Goal: Task Accomplishment & Management: Manage account settings

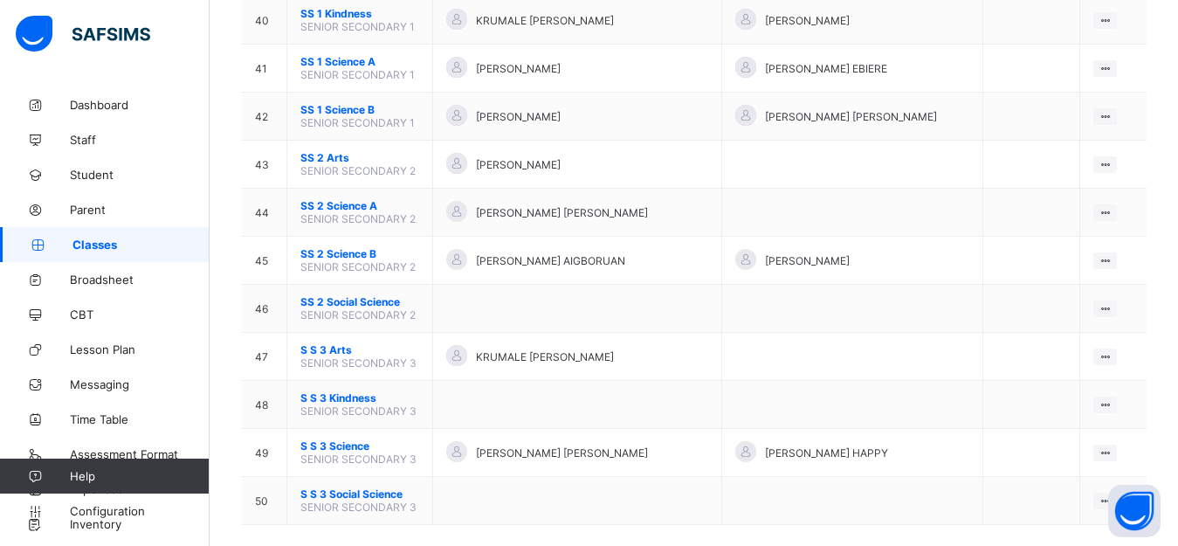
scroll to position [2104, 0]
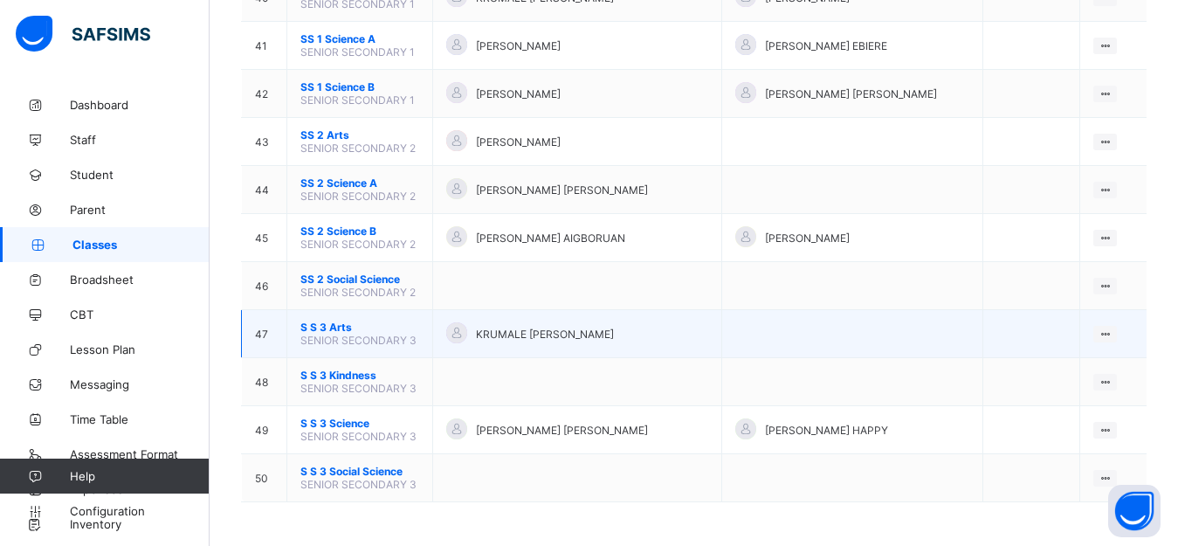
click at [423, 336] on td "S S 3 Arts SENIOR SECONDARY 3" at bounding box center [360, 334] width 146 height 48
click at [1112, 331] on icon at bounding box center [1104, 333] width 15 height 13
click at [1058, 363] on div "View Class" at bounding box center [1059, 367] width 100 height 17
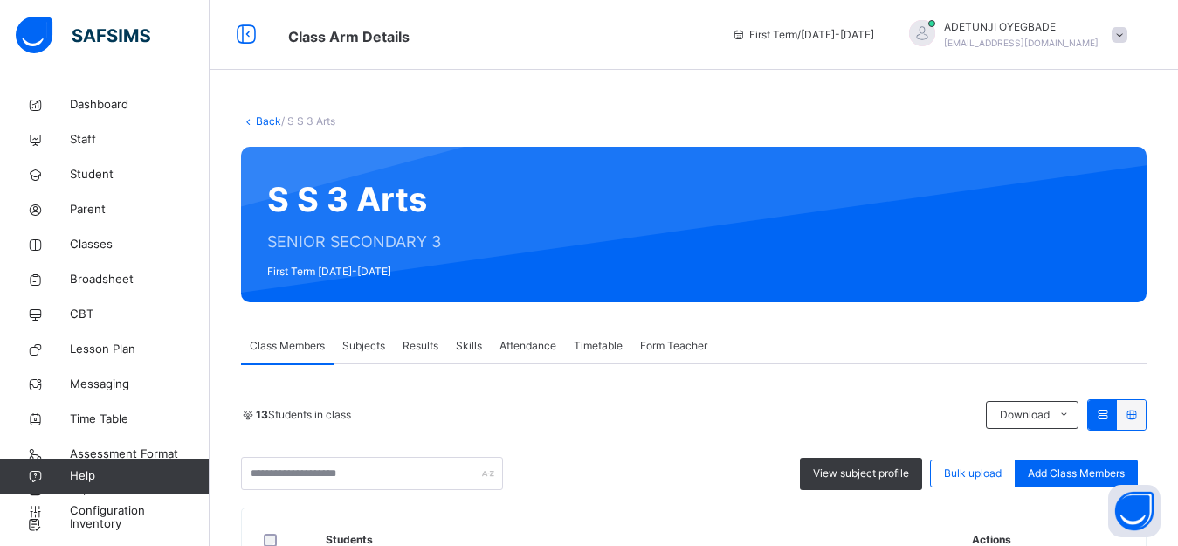
click at [361, 347] on span "Subjects" at bounding box center [363, 346] width 43 height 16
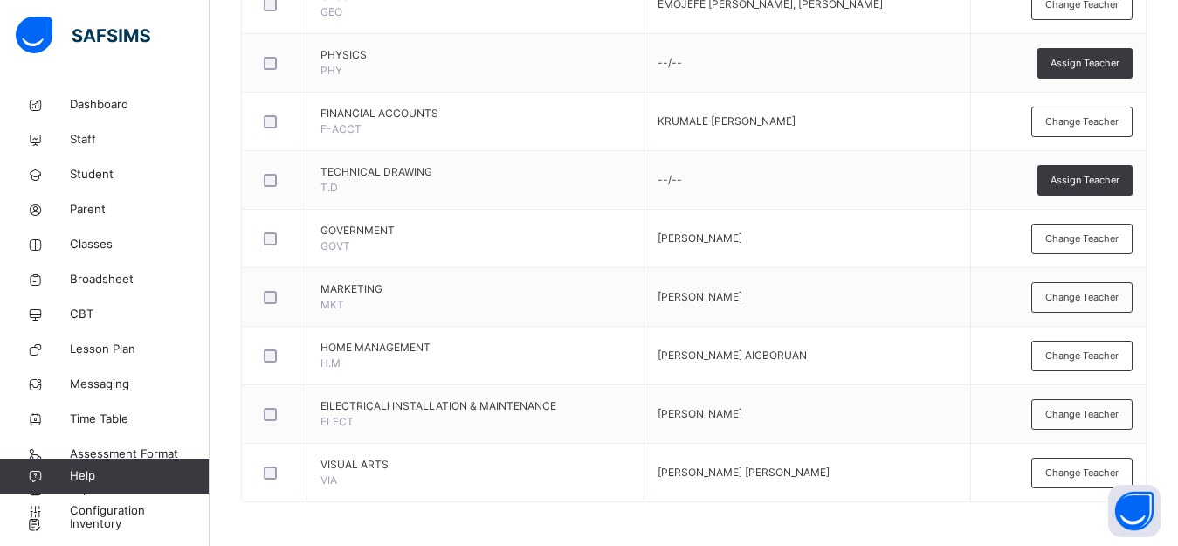
scroll to position [930, 0]
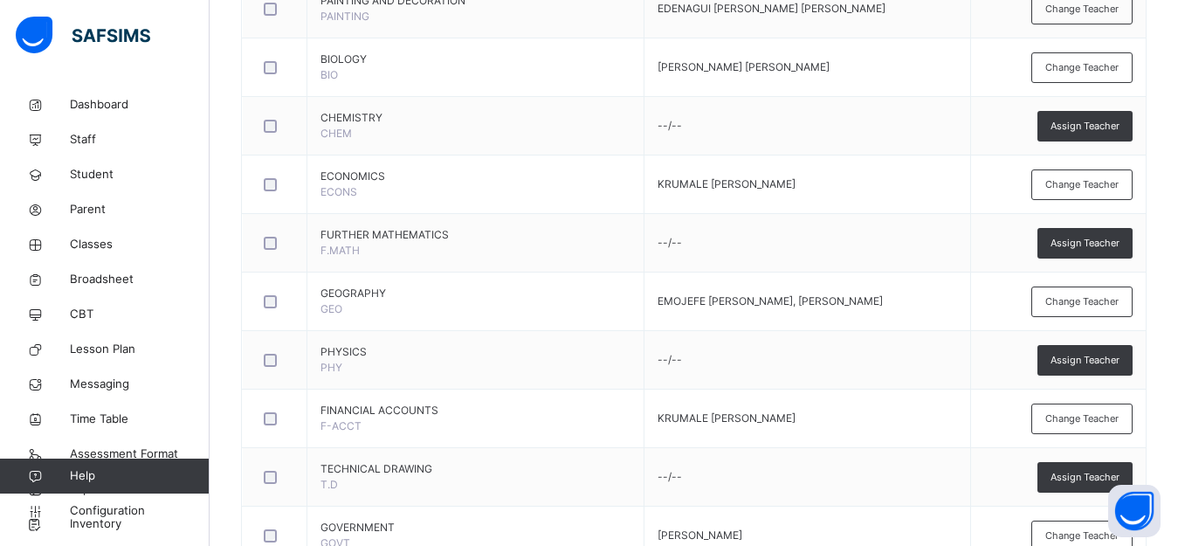
drag, startPoint x: 1166, startPoint y: 353, endPoint x: 1177, endPoint y: 338, distance: 18.2
click at [1174, 343] on div "Back / S S 3 Arts S S 3 Arts SENIOR SECONDARY 3 First Term [DATE]-[DATE] Class …" at bounding box center [694, 0] width 968 height 1685
click at [1098, 134] on div "Assign Teacher" at bounding box center [1084, 126] width 95 height 31
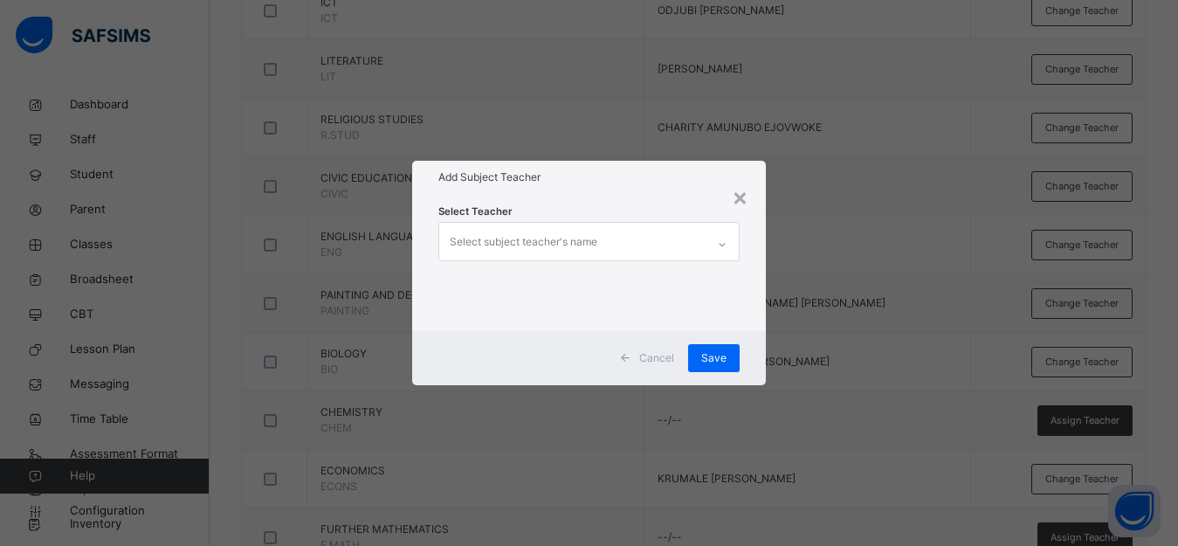
scroll to position [669, 0]
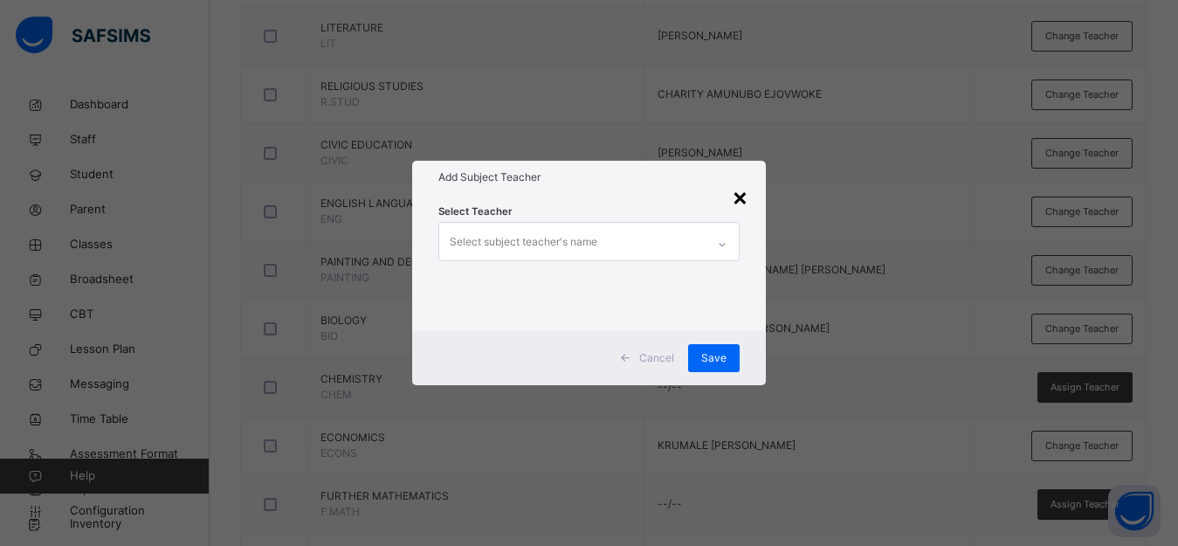
click at [745, 202] on div "×" at bounding box center [740, 196] width 17 height 37
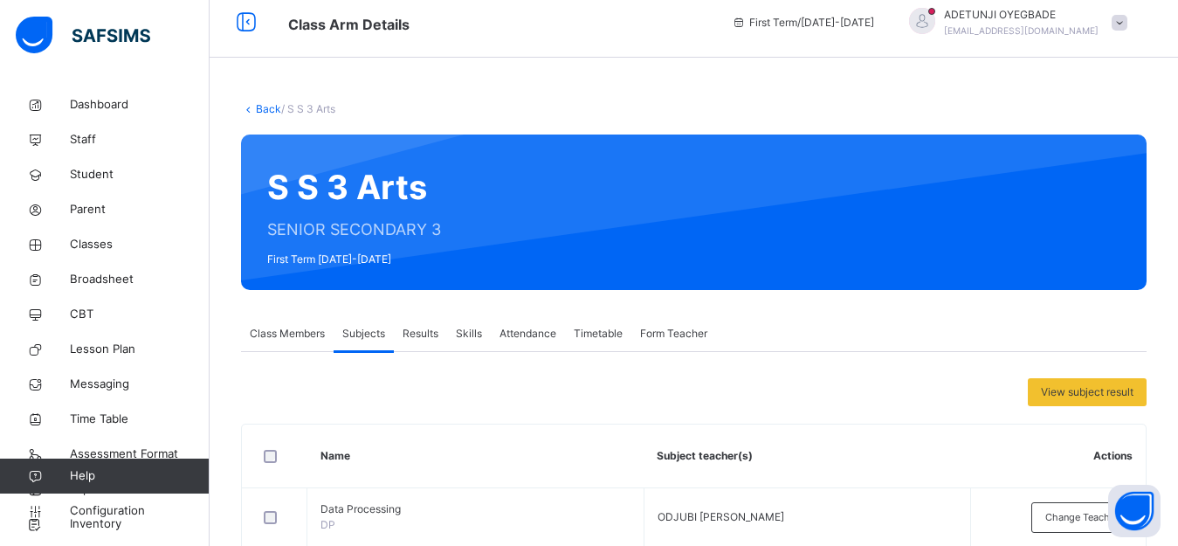
scroll to position [0, 0]
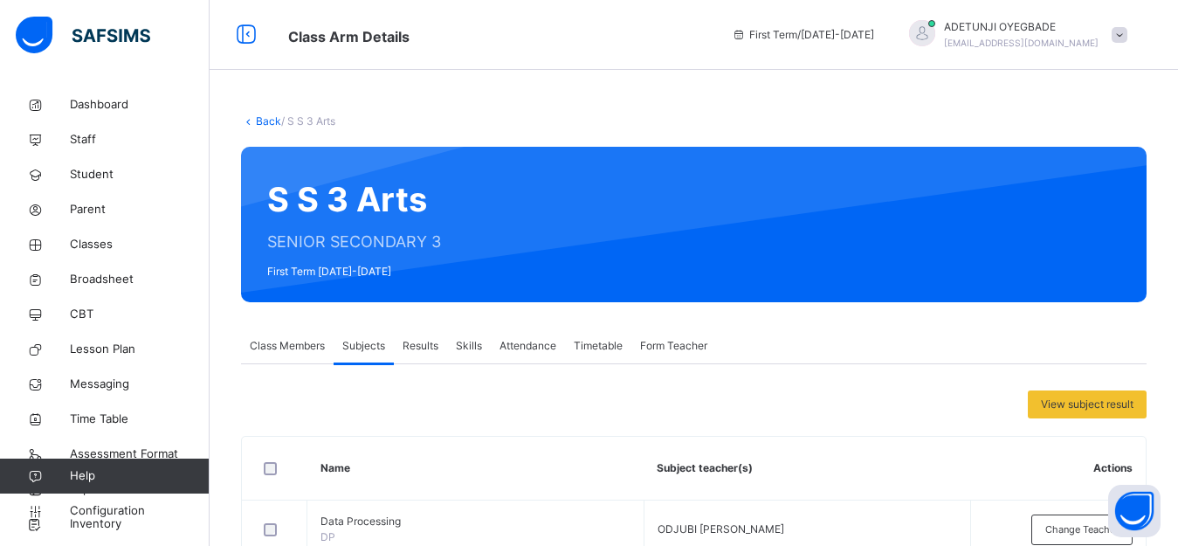
click at [267, 120] on link "Back" at bounding box center [268, 120] width 25 height 13
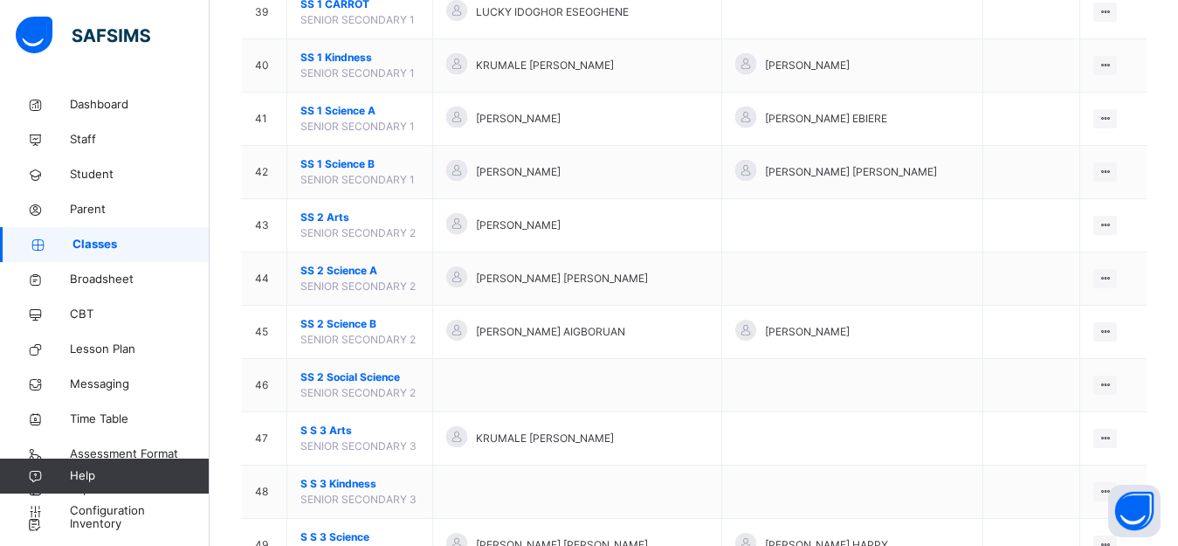
scroll to position [2250, 0]
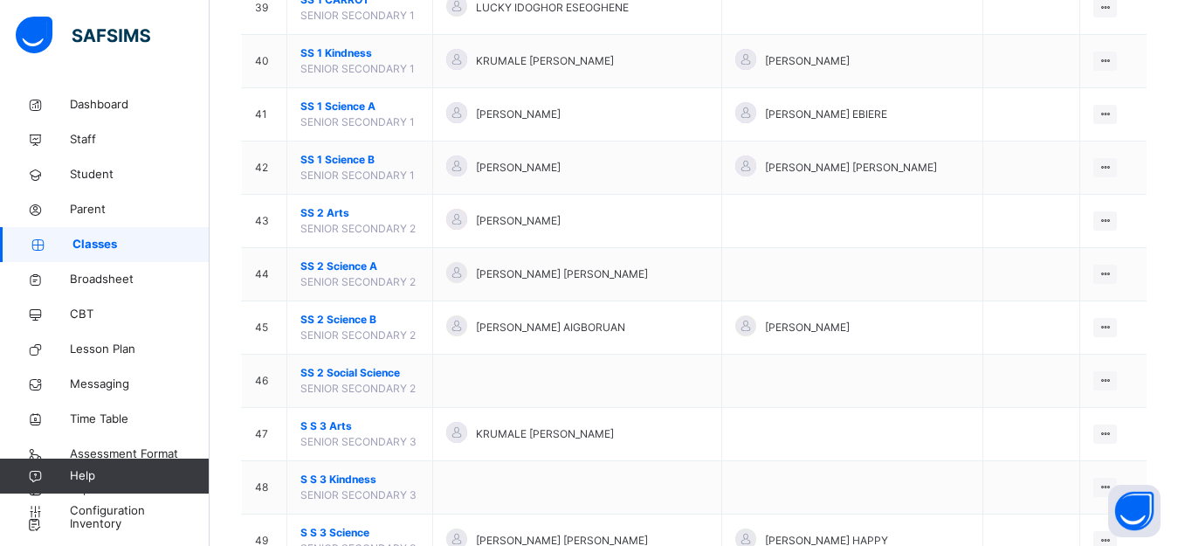
click at [385, 530] on span "S S 3 Science" at bounding box center [359, 533] width 119 height 16
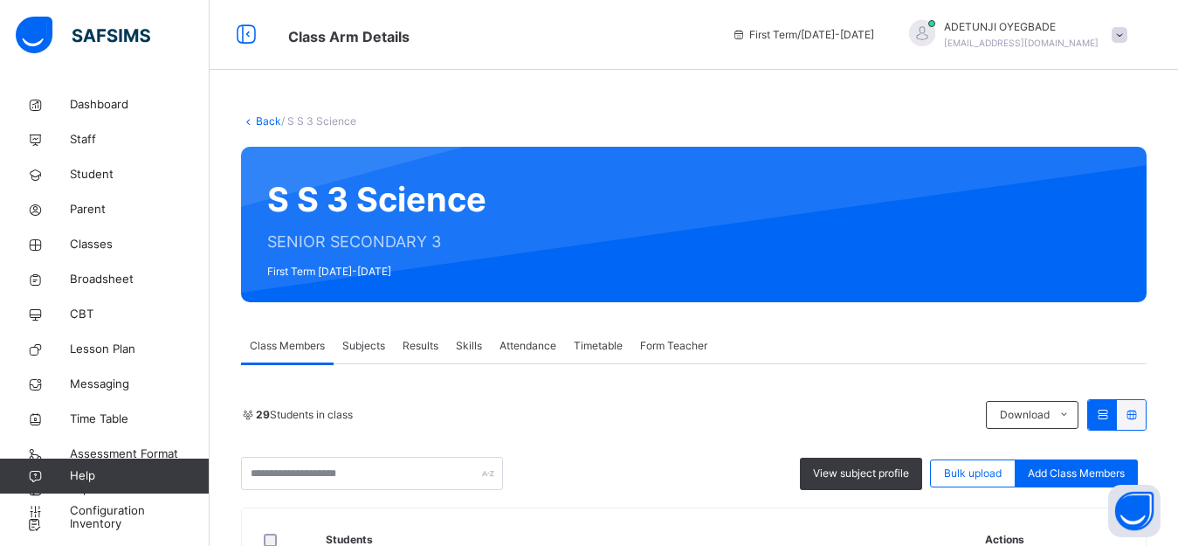
click at [374, 348] on span "Subjects" at bounding box center [363, 346] width 43 height 16
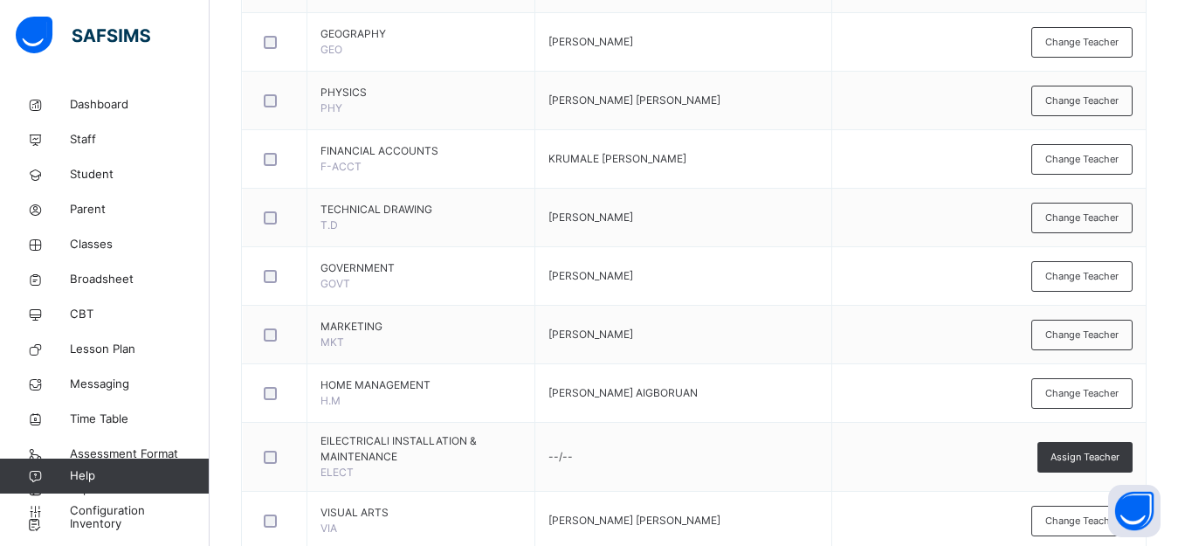
scroll to position [1211, 0]
drag, startPoint x: 1173, startPoint y: 438, endPoint x: 1177, endPoint y: 375, distance: 63.0
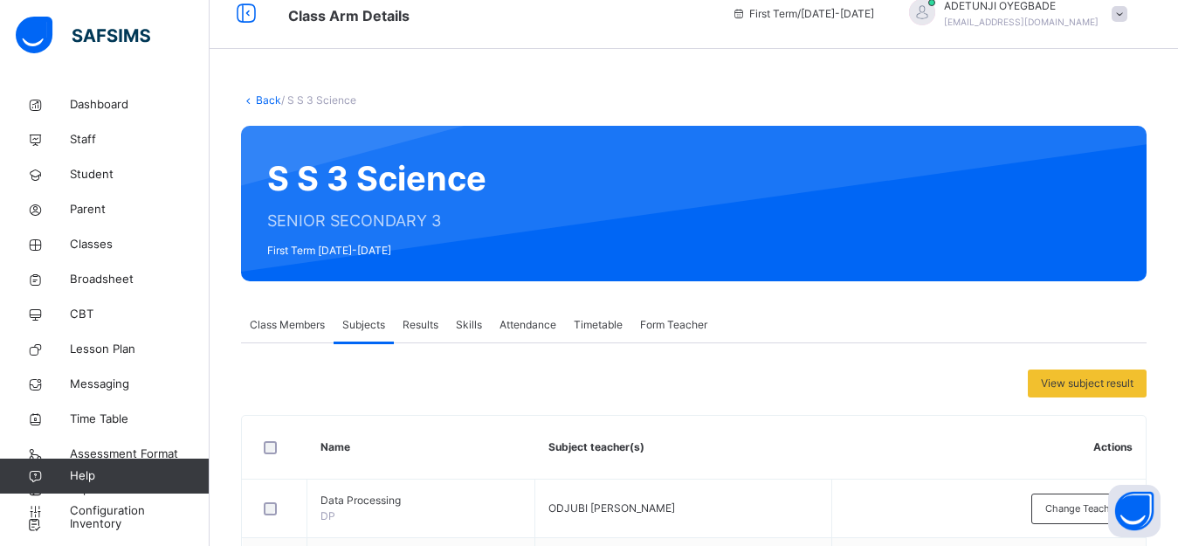
scroll to position [0, 0]
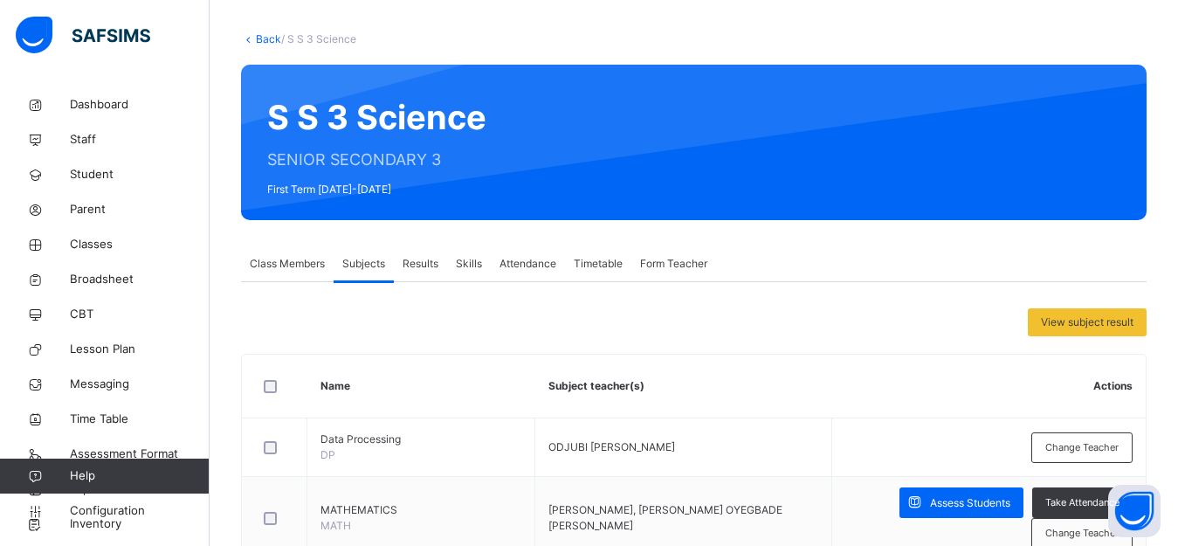
scroll to position [61, 0]
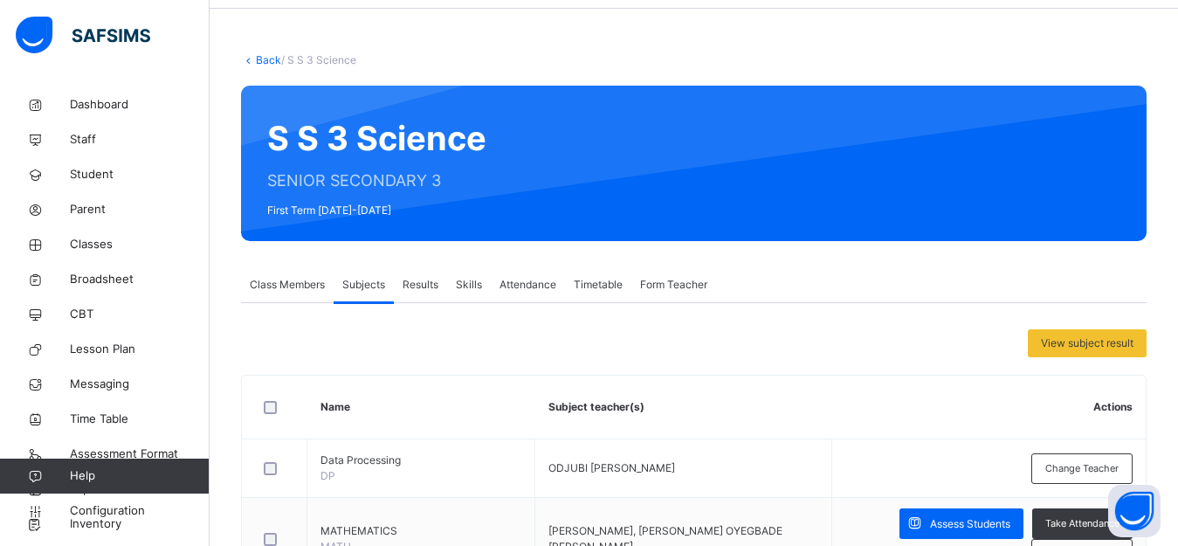
click at [263, 64] on link "Back" at bounding box center [268, 59] width 25 height 13
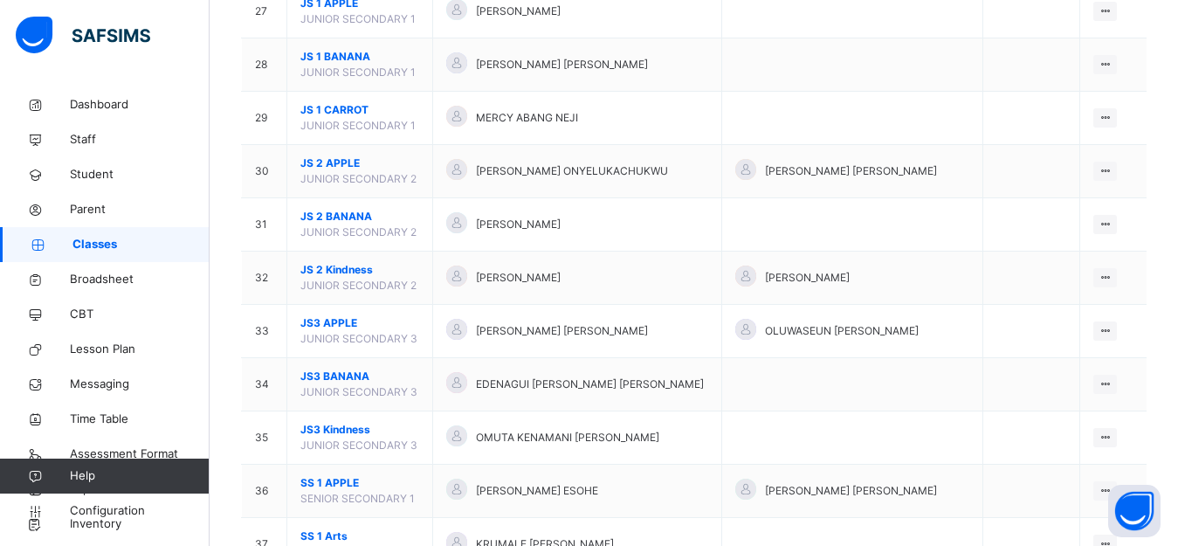
scroll to position [1612, 0]
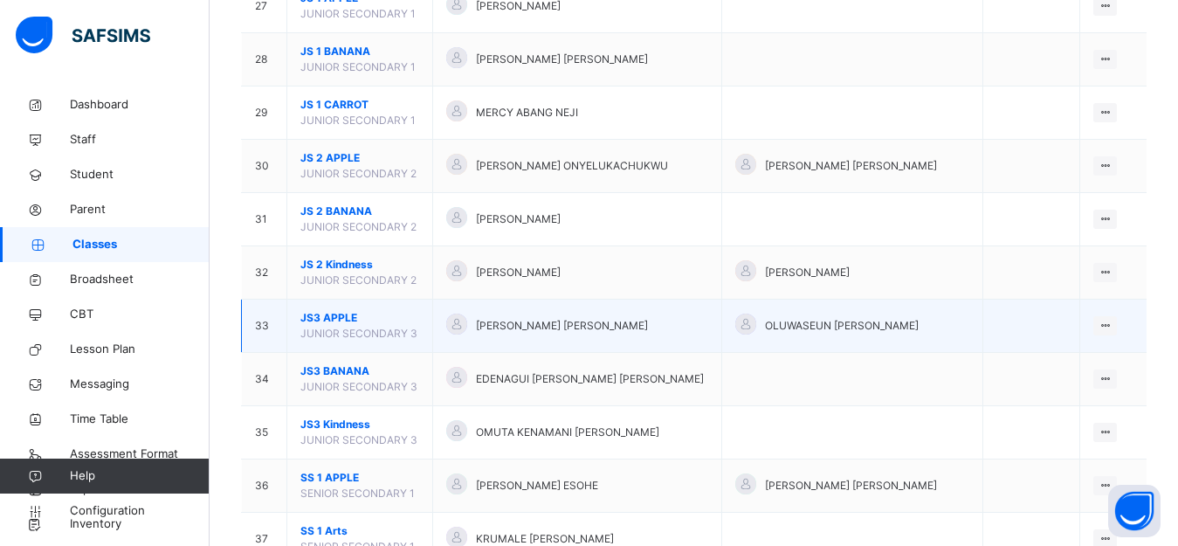
click at [459, 329] on div at bounding box center [456, 325] width 21 height 25
click at [1115, 344] on ul "View Class Assign form Teacher" at bounding box center [1045, 376] width 141 height 65
click at [1062, 357] on div "View Class" at bounding box center [1059, 360] width 100 height 17
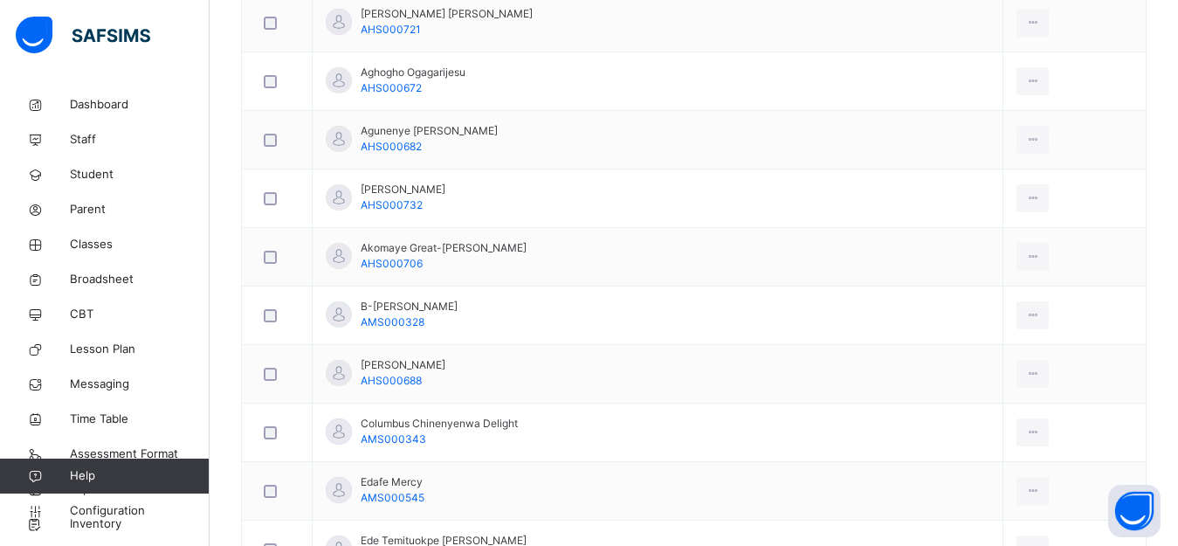
scroll to position [159, 0]
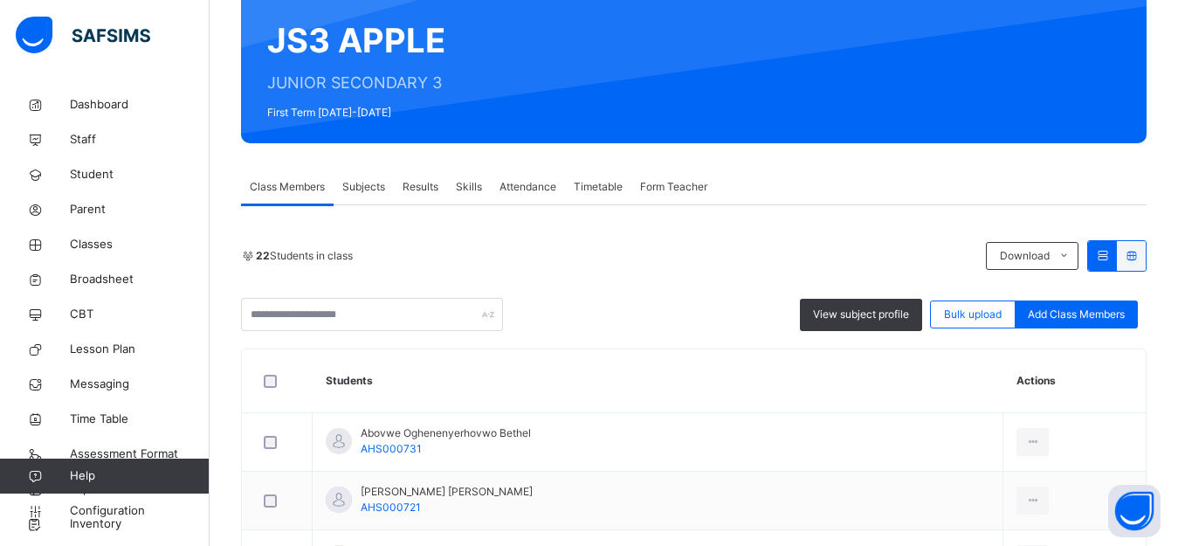
click at [349, 187] on span "Subjects" at bounding box center [363, 187] width 43 height 16
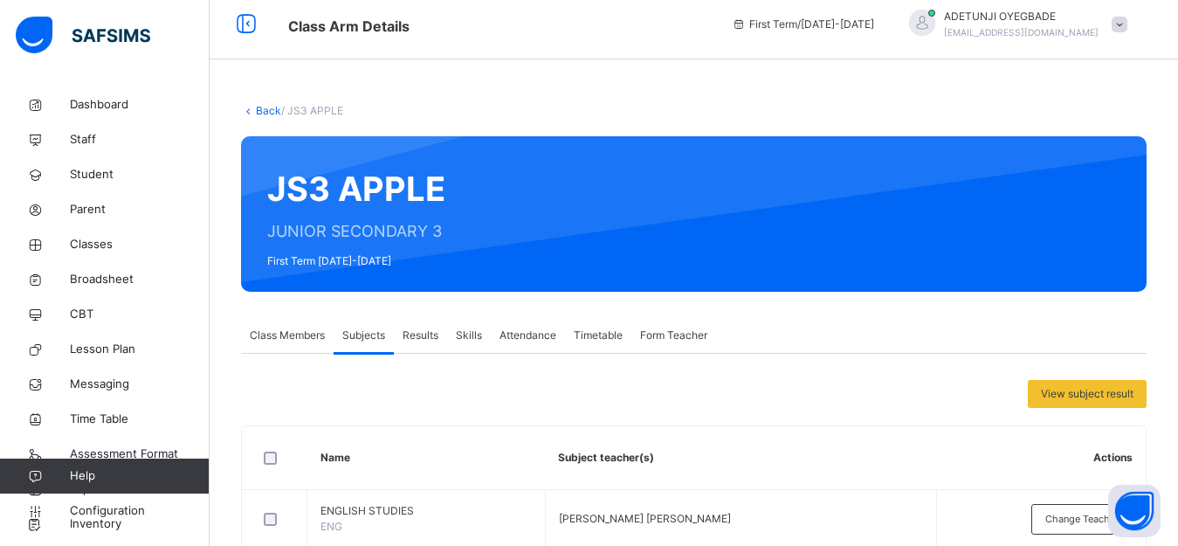
scroll to position [0, 0]
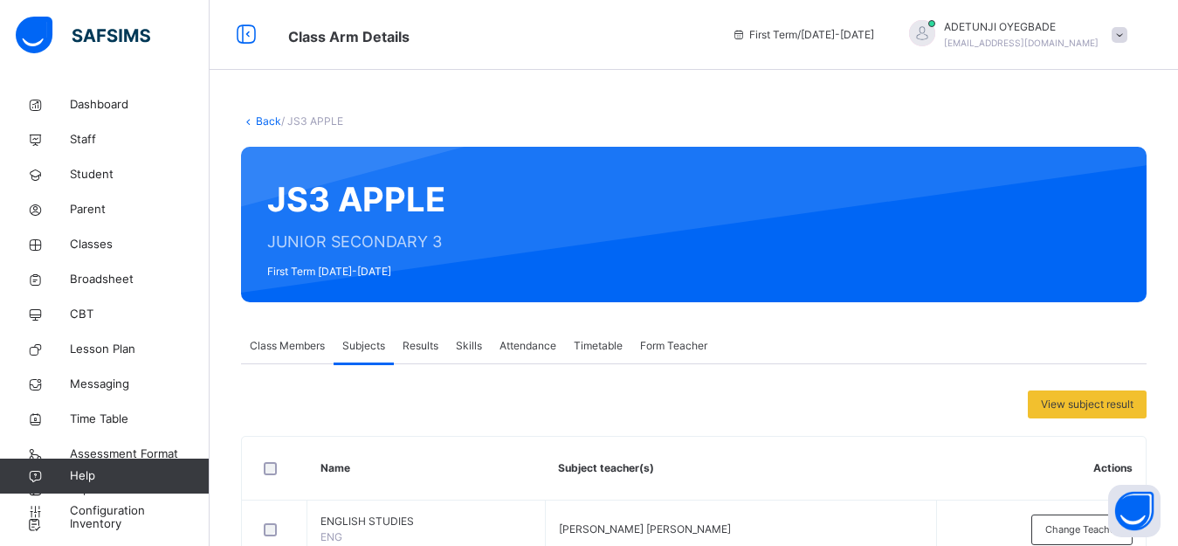
click at [271, 125] on link "Back" at bounding box center [268, 120] width 25 height 13
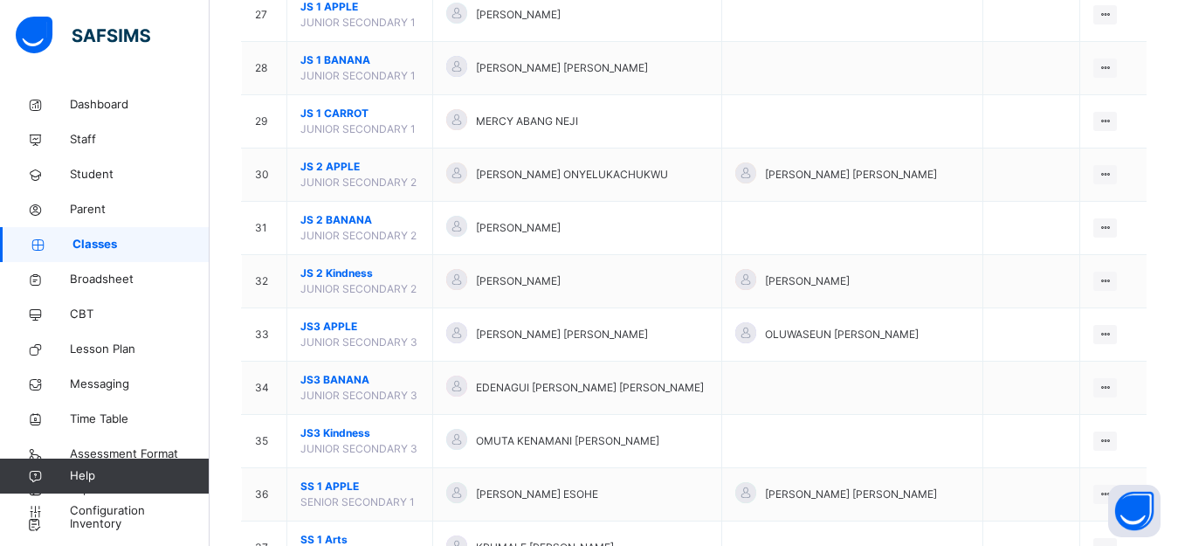
scroll to position [1682, 0]
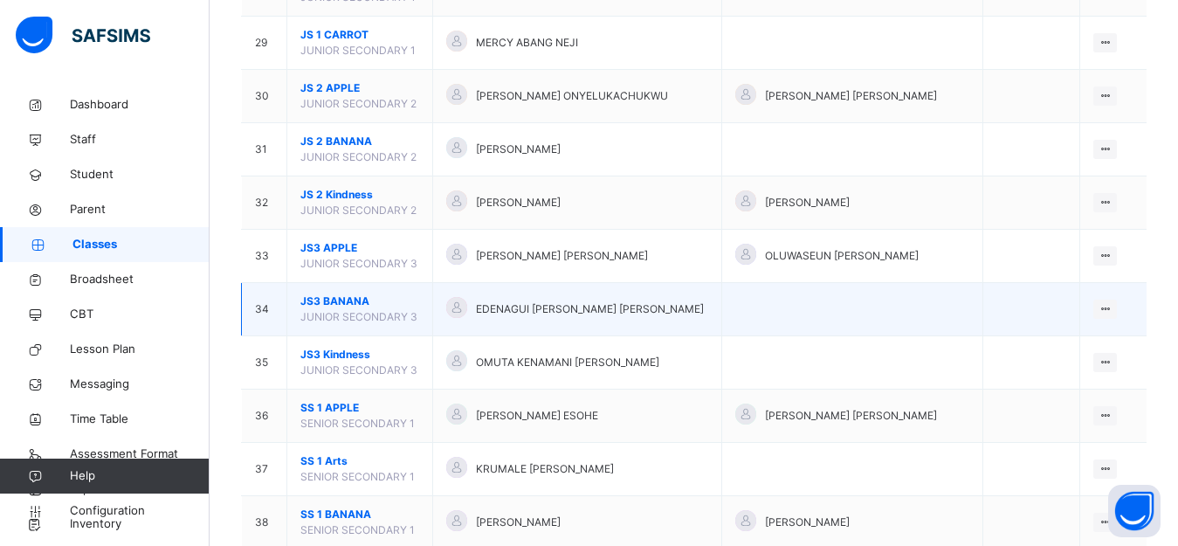
click at [400, 322] on span "JUNIOR SECONDARY 3" at bounding box center [358, 316] width 117 height 13
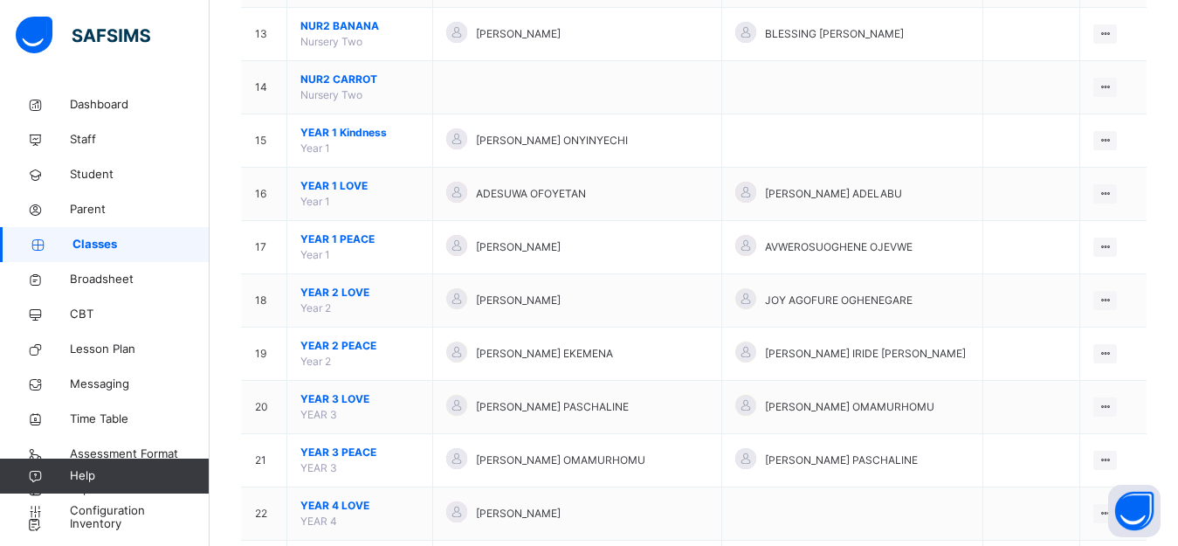
scroll to position [863, 0]
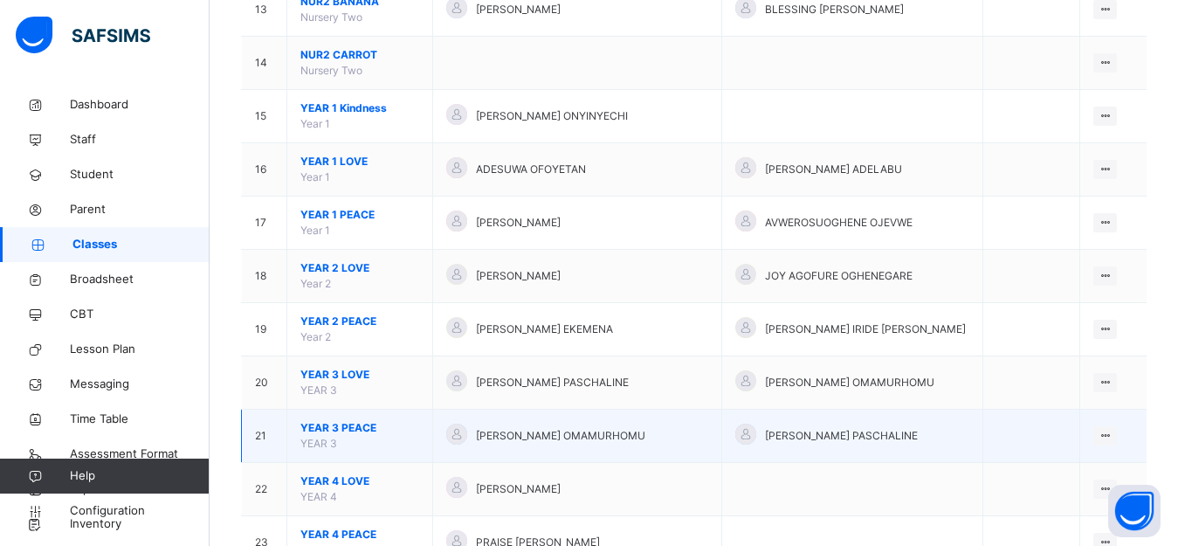
click at [407, 434] on span "YEAR 3 PEACE" at bounding box center [359, 428] width 119 height 16
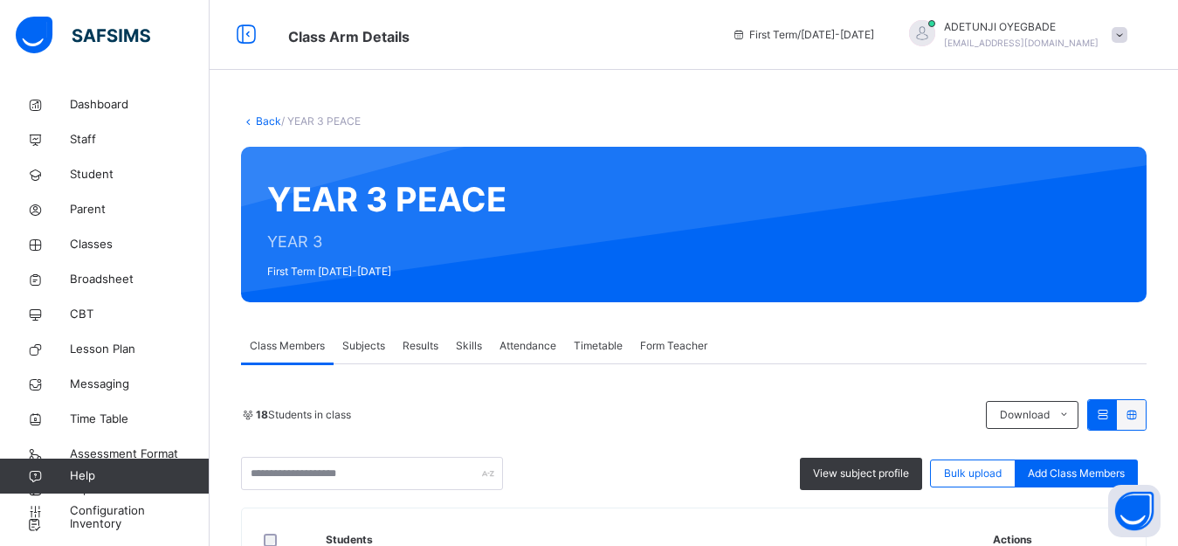
click at [264, 122] on link "Back" at bounding box center [268, 120] width 25 height 13
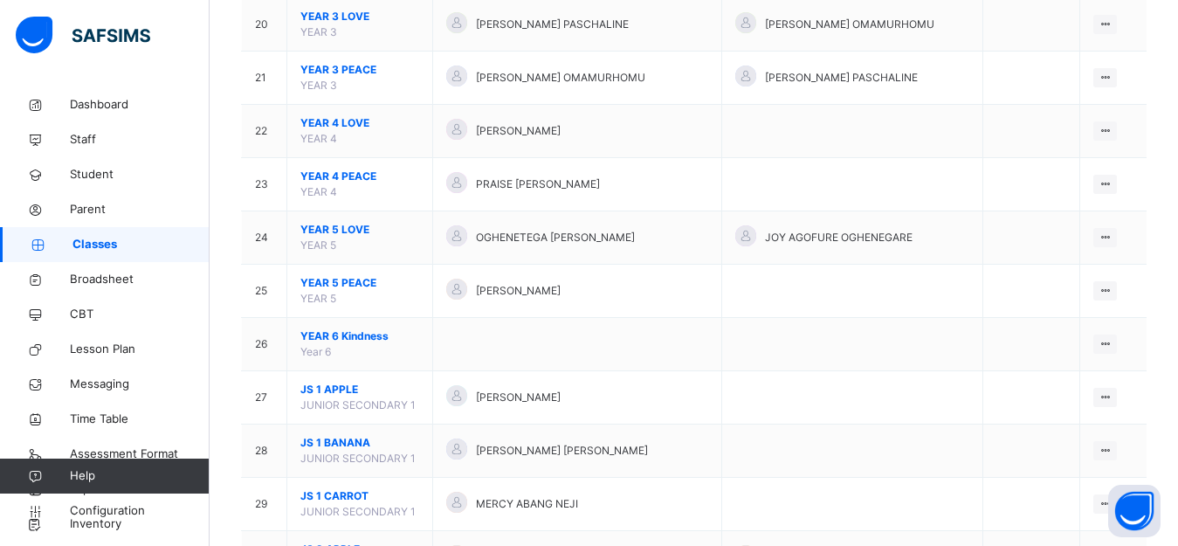
scroll to position [1699, 0]
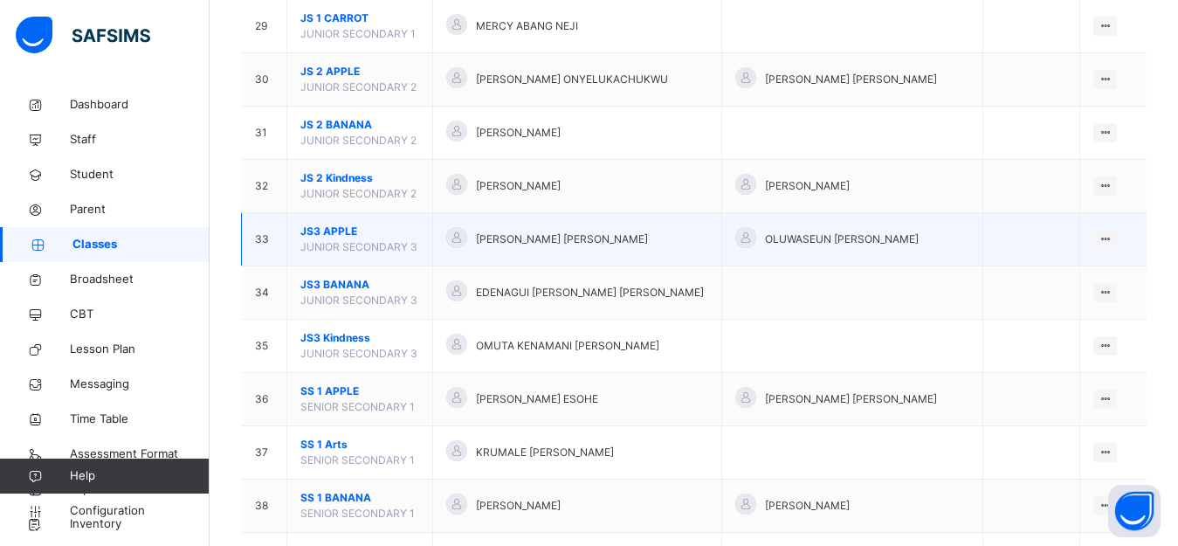
click at [363, 244] on span "JUNIOR SECONDARY 3" at bounding box center [358, 246] width 117 height 13
click at [1106, 230] on div at bounding box center [1105, 239] width 24 height 19
click at [1033, 272] on div "View Class" at bounding box center [1059, 273] width 100 height 17
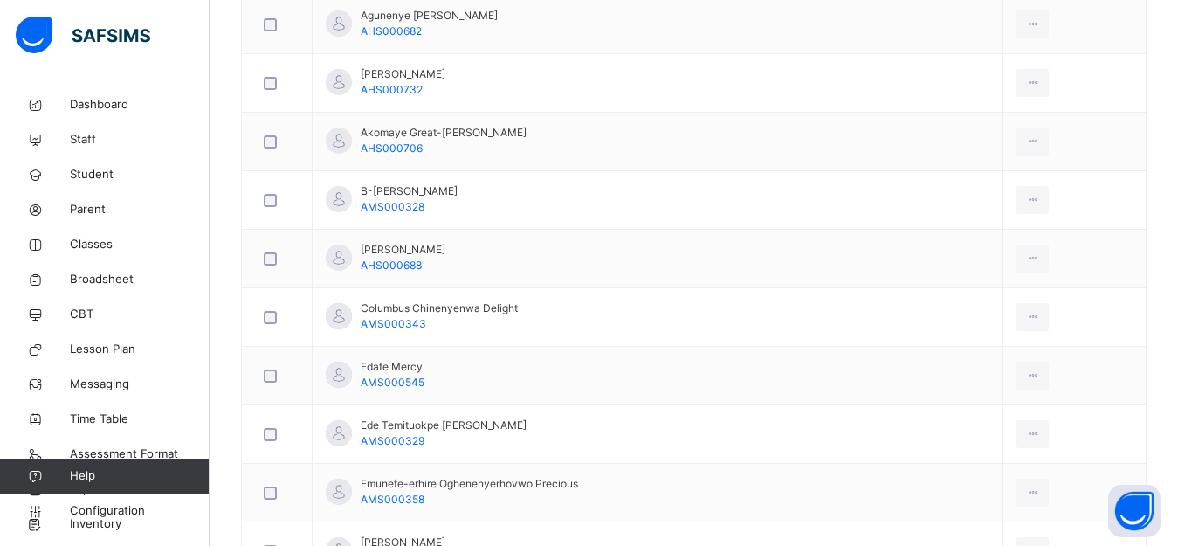
scroll to position [759, 0]
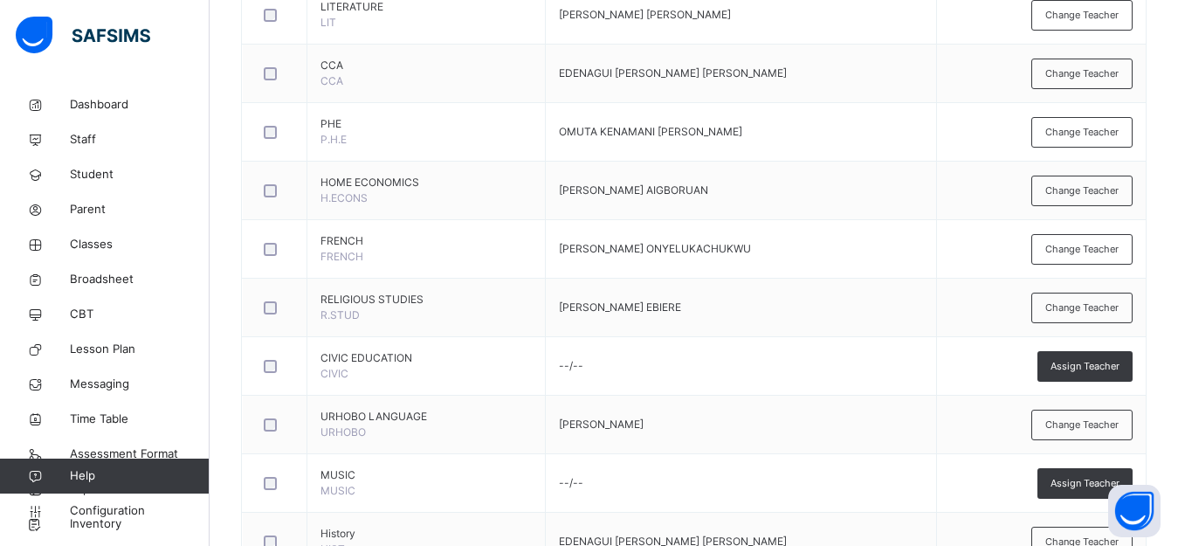
scroll to position [977, 0]
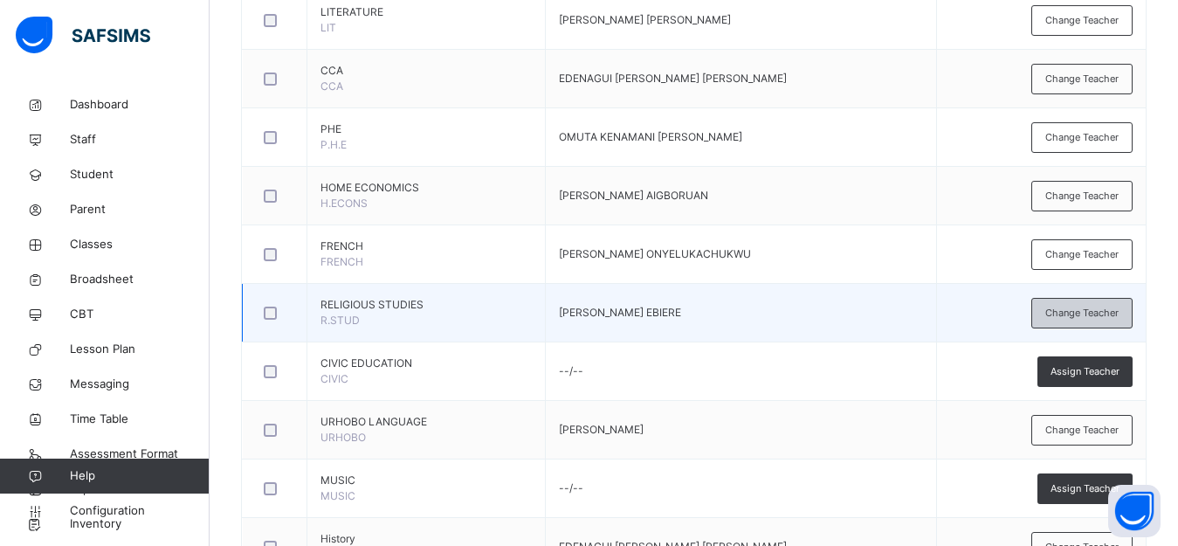
click at [1100, 314] on span "Change Teacher" at bounding box center [1081, 313] width 73 height 15
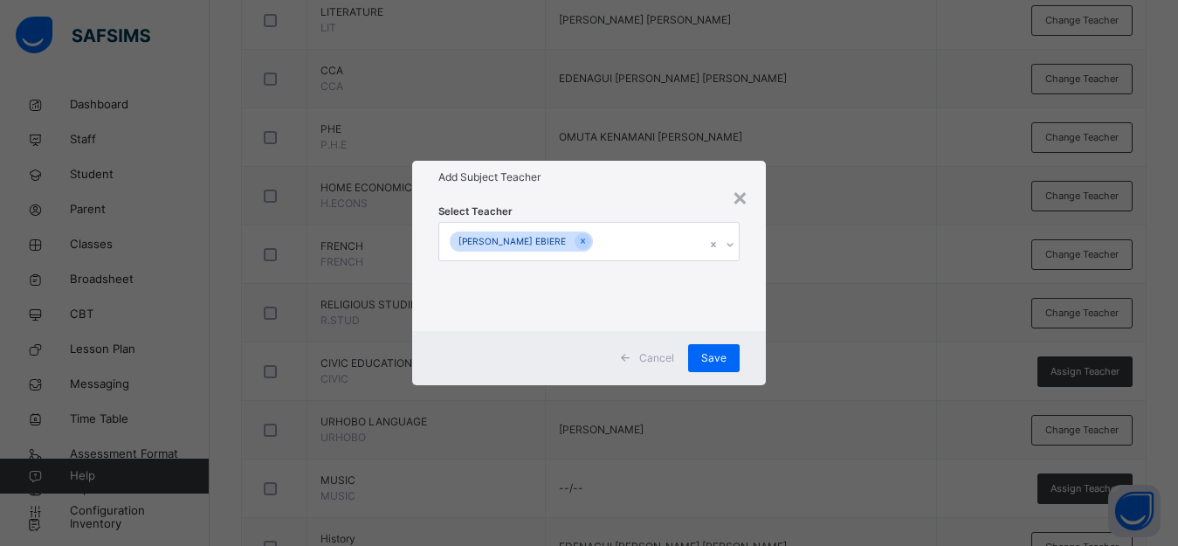
click at [729, 244] on icon at bounding box center [730, 244] width 10 height 17
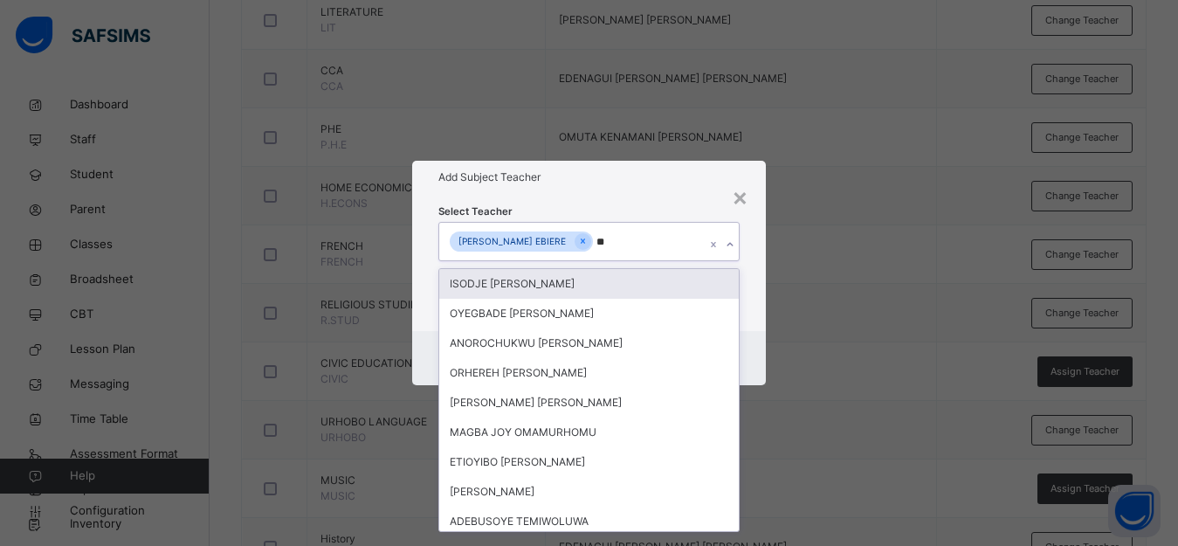
type input "***"
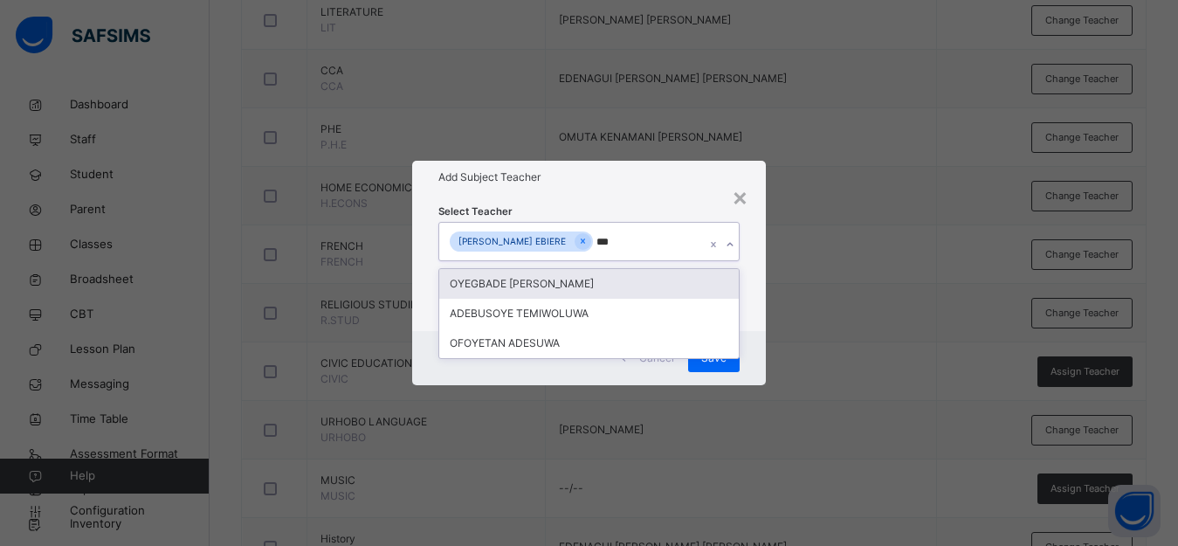
click at [620, 291] on div "OYEGBADE [PERSON_NAME]" at bounding box center [588, 284] width 299 height 30
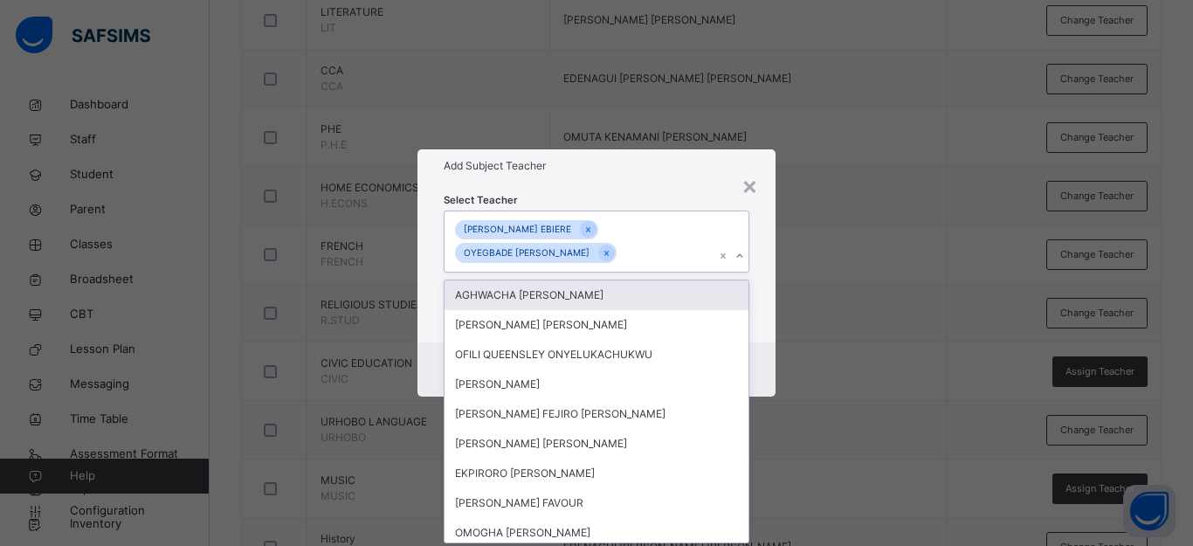
click at [899, 311] on div "× Add Subject Teacher Select Teacher option [PERSON_NAME], selected. option AGH…" at bounding box center [596, 273] width 1193 height 546
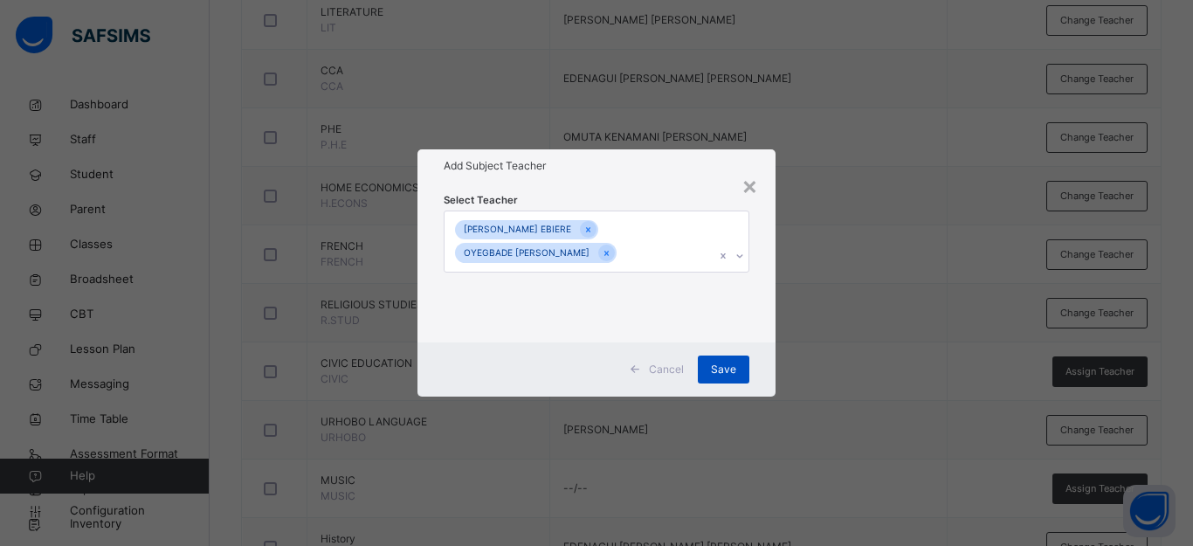
click at [722, 374] on span "Save" at bounding box center [723, 369] width 25 height 16
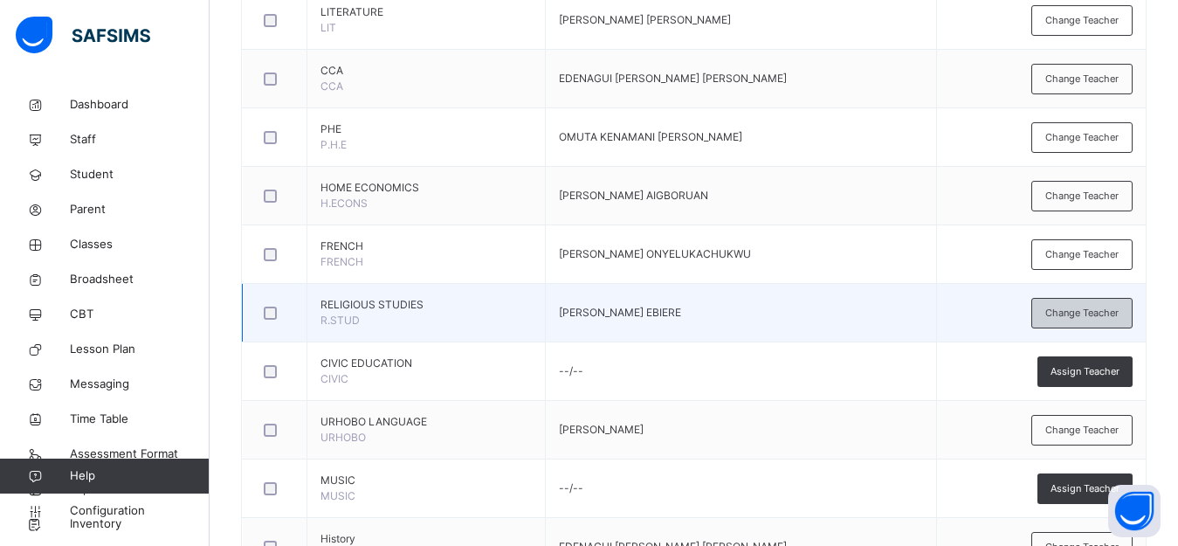
click at [1099, 313] on span "Change Teacher" at bounding box center [1081, 313] width 73 height 15
click at [0, 0] on div "× Add Subject Teacher Select Teacher Select subject teacher's name Cancel Save" at bounding box center [0, 0] width 0 height 0
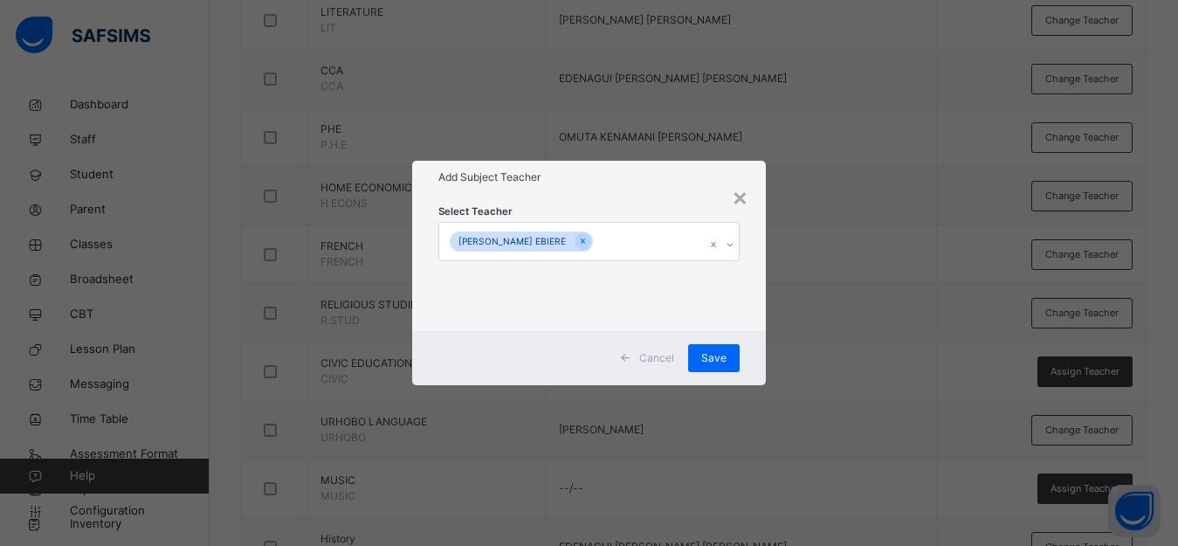
click at [645, 237] on div "[PERSON_NAME] EBIERE" at bounding box center [572, 241] width 266 height 37
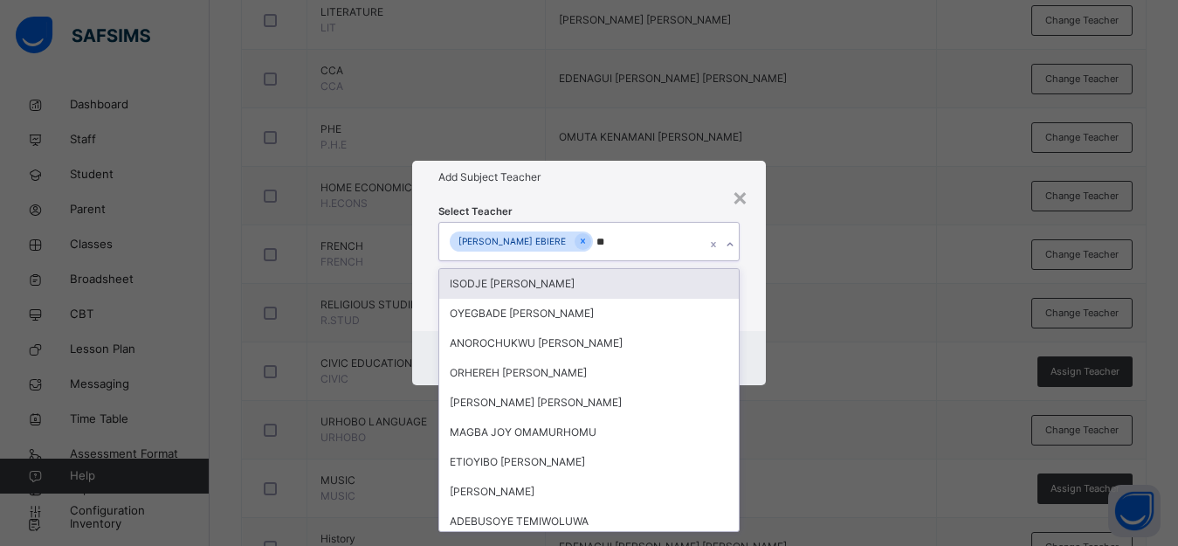
type input "***"
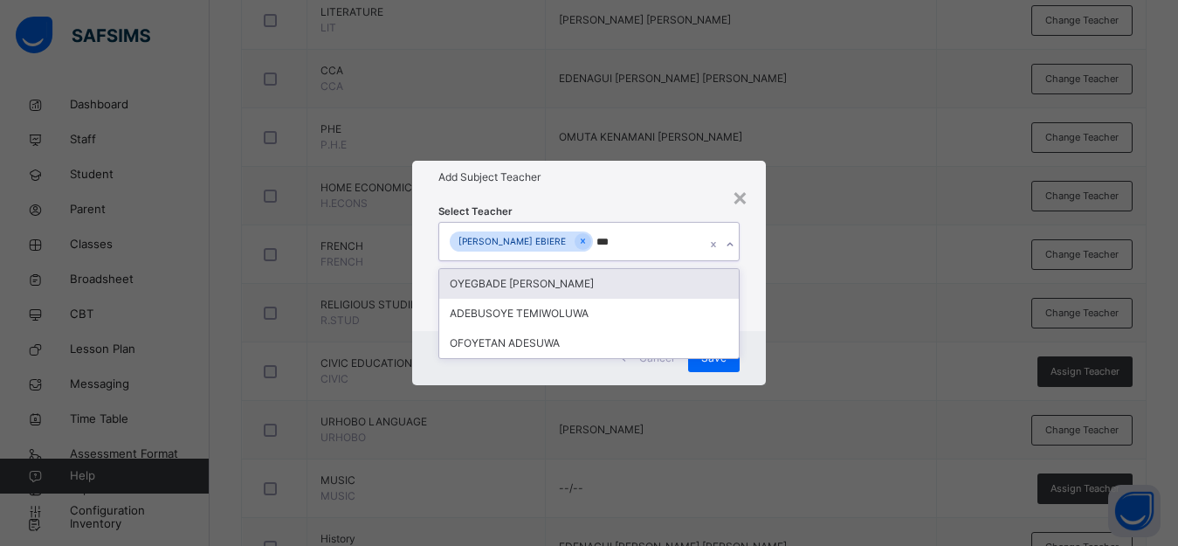
click at [644, 284] on div "OYEGBADE [PERSON_NAME]" at bounding box center [588, 284] width 299 height 30
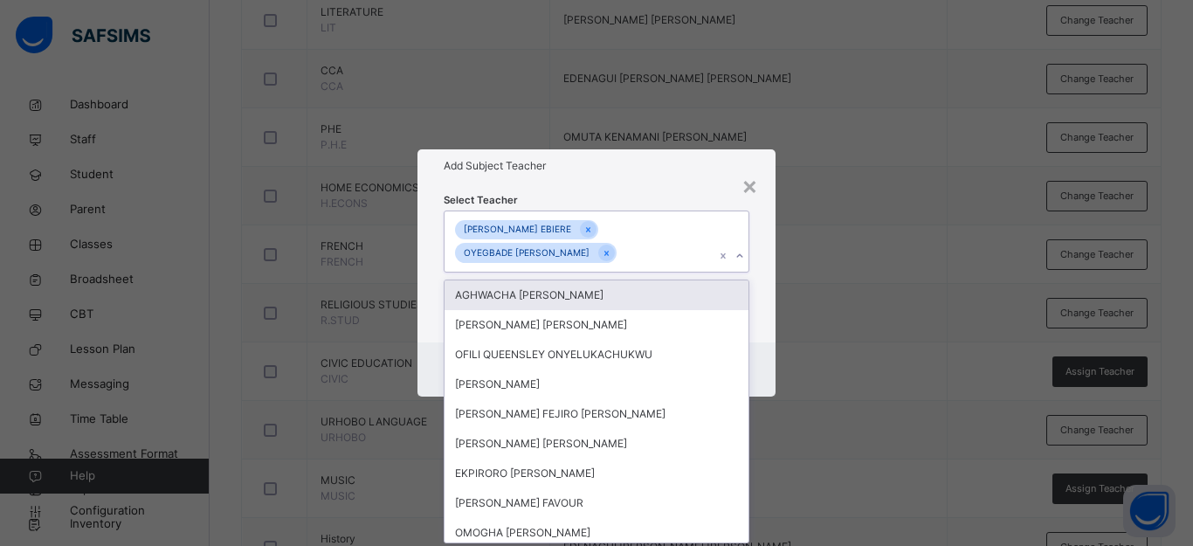
click at [797, 253] on div "× Add Subject Teacher Select Teacher option [PERSON_NAME], selected. option AGH…" at bounding box center [596, 273] width 1193 height 546
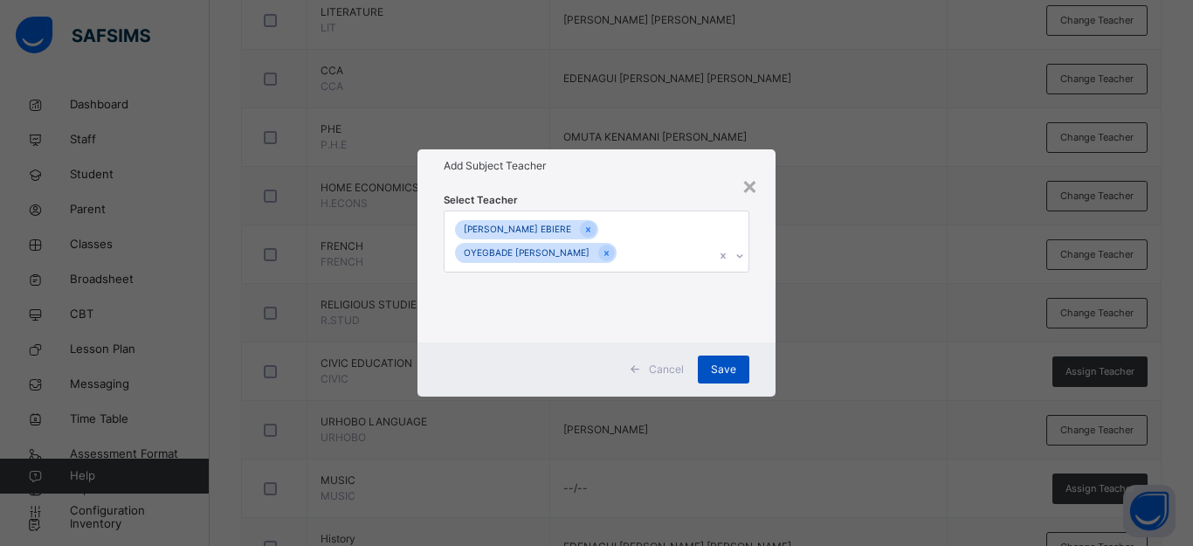
click at [725, 372] on span "Save" at bounding box center [723, 369] width 25 height 16
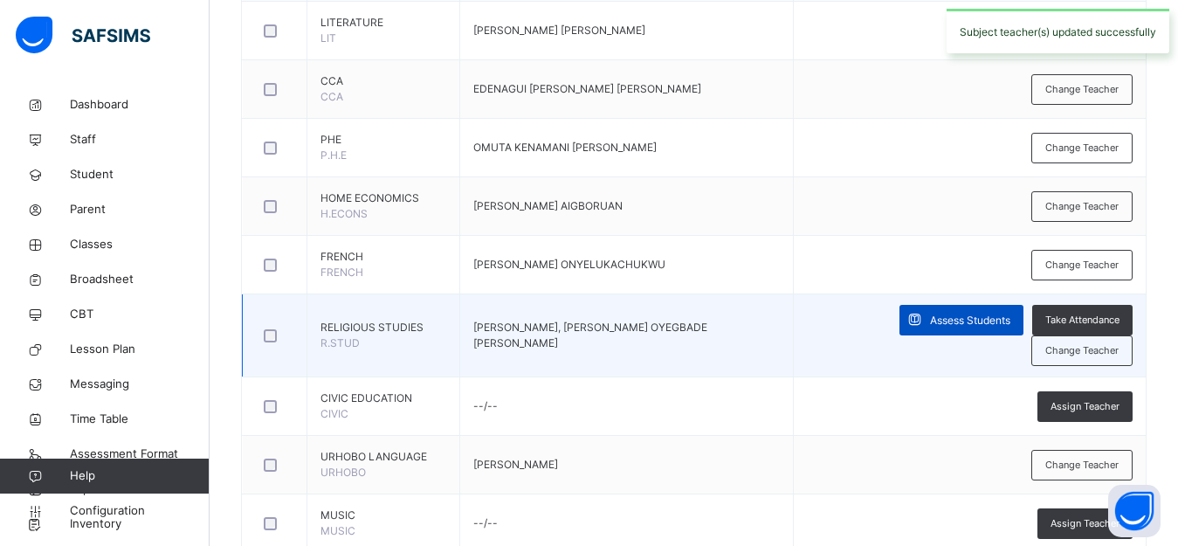
click at [930, 313] on span "Assess Students" at bounding box center [970, 321] width 80 height 16
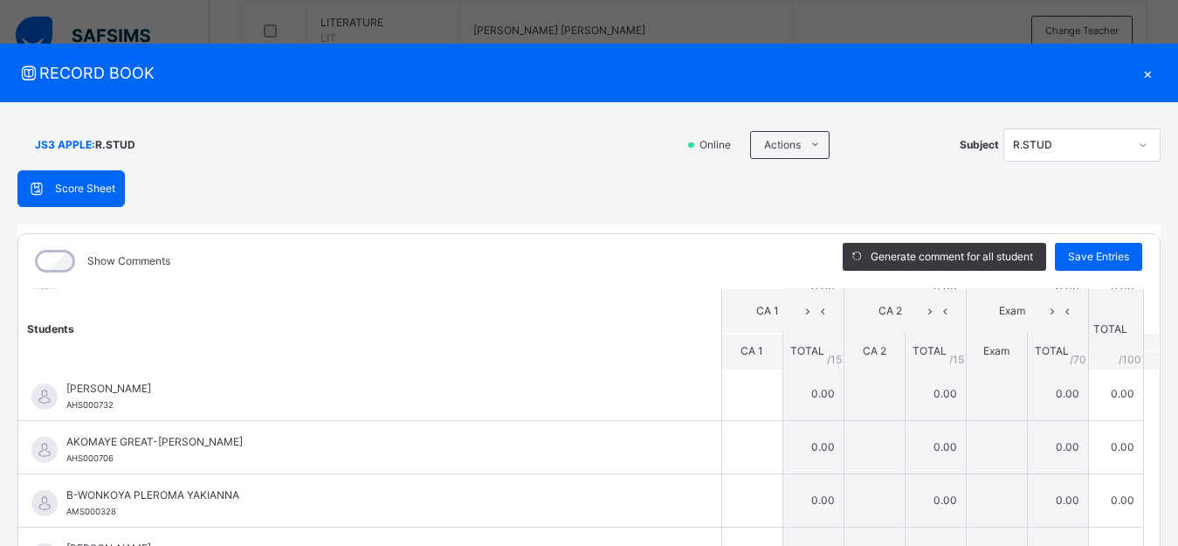
scroll to position [264, 0]
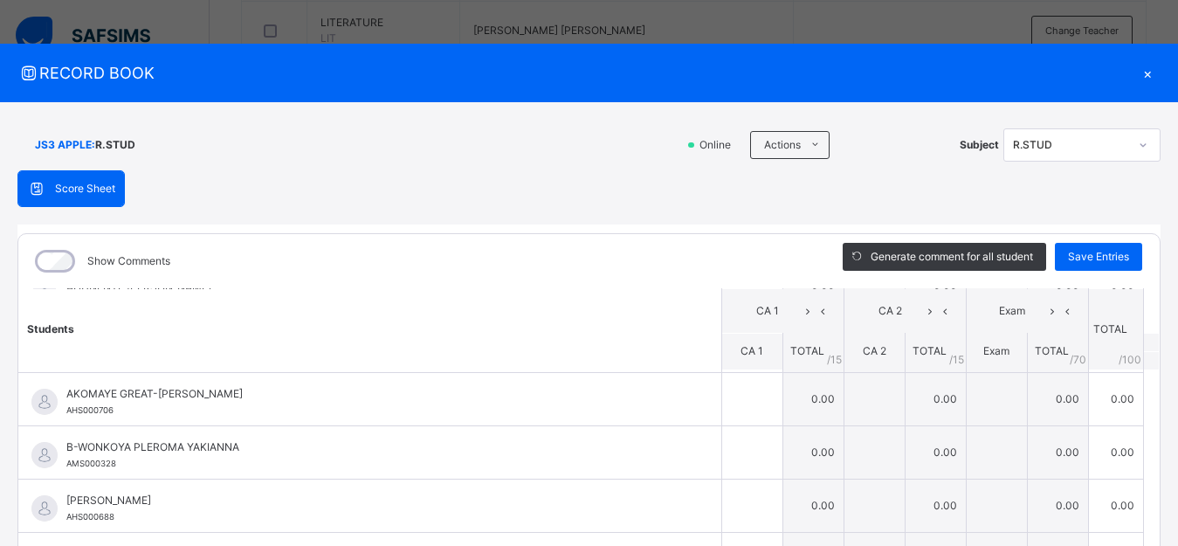
drag, startPoint x: 1152, startPoint y: 459, endPoint x: 1140, endPoint y: 376, distance: 83.7
click at [1140, 376] on div "Show Comments Generate comment for all student Save Entries Class Level: JS3 AP…" at bounding box center [588, 479] width 1143 height 492
click at [1135, 73] on div "×" at bounding box center [1147, 73] width 26 height 24
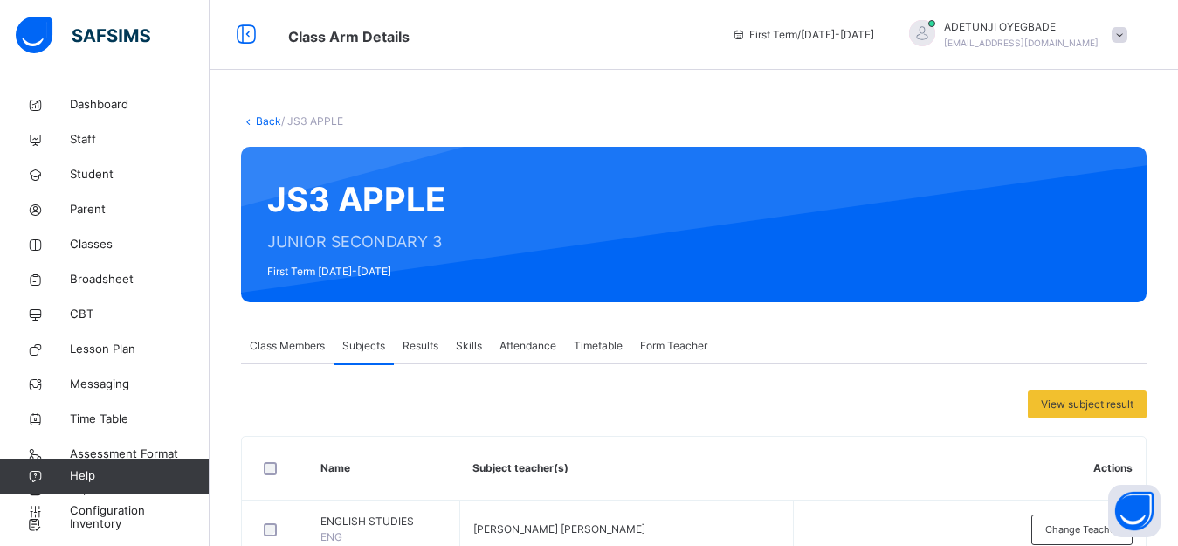
click at [254, 120] on icon at bounding box center [248, 120] width 15 height 13
click at [272, 124] on link "Back" at bounding box center [268, 120] width 25 height 13
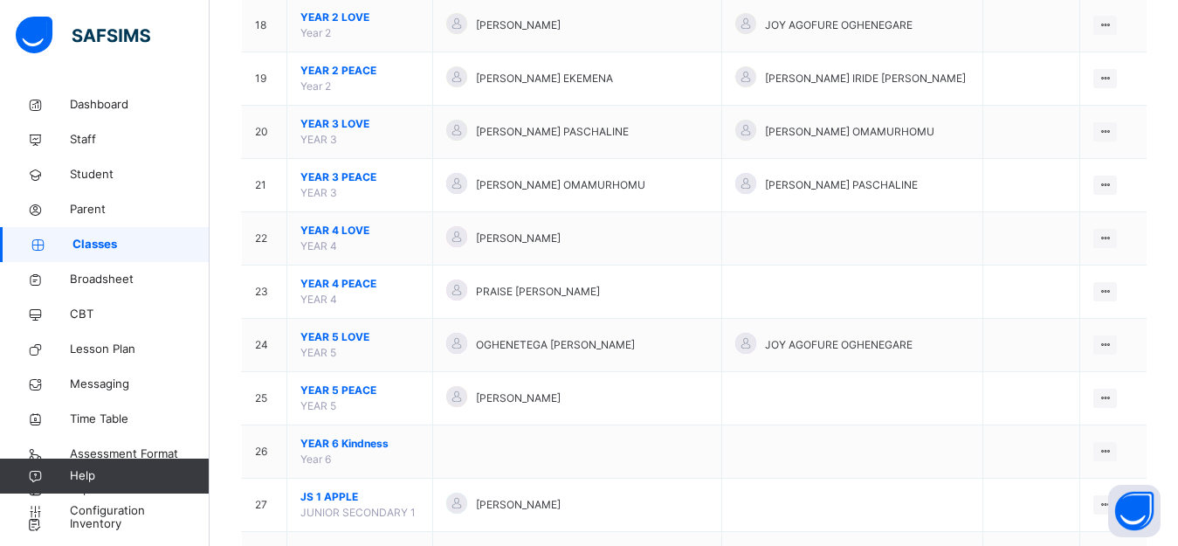
scroll to position [1553, 0]
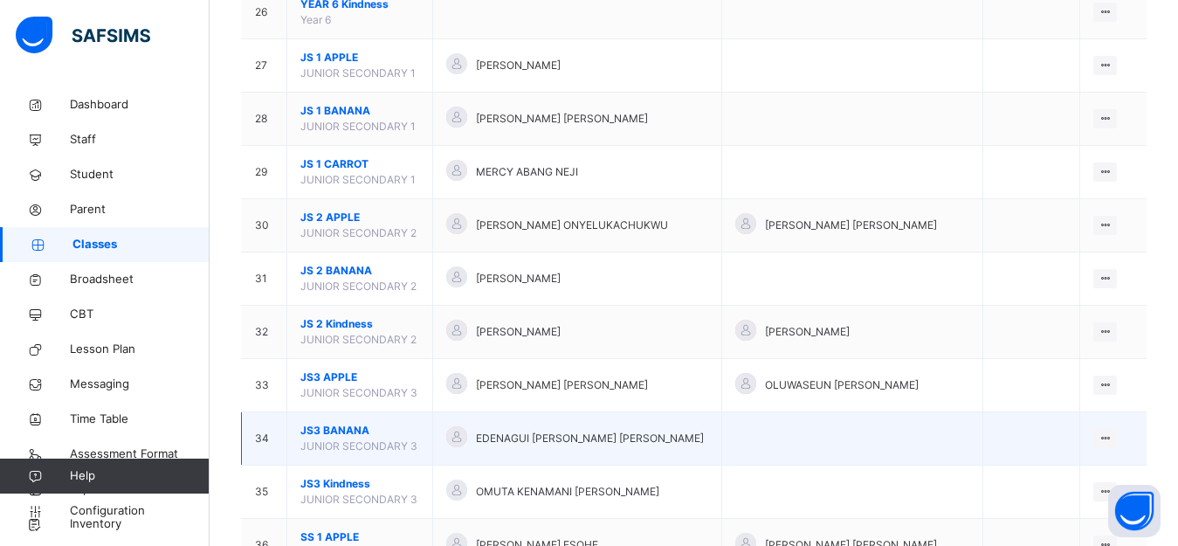
click at [385, 443] on span "JUNIOR SECONDARY 3" at bounding box center [358, 445] width 117 height 13
click at [1112, 431] on icon at bounding box center [1104, 437] width 15 height 13
click at [1047, 469] on div "View Class" at bounding box center [1059, 472] width 100 height 17
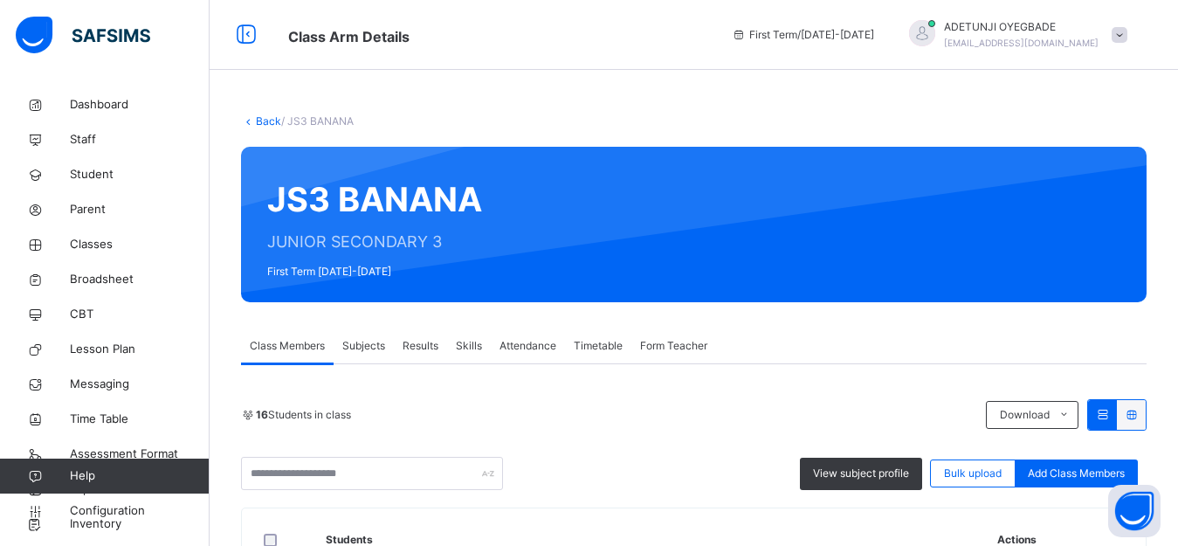
scroll to position [41, 0]
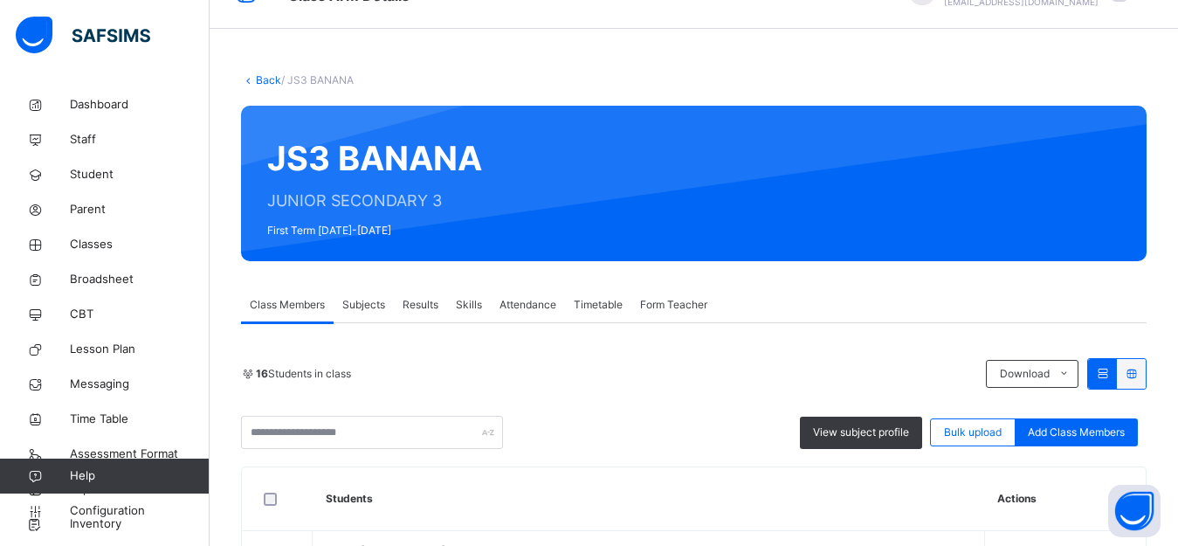
click at [368, 297] on span "Subjects" at bounding box center [363, 305] width 43 height 16
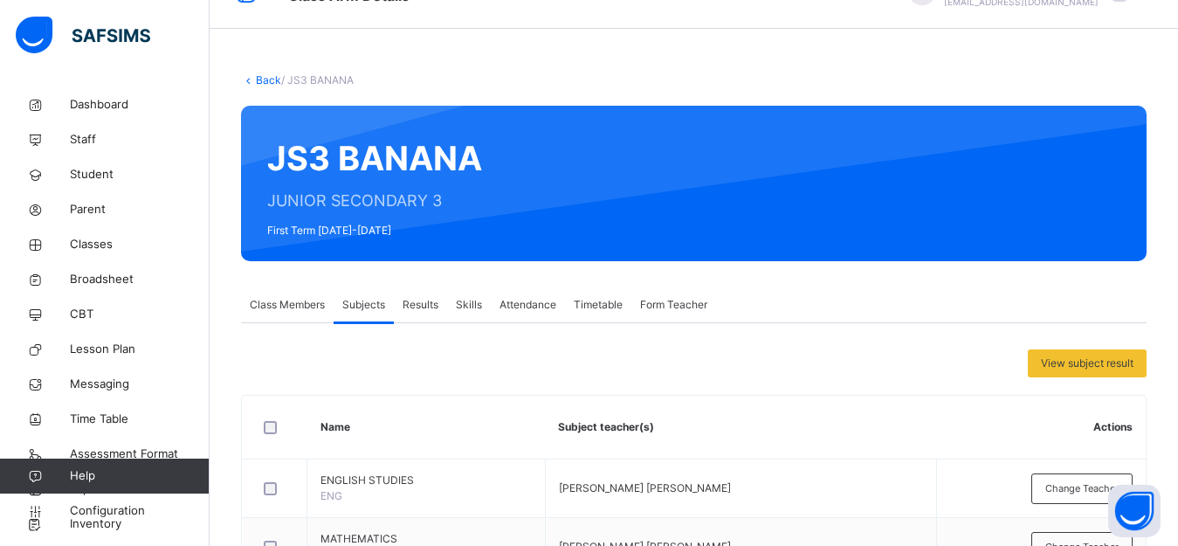
scroll to position [277, 0]
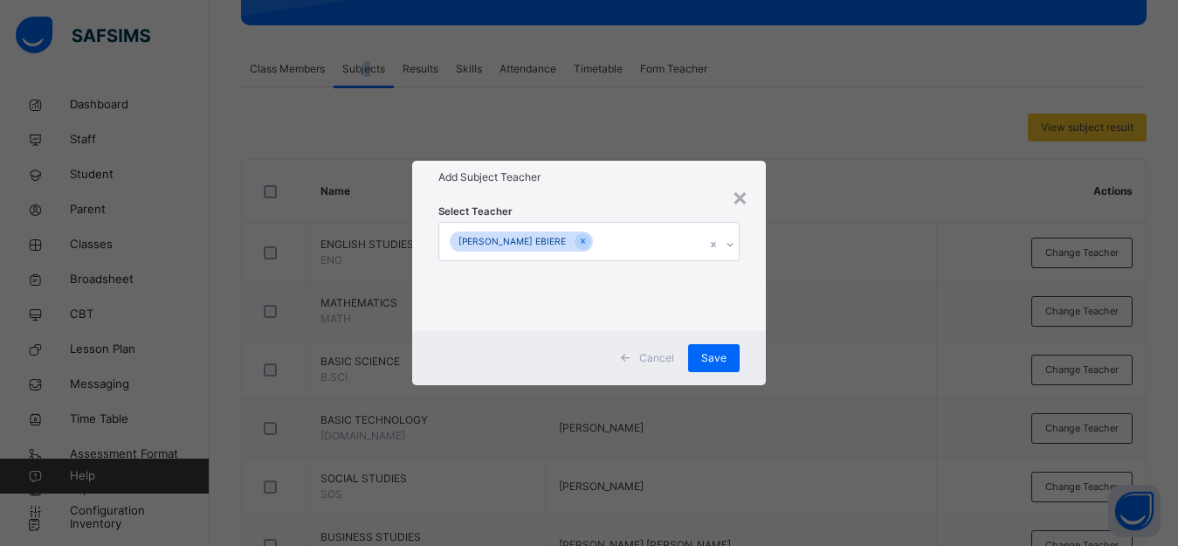
scroll to position [971, 0]
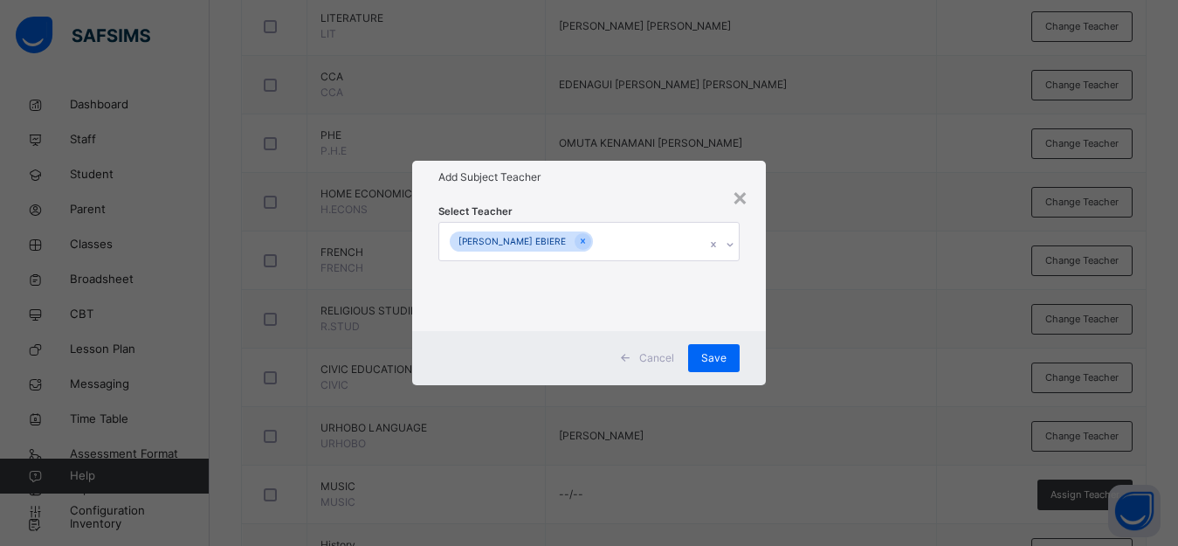
click at [634, 239] on div "[PERSON_NAME] EBIERE" at bounding box center [572, 241] width 266 height 37
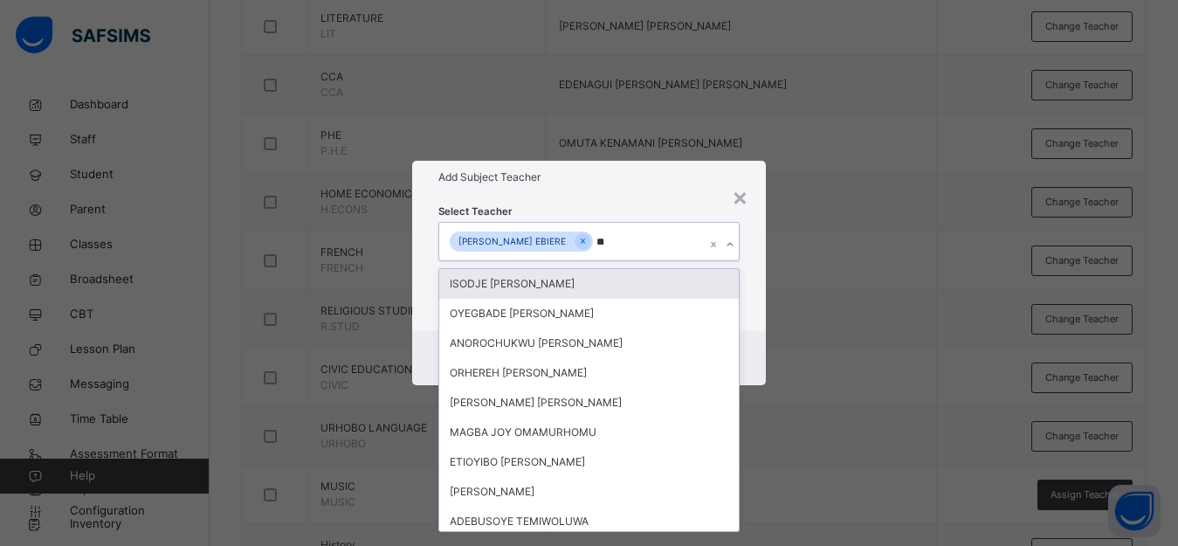
type input "***"
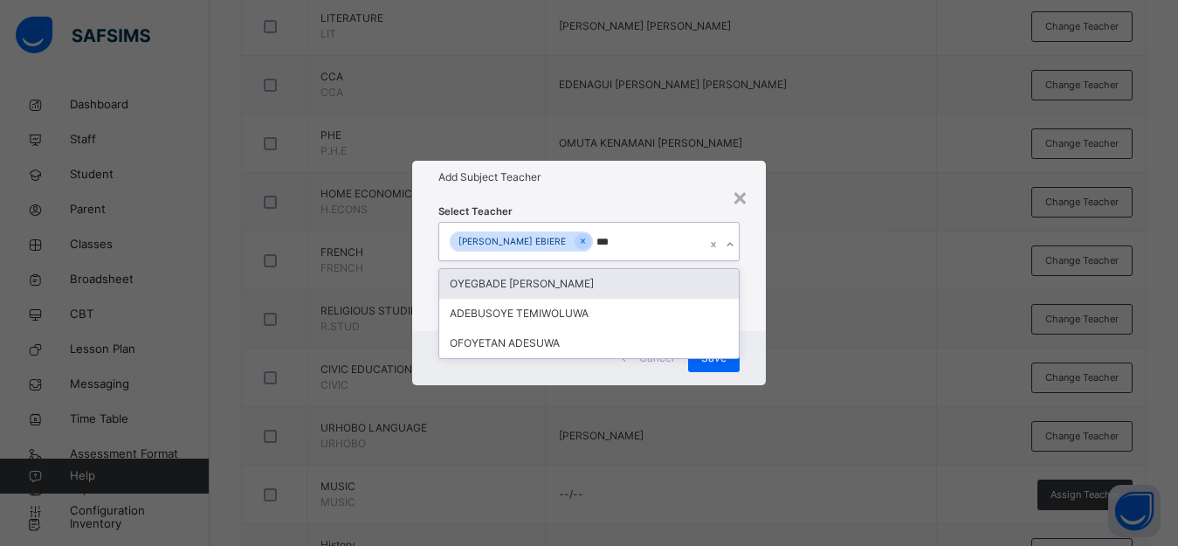
click at [607, 290] on div "OYEGBADE [PERSON_NAME]" at bounding box center [588, 284] width 299 height 30
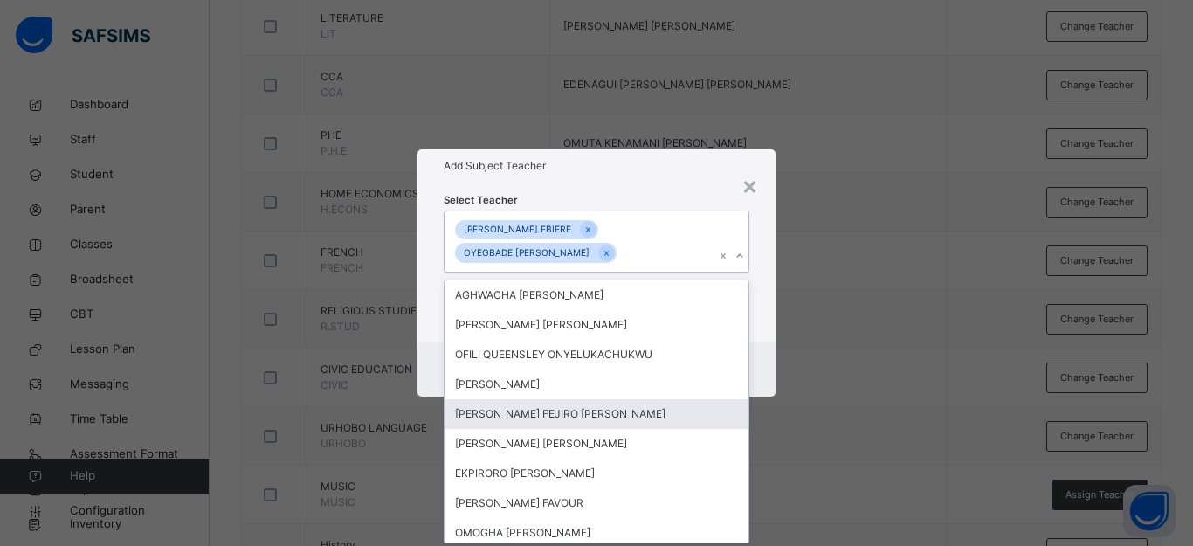
click at [882, 337] on div "× Add Subject Teacher Select Teacher option [PERSON_NAME], selected. option [PE…" at bounding box center [596, 273] width 1193 height 546
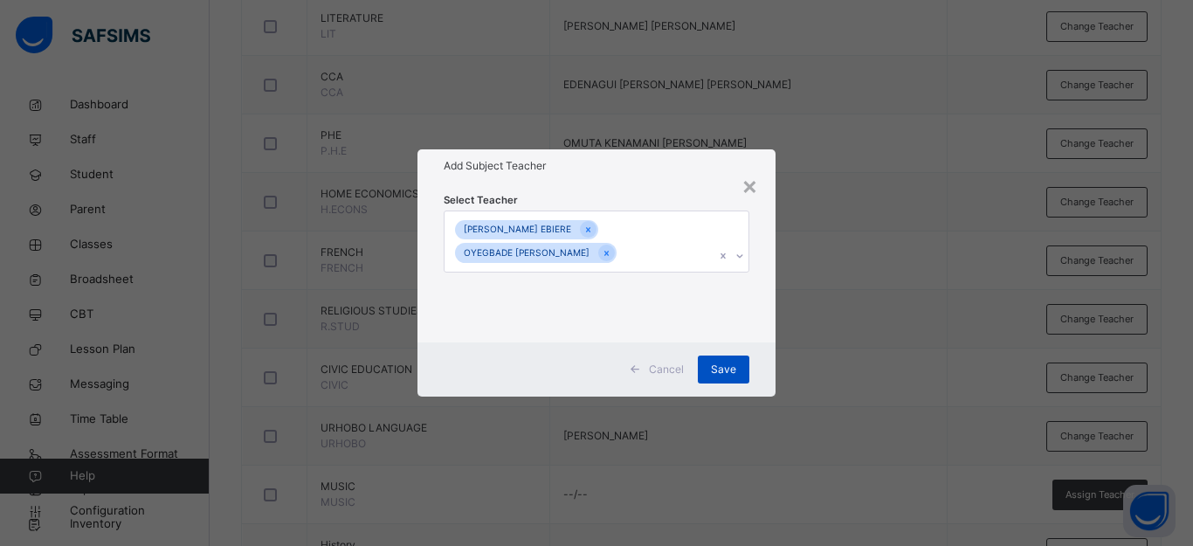
click at [728, 368] on span "Save" at bounding box center [723, 369] width 25 height 16
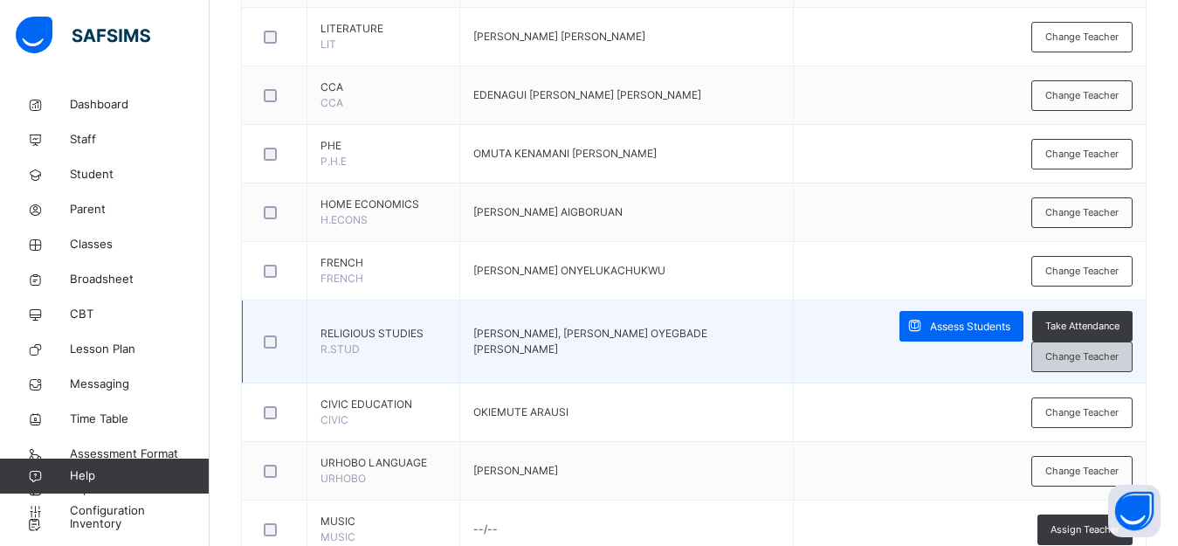
click at [1090, 349] on span "Change Teacher" at bounding box center [1081, 356] width 73 height 15
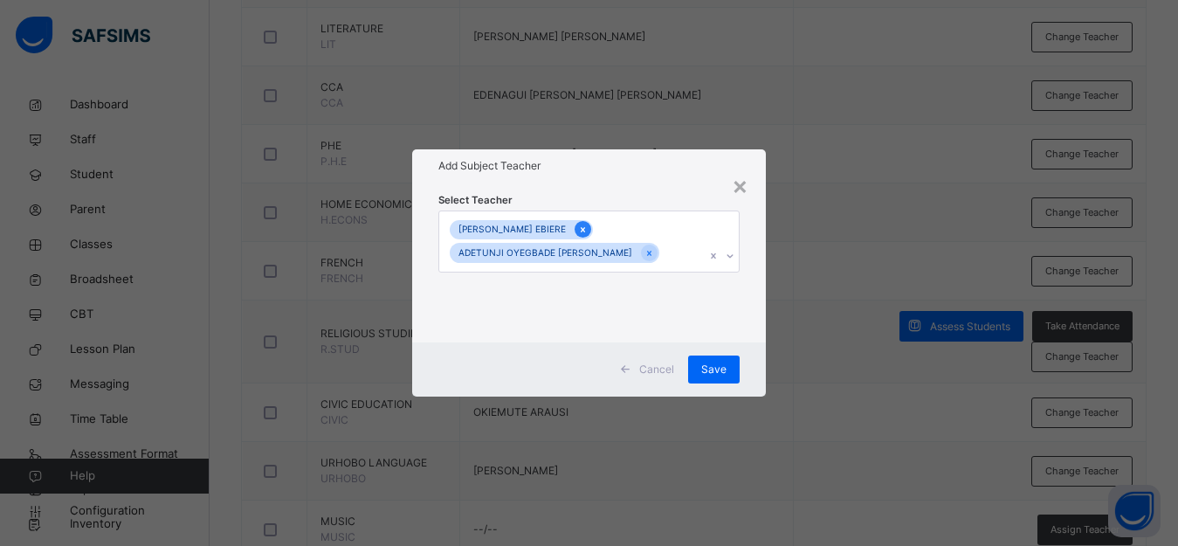
click at [585, 234] on icon at bounding box center [583, 229] width 10 height 12
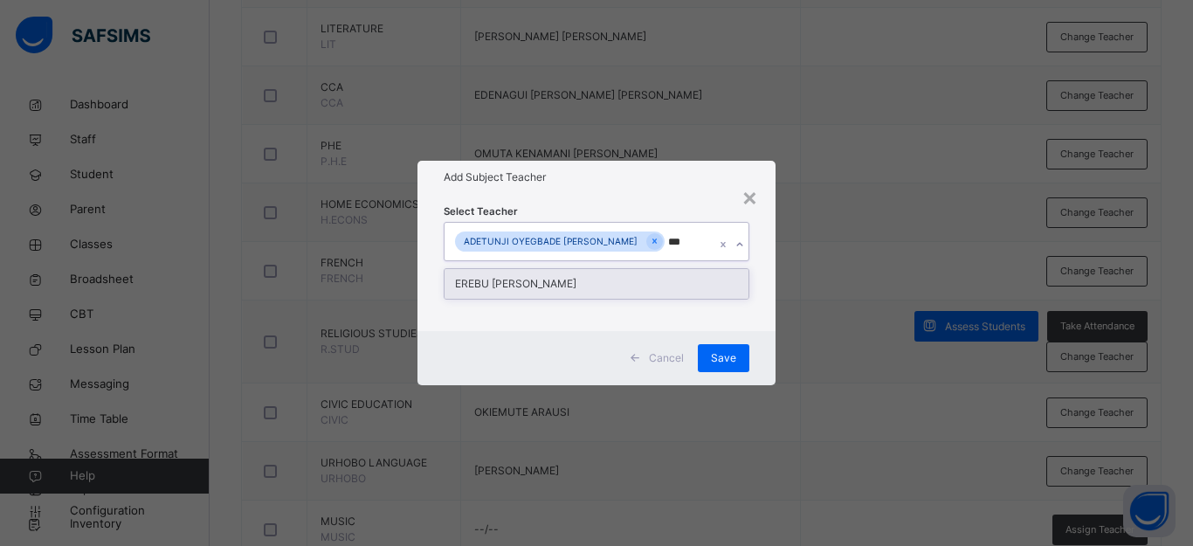
type input "****"
click at [613, 283] on div "EREBU [PERSON_NAME]" at bounding box center [596, 284] width 304 height 30
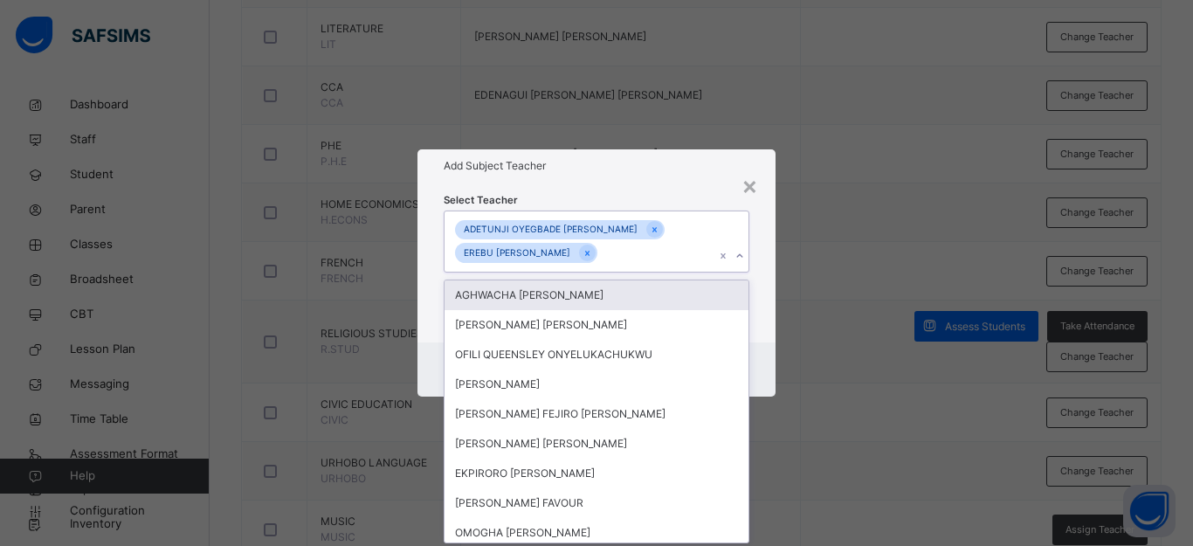
click at [910, 252] on div "× Add Subject Teacher Select Teacher option EREBU [PERSON_NAME], selected. opti…" at bounding box center [596, 273] width 1193 height 546
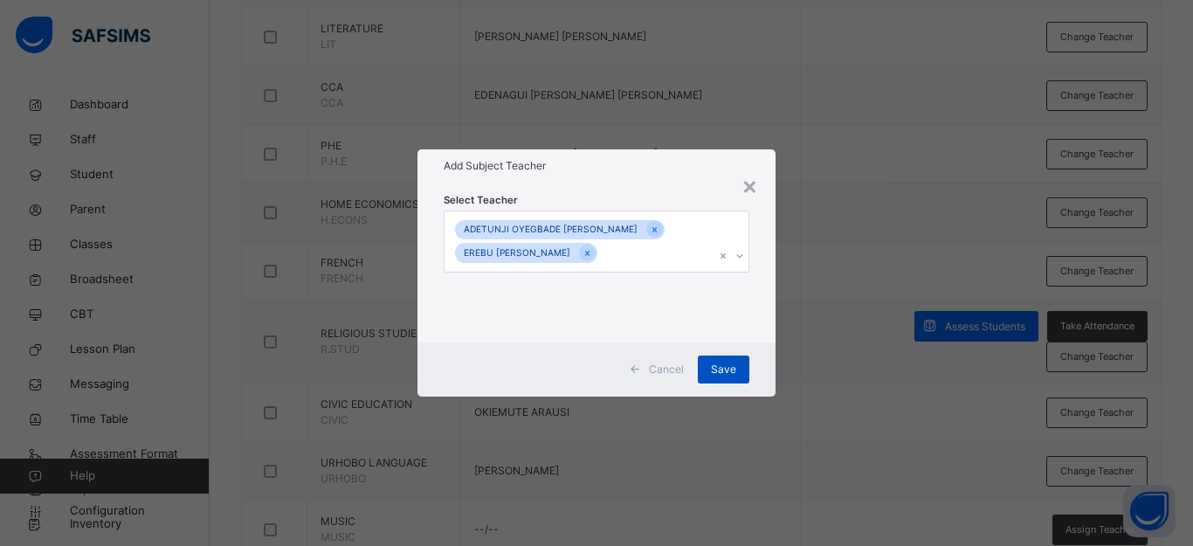
click at [721, 358] on div "Save" at bounding box center [724, 369] width 52 height 28
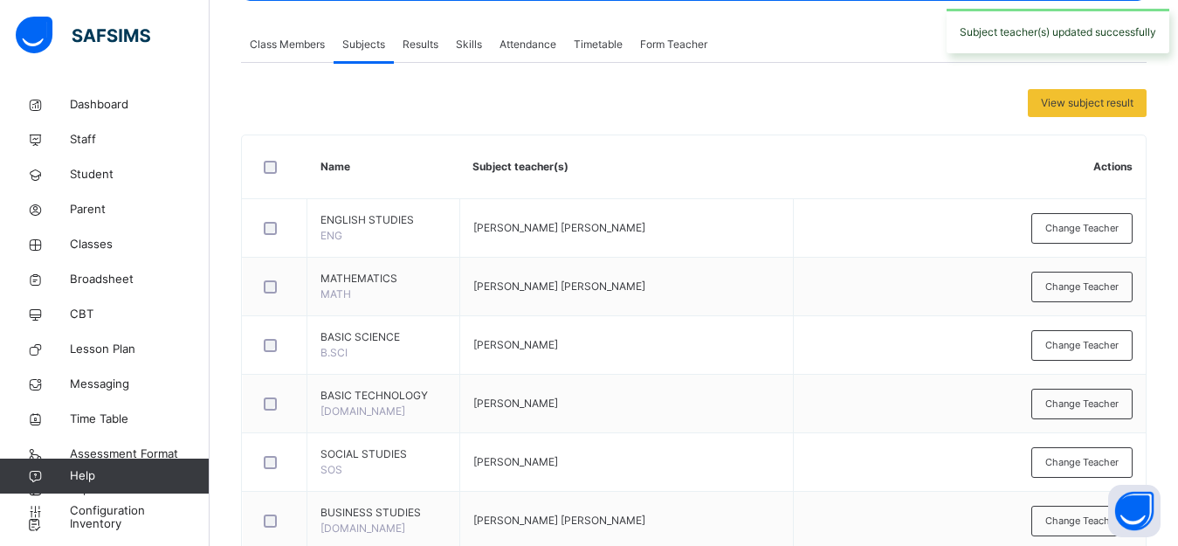
scroll to position [0, 0]
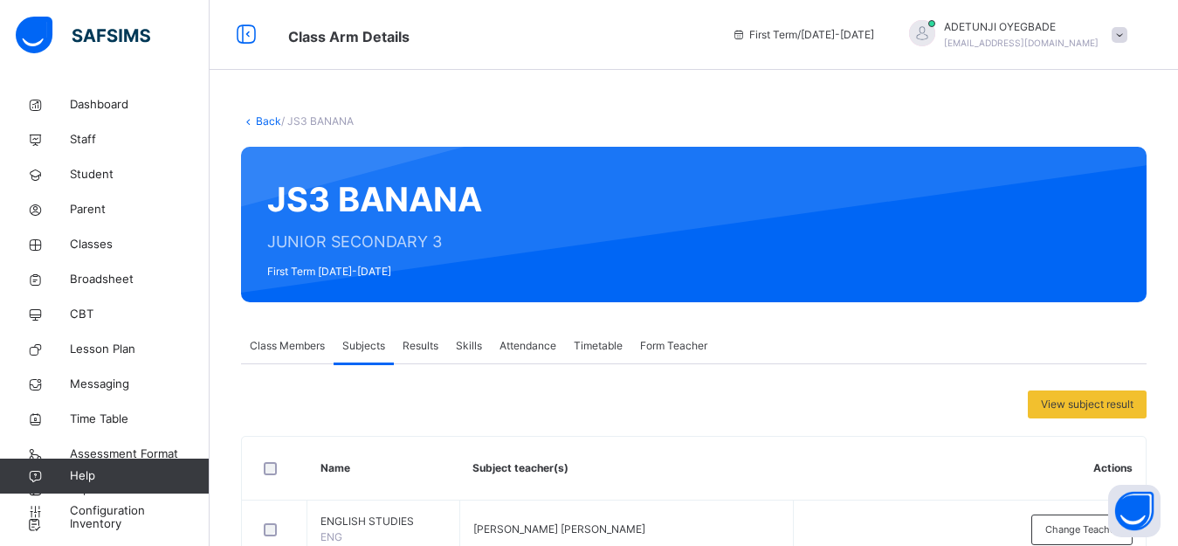
click at [272, 124] on link "Back" at bounding box center [268, 120] width 25 height 13
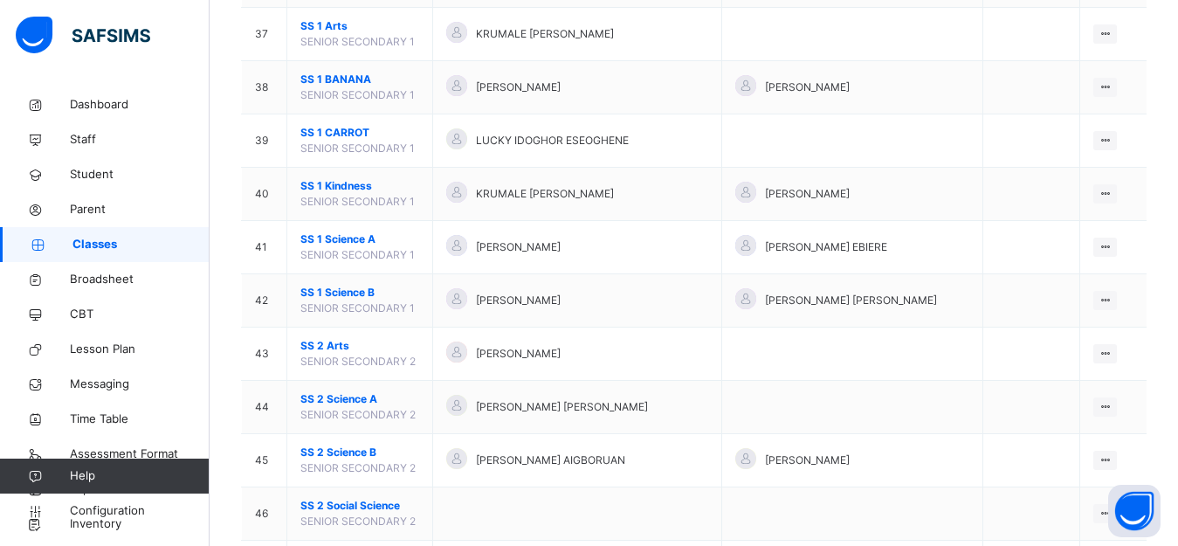
scroll to position [1640, 0]
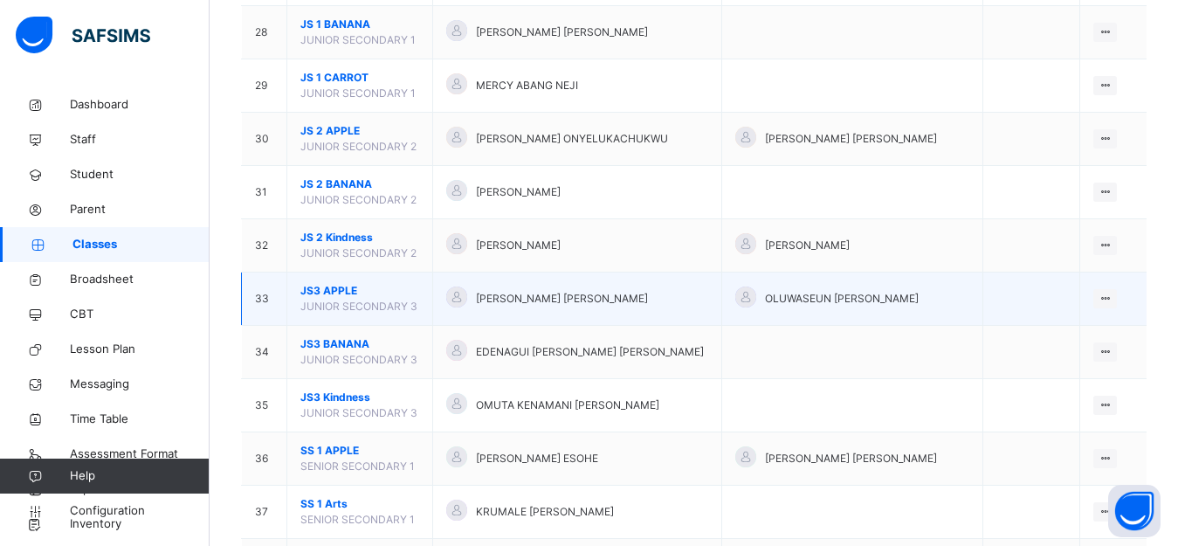
click at [356, 306] on span "JUNIOR SECONDARY 3" at bounding box center [358, 305] width 117 height 13
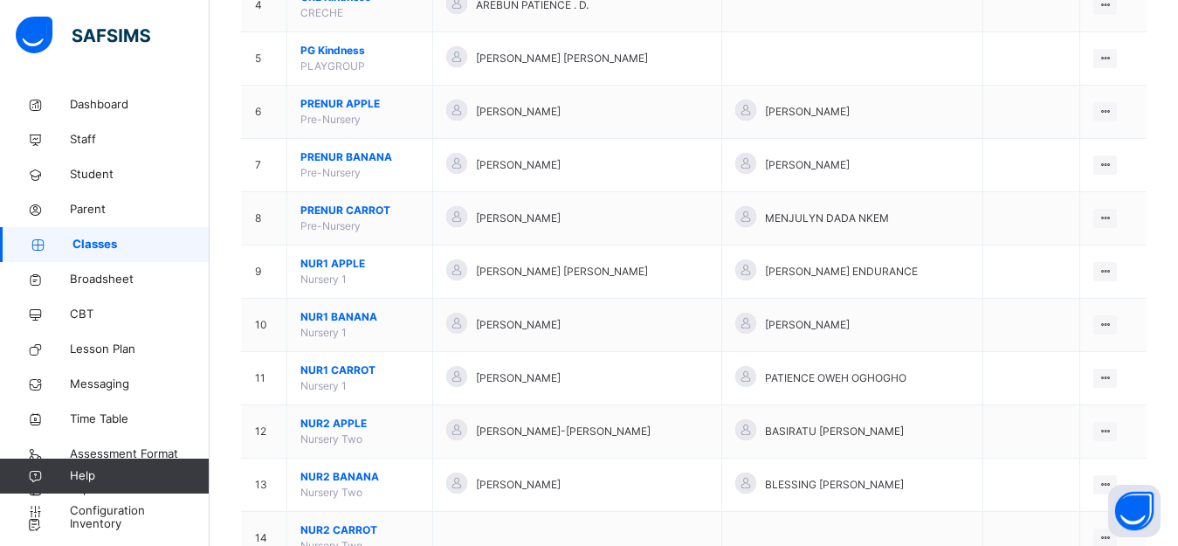
scroll to position [9, 0]
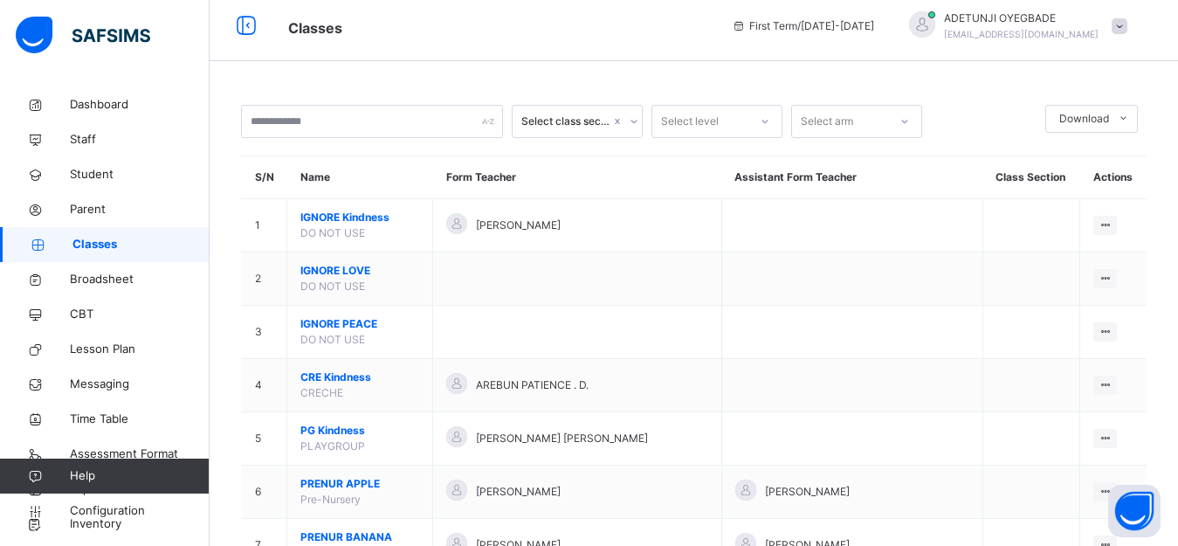
click at [1172, 0] on div "First Term / [DATE]-[DATE] ADETUNJI OYEGBADE [EMAIL_ADDRESS][DOMAIN_NAME]" at bounding box center [950, 26] width 455 height 70
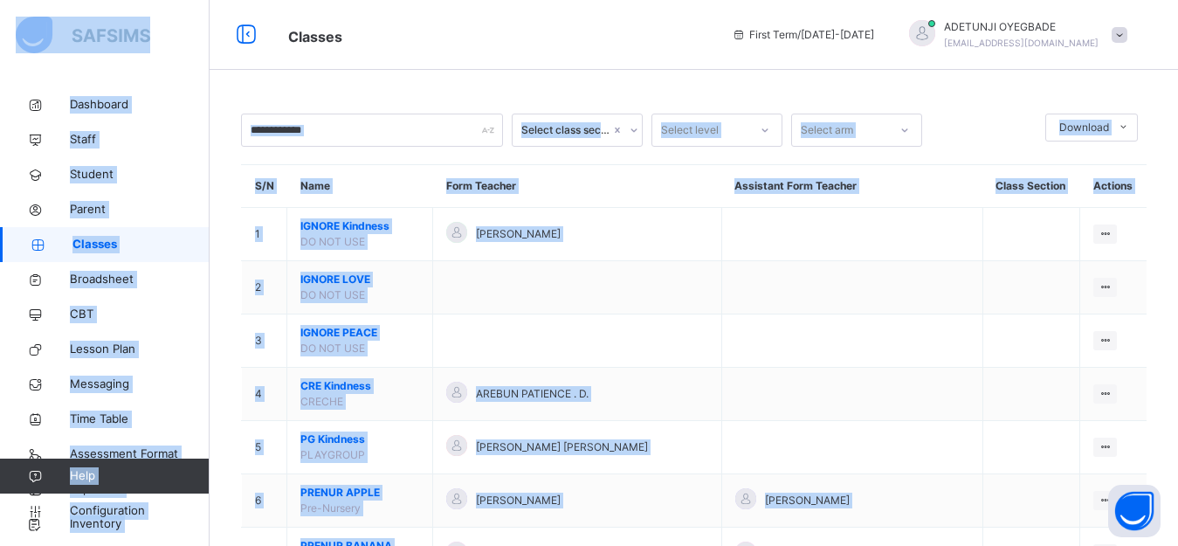
drag, startPoint x: 1172, startPoint y: 0, endPoint x: 1172, endPoint y: 275, distance: 275.0
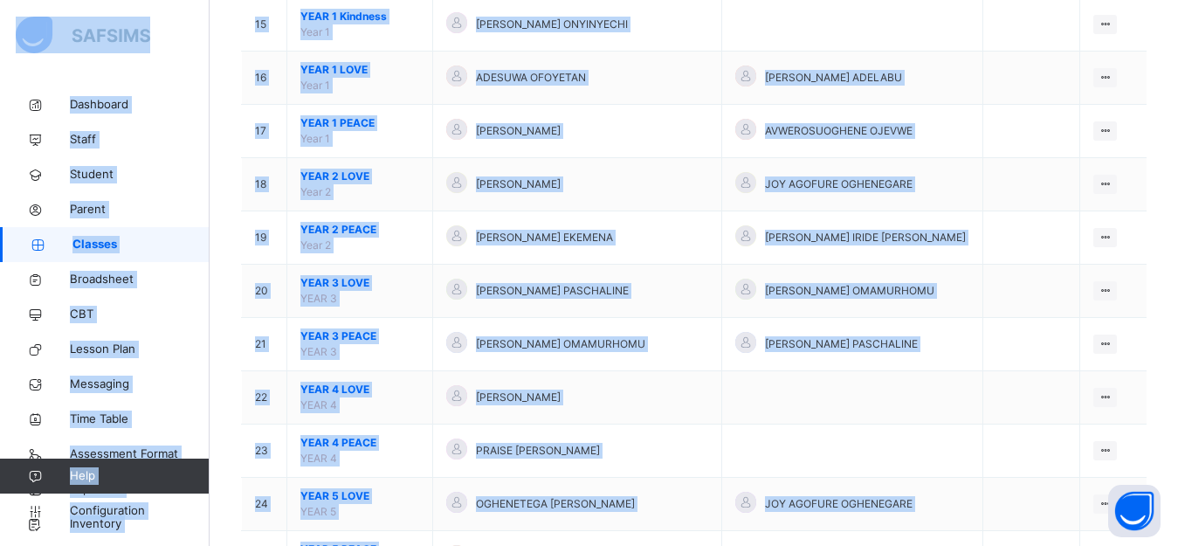
scroll to position [1433, 0]
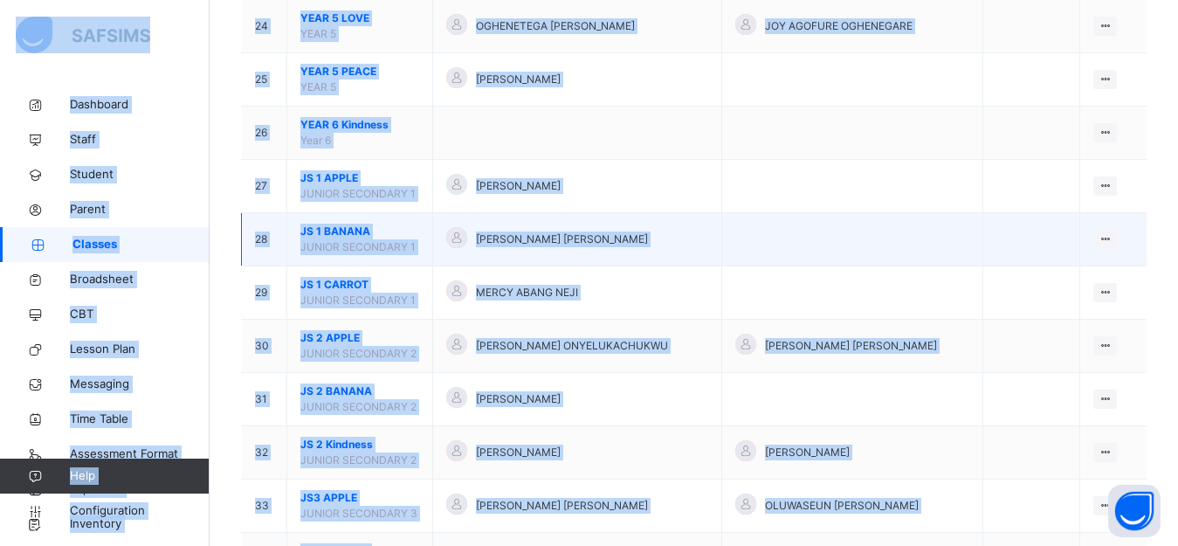
click at [1056, 246] on td at bounding box center [1031, 239] width 98 height 53
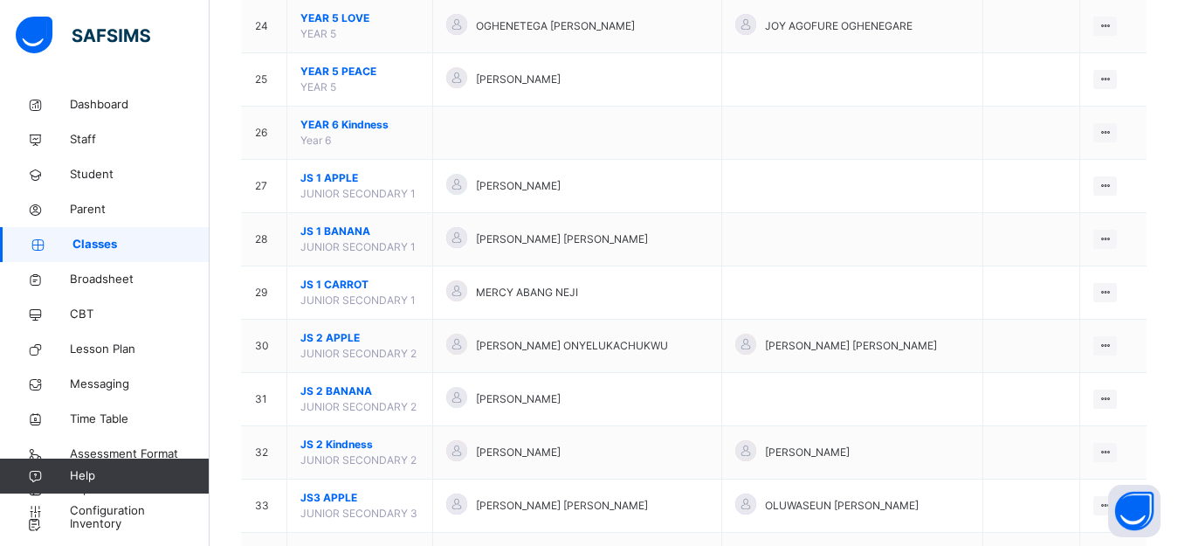
scroll to position [1910, 0]
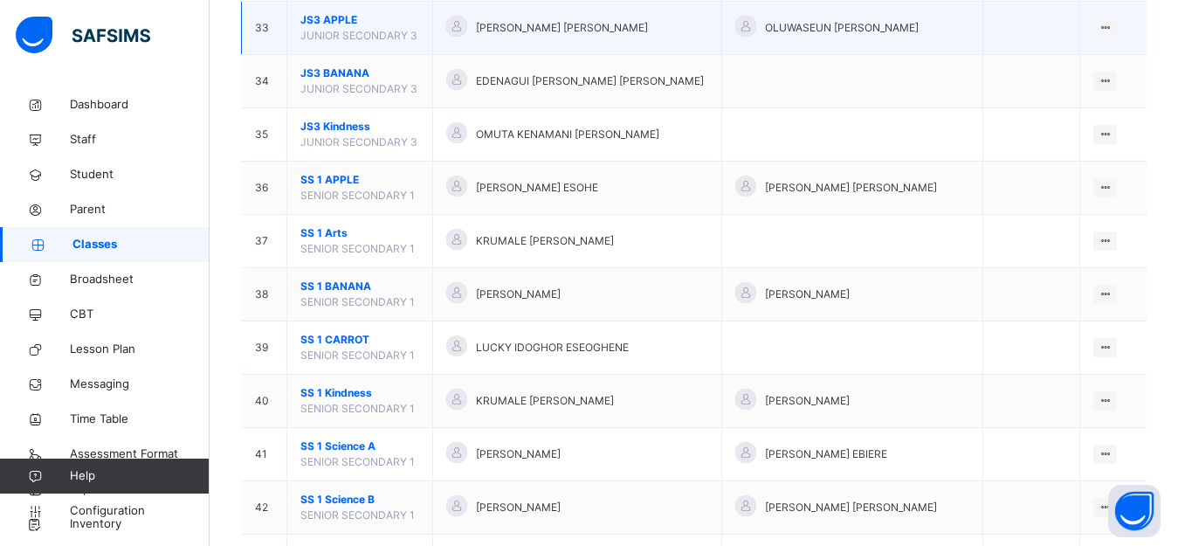
click at [398, 37] on span "JUNIOR SECONDARY 3" at bounding box center [358, 35] width 117 height 13
click at [1117, 28] on div at bounding box center [1105, 27] width 24 height 19
click at [1054, 57] on div "View Class" at bounding box center [1059, 62] width 100 height 17
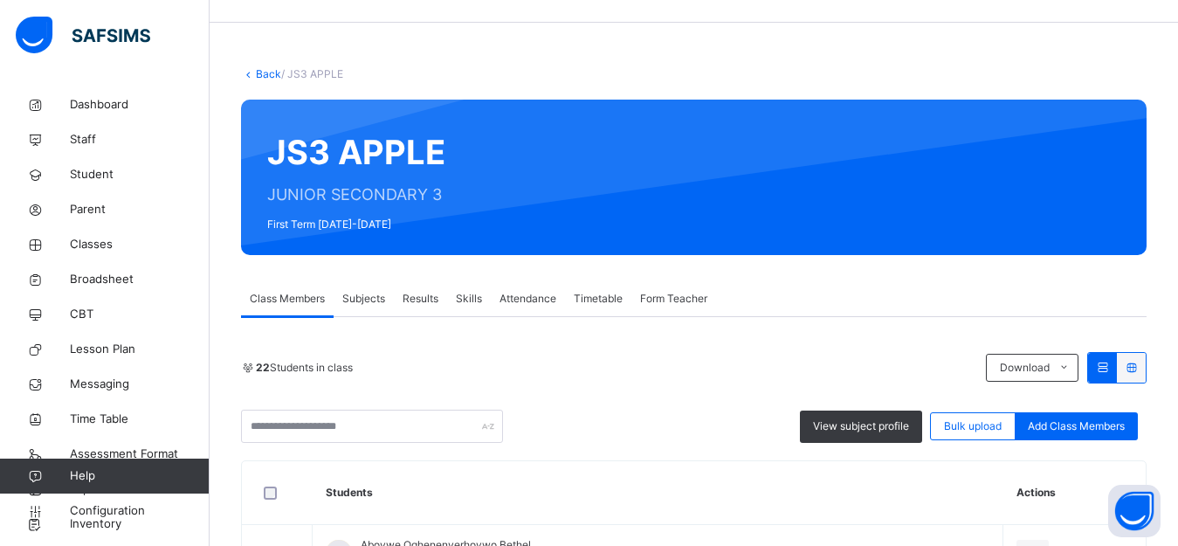
scroll to position [38, 0]
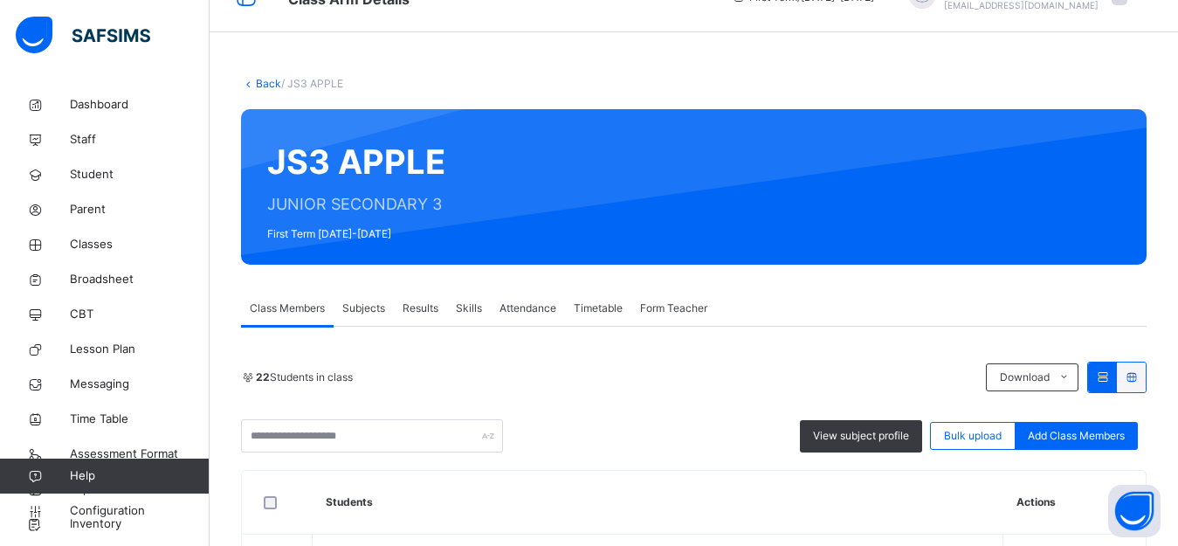
click at [356, 309] on span "Subjects" at bounding box center [363, 308] width 43 height 16
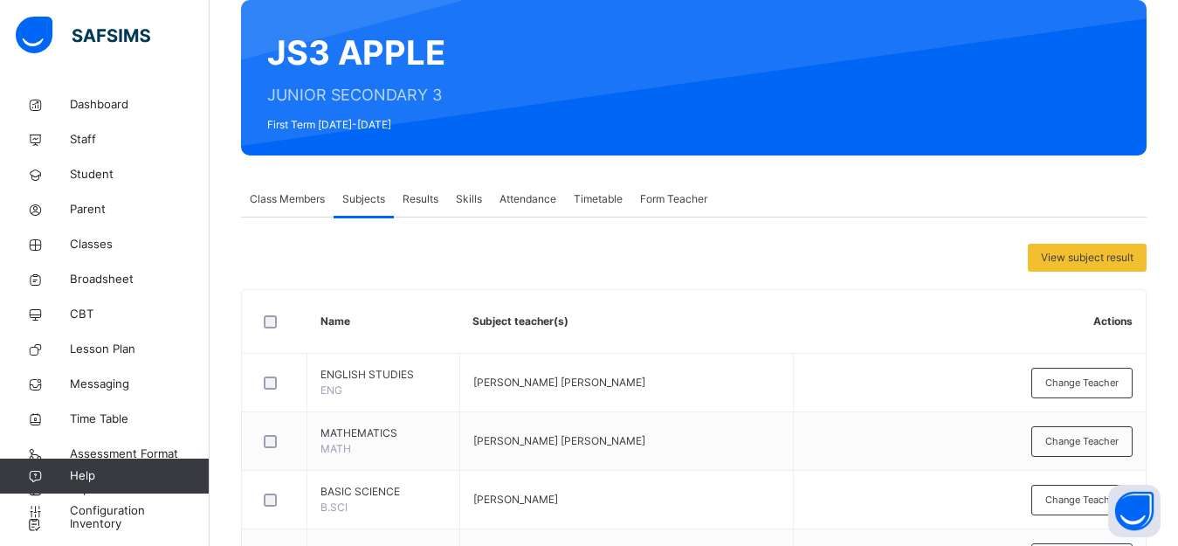
scroll to position [0, 0]
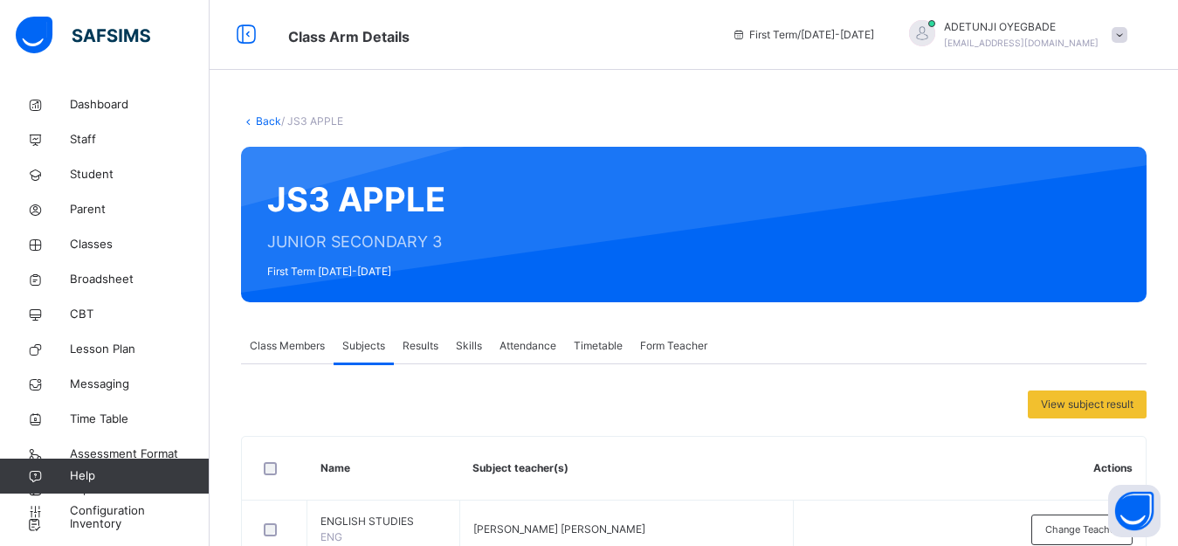
click at [265, 122] on link "Back" at bounding box center [268, 120] width 25 height 13
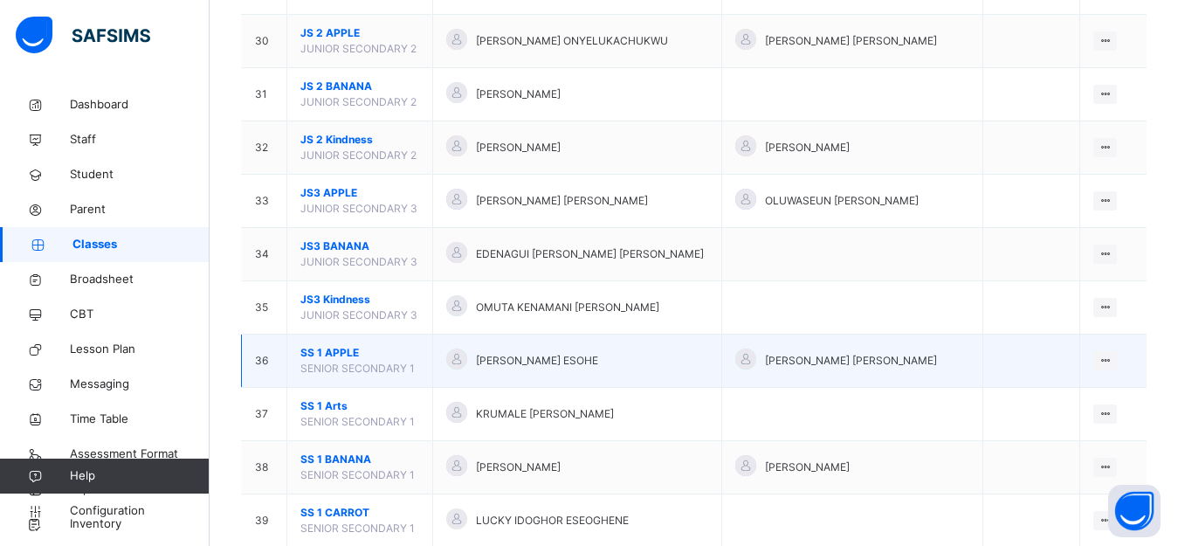
scroll to position [1732, 0]
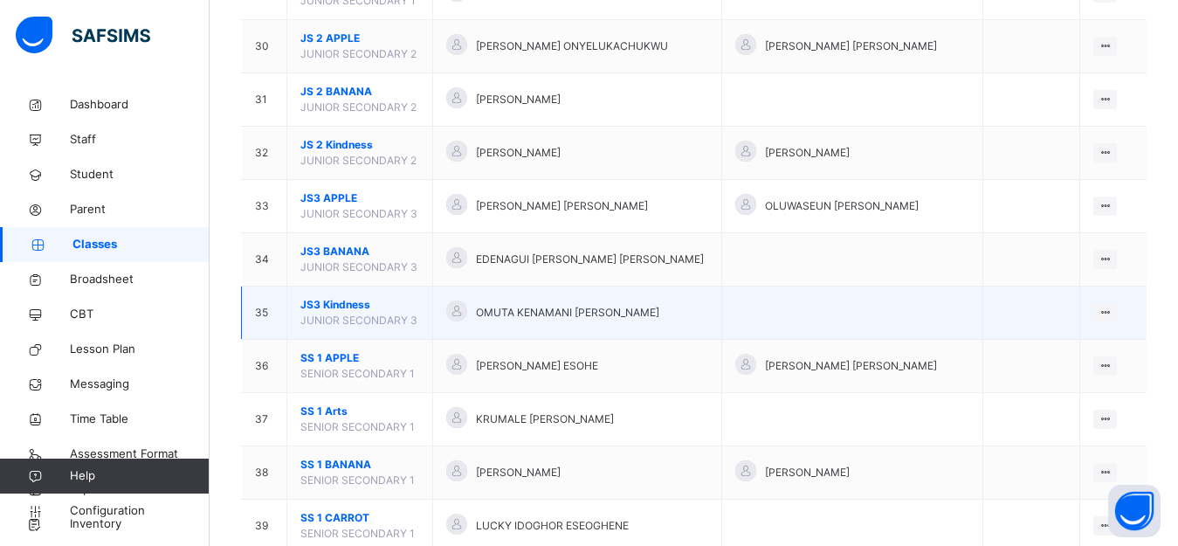
click at [485, 300] on div "OMUTA KENAMANI [PERSON_NAME]" at bounding box center [577, 312] width 262 height 25
click at [1112, 308] on icon at bounding box center [1104, 312] width 15 height 13
click at [1066, 344] on div "View Class" at bounding box center [1059, 347] width 100 height 17
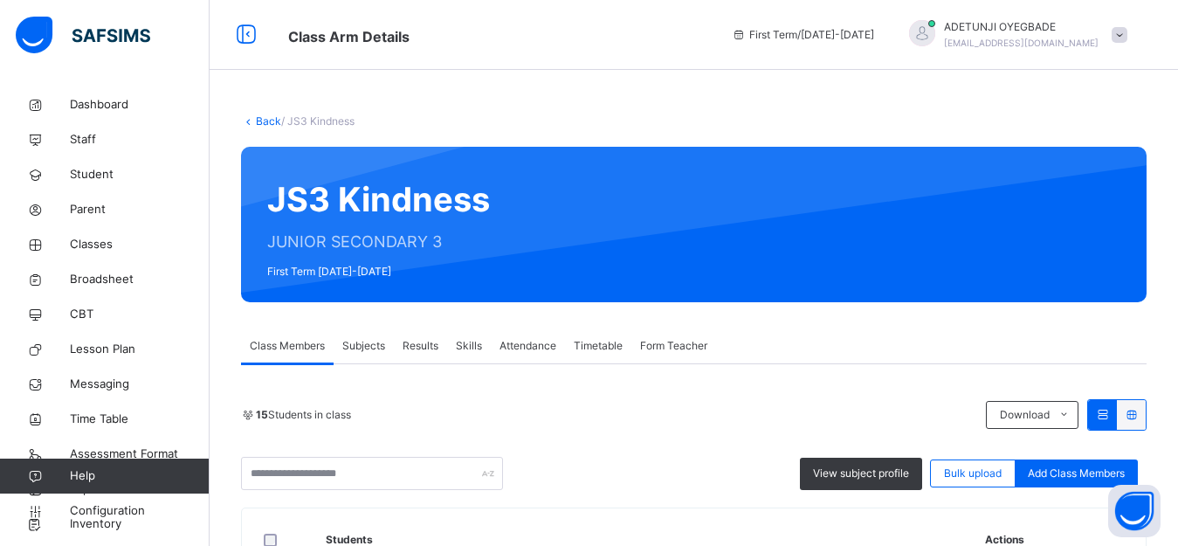
click at [357, 344] on span "Subjects" at bounding box center [363, 346] width 43 height 16
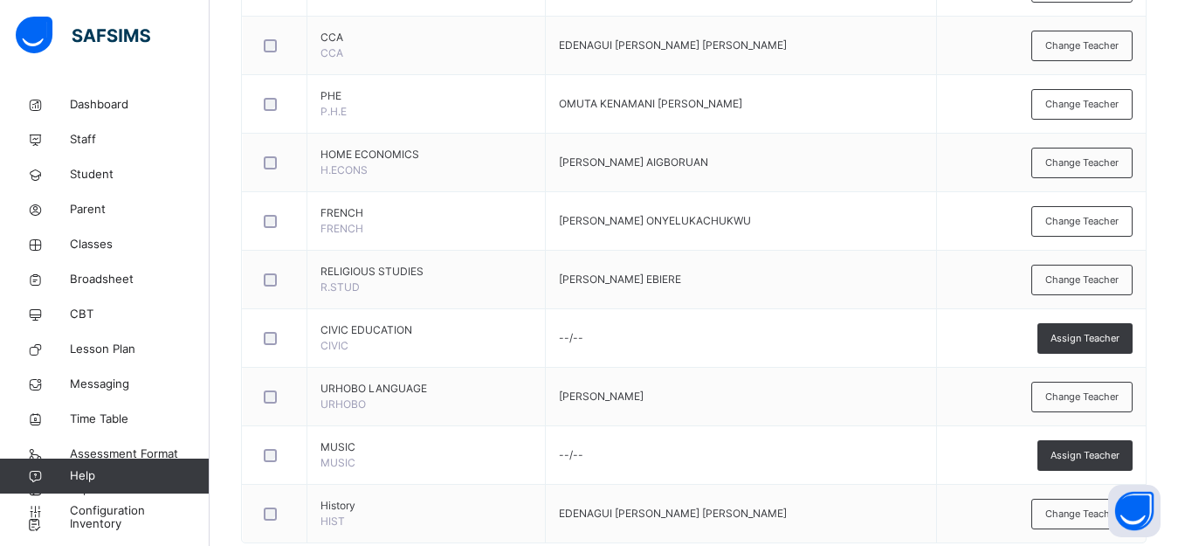
scroll to position [1013, 0]
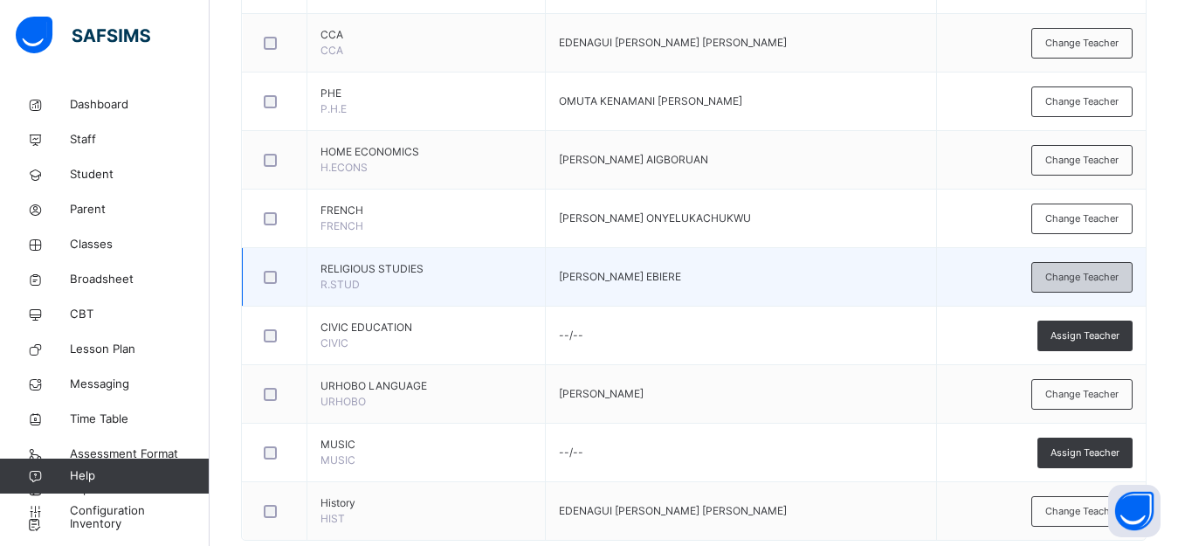
click at [1056, 278] on div "Change Teacher" at bounding box center [1081, 277] width 101 height 31
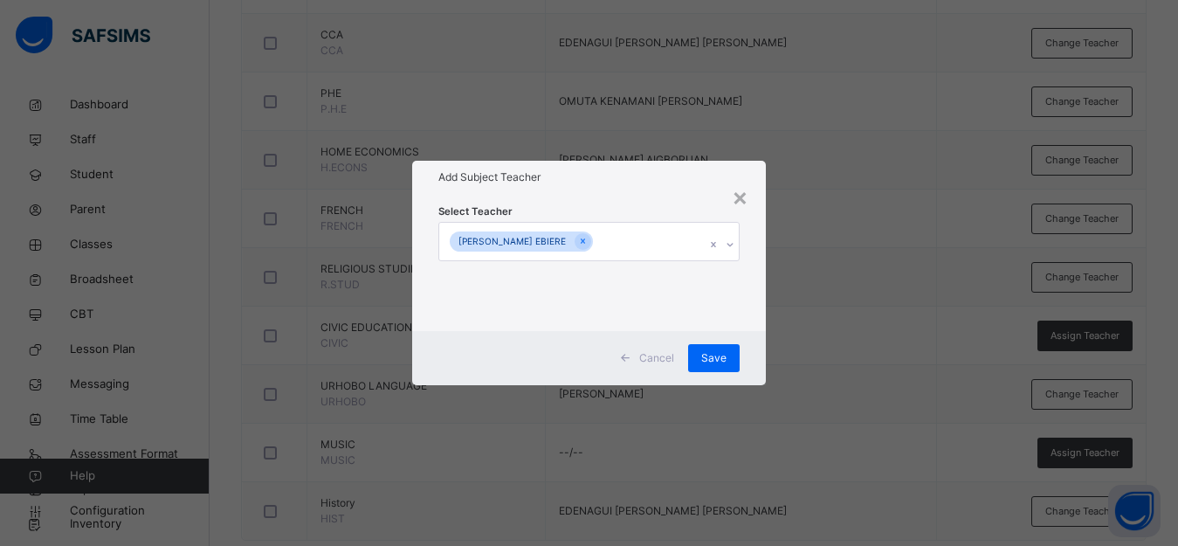
click at [669, 241] on div "[PERSON_NAME] EBIERE" at bounding box center [572, 241] width 266 height 37
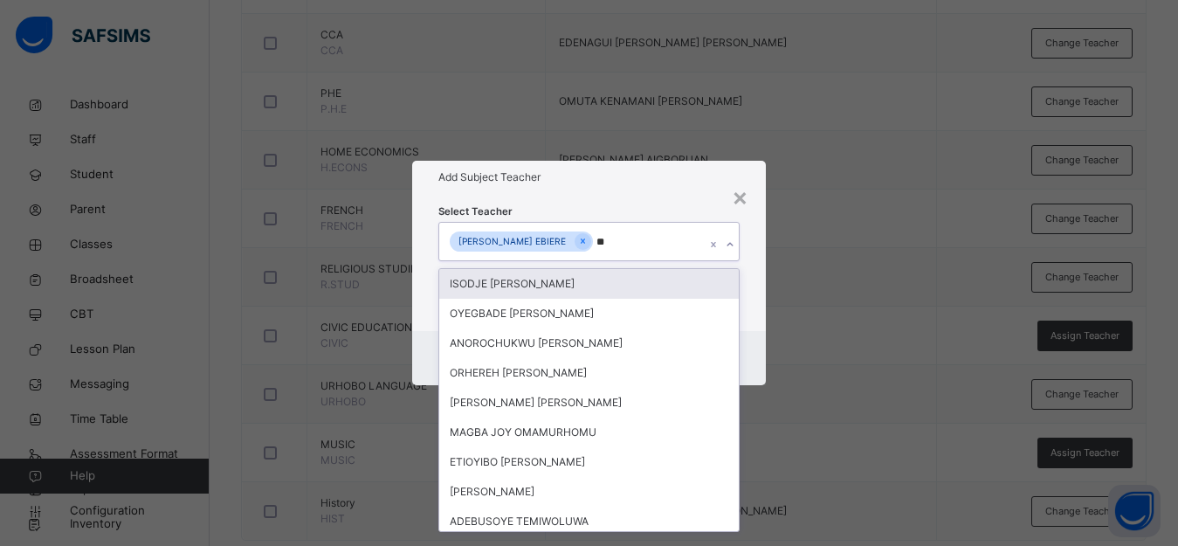
type input "***"
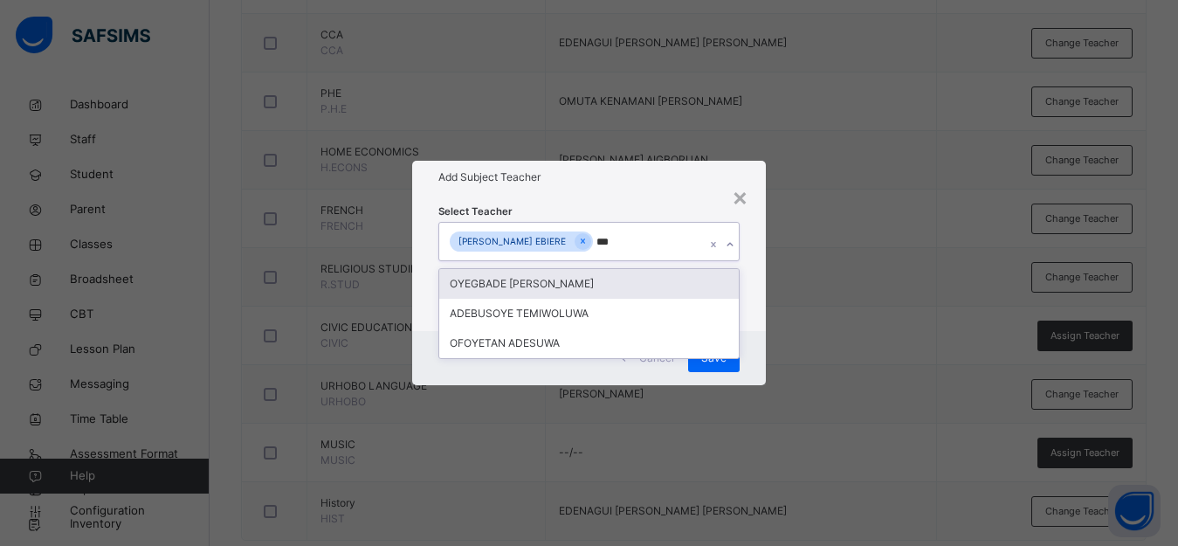
click at [562, 288] on div "OYEGBADE [PERSON_NAME]" at bounding box center [588, 284] width 299 height 30
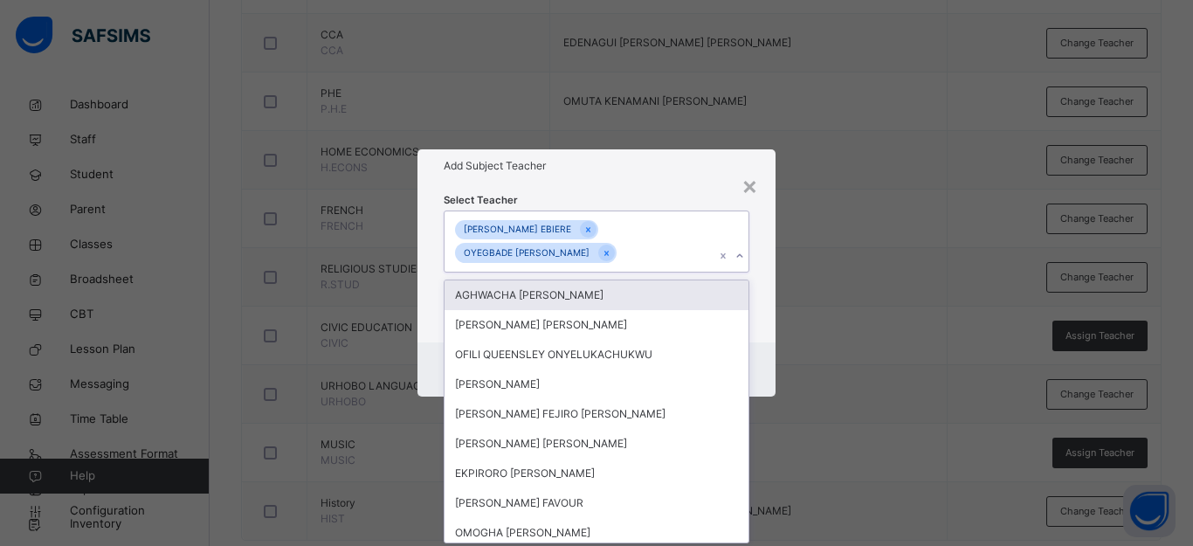
click at [779, 262] on div "× Add Subject Teacher Select Teacher option [PERSON_NAME], selected. option AGH…" at bounding box center [596, 273] width 1193 height 546
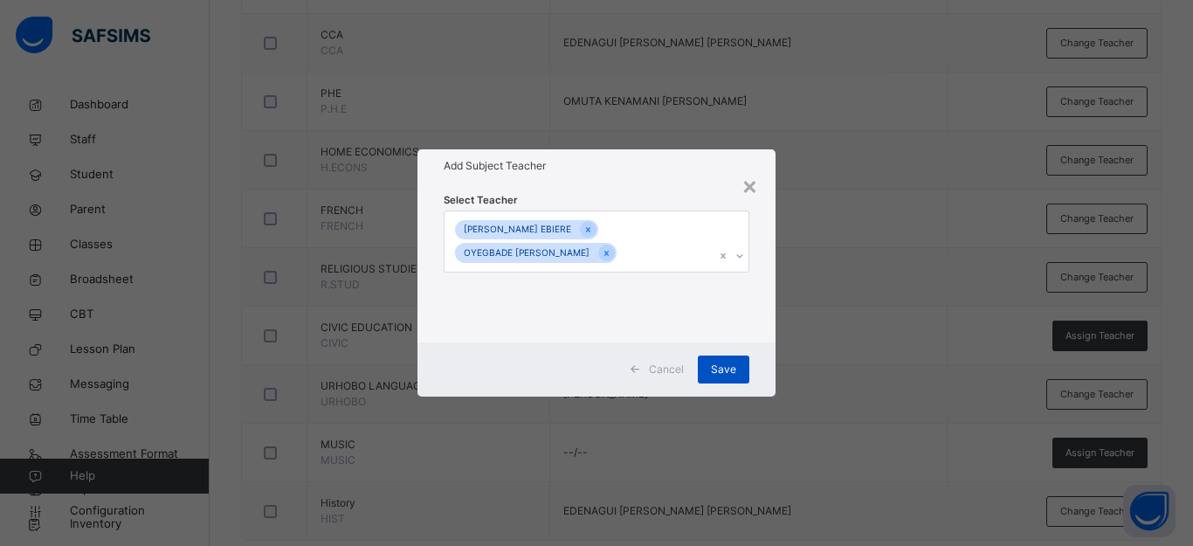
click at [724, 365] on span "Save" at bounding box center [723, 369] width 25 height 16
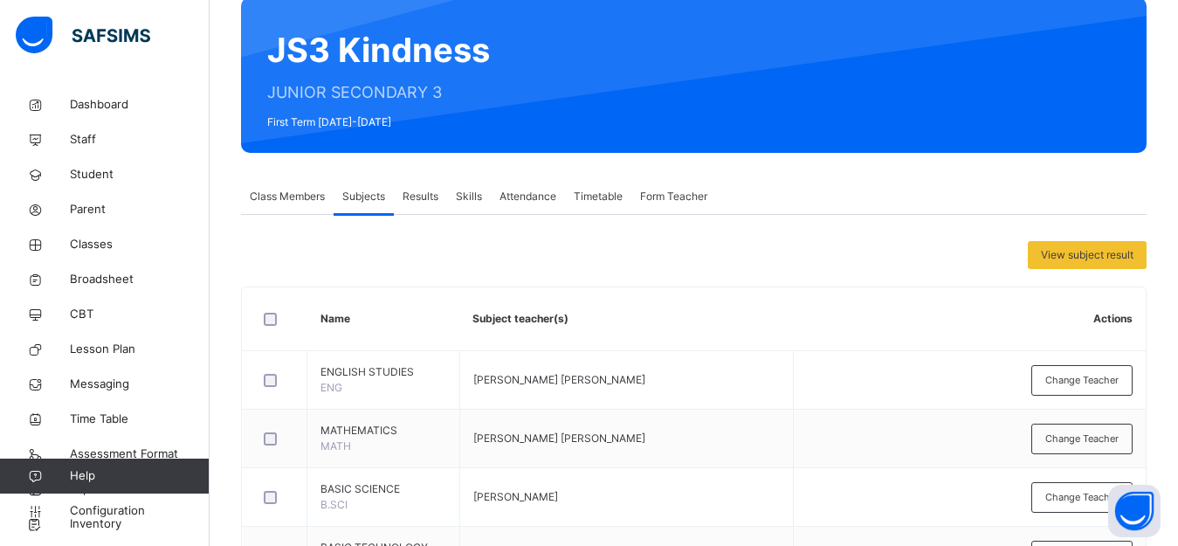
scroll to position [0, 0]
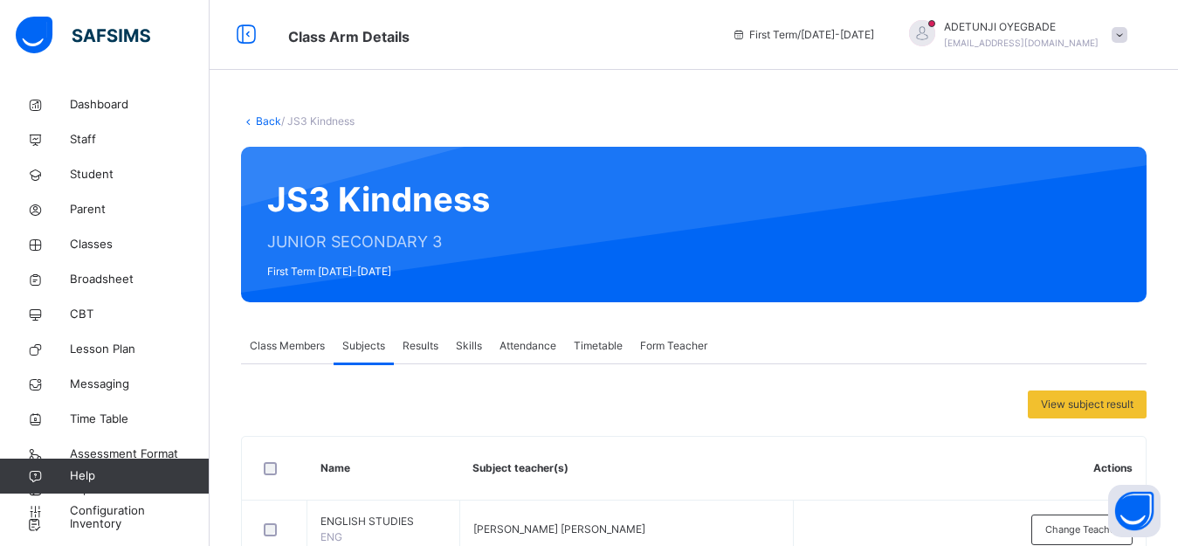
click at [270, 120] on link "Back" at bounding box center [268, 120] width 25 height 13
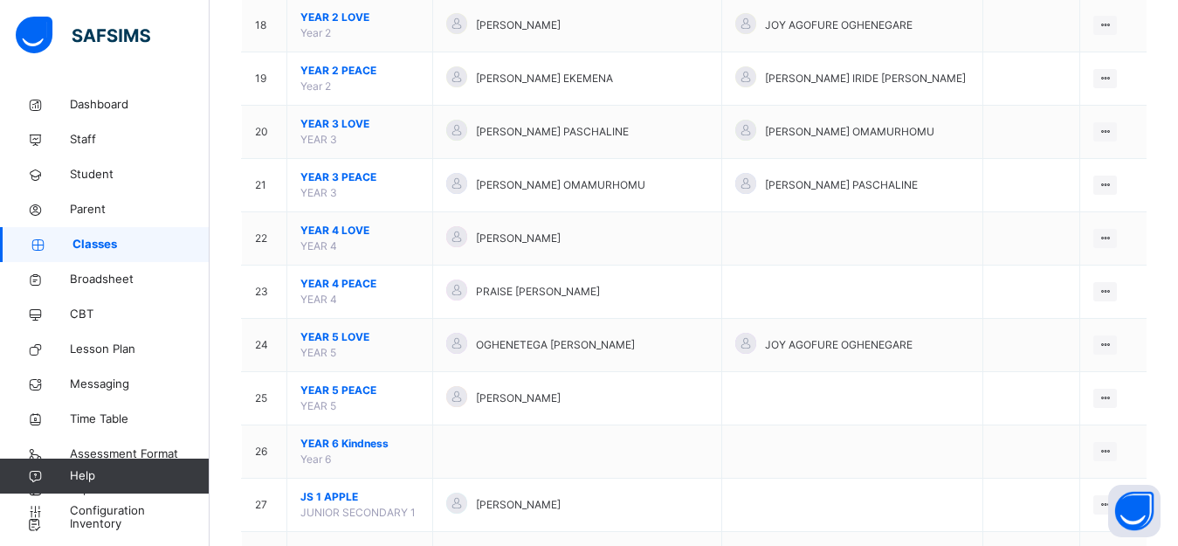
scroll to position [1592, 0]
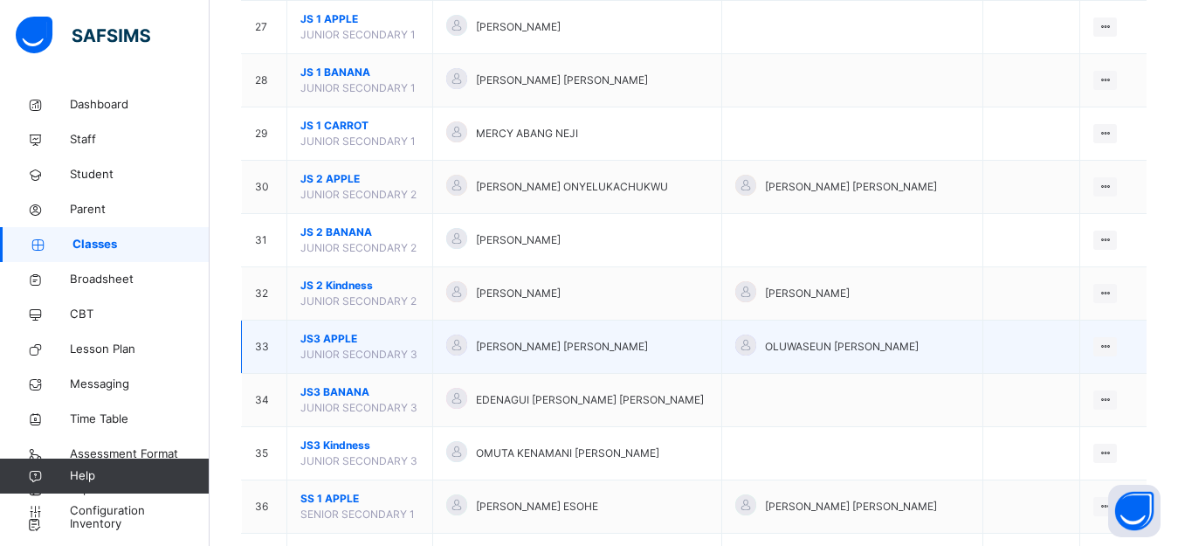
click at [349, 354] on span "JUNIOR SECONDARY 3" at bounding box center [358, 353] width 117 height 13
click at [1111, 345] on icon at bounding box center [1104, 346] width 15 height 13
click at [1076, 381] on div "View Class" at bounding box center [1059, 381] width 100 height 17
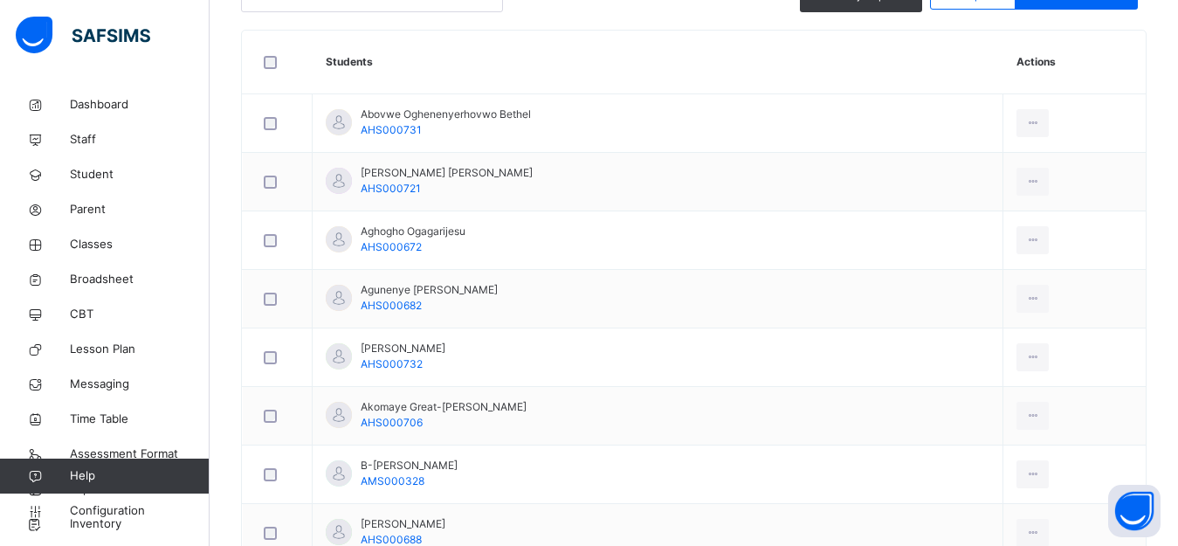
scroll to position [484, 0]
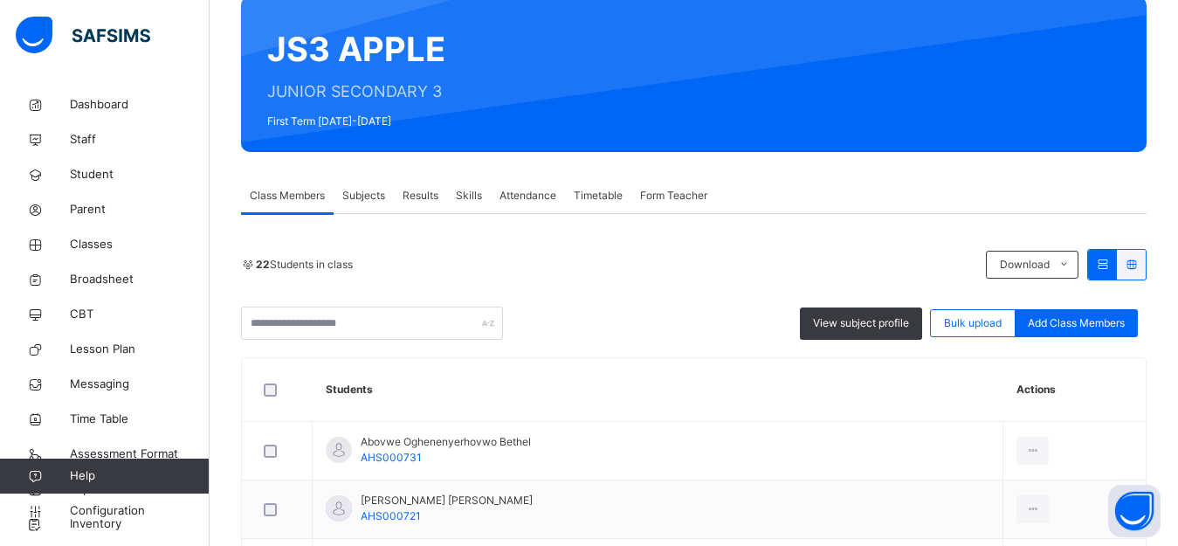
scroll to position [147, 0]
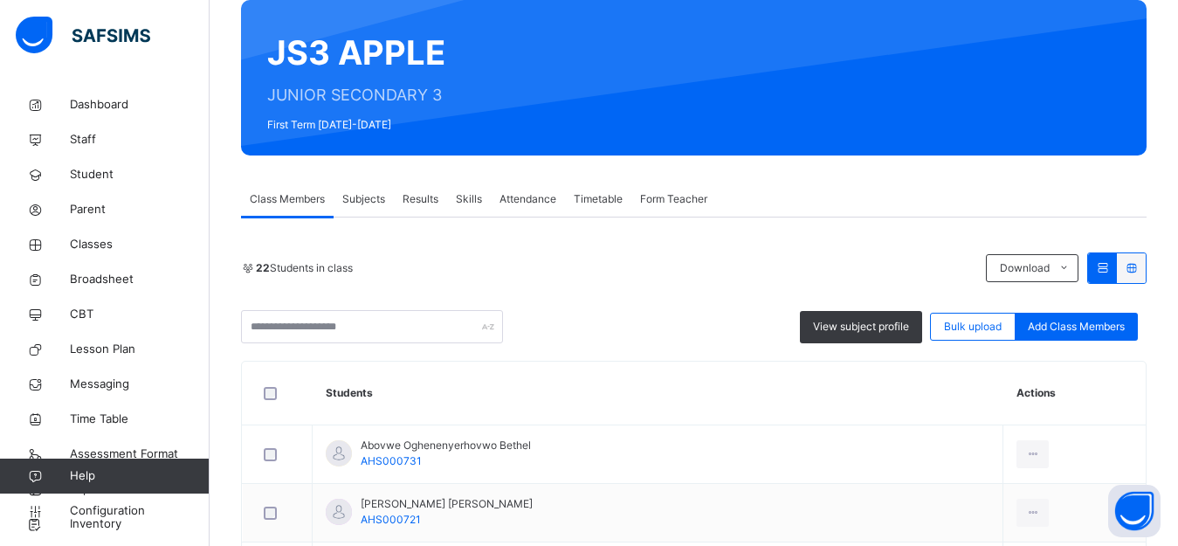
click at [370, 204] on span "Subjects" at bounding box center [363, 199] width 43 height 16
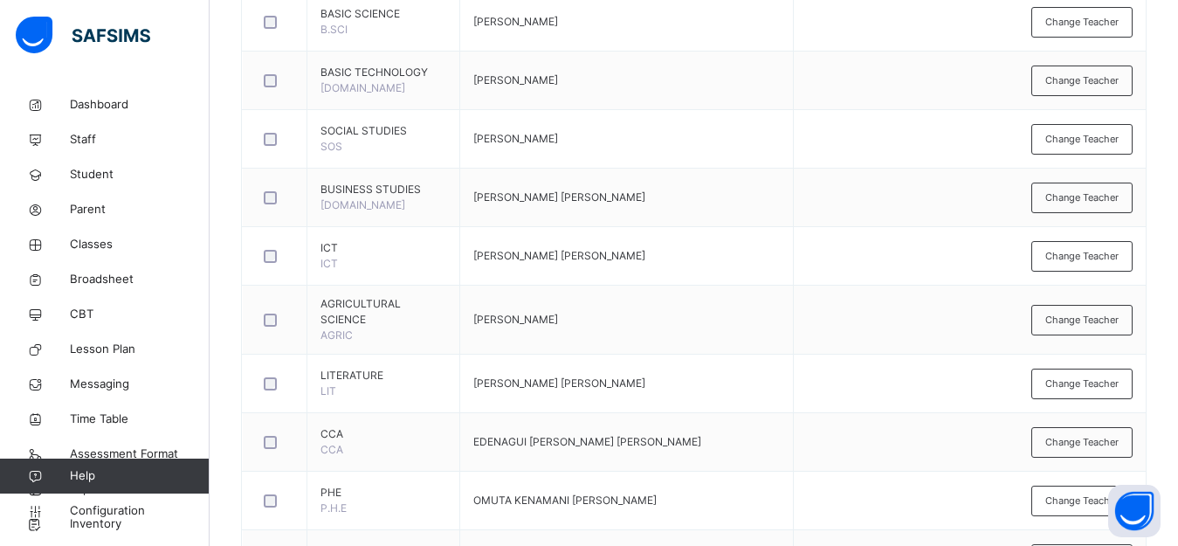
scroll to position [1051, 0]
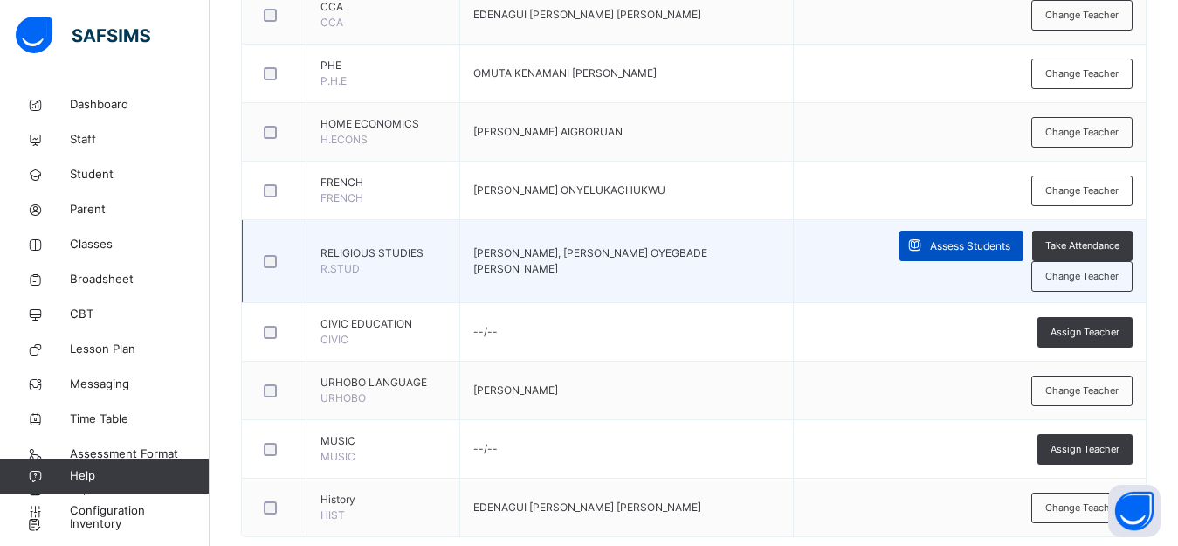
click at [930, 241] on span "Assess Students" at bounding box center [970, 246] width 80 height 16
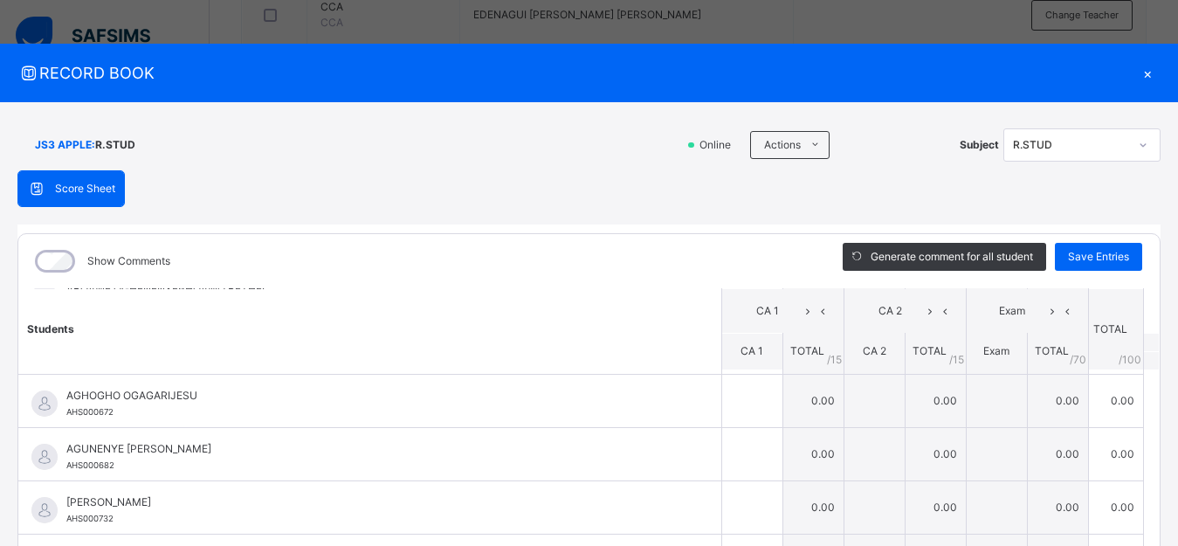
scroll to position [0, 0]
click at [1137, 71] on div "×" at bounding box center [1147, 73] width 26 height 24
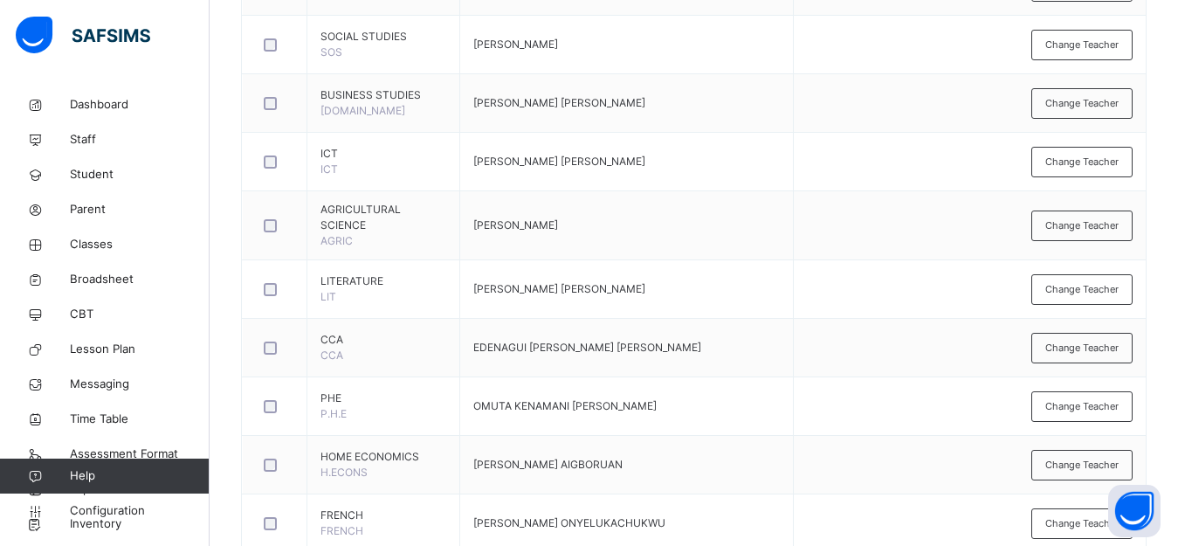
scroll to position [662, 0]
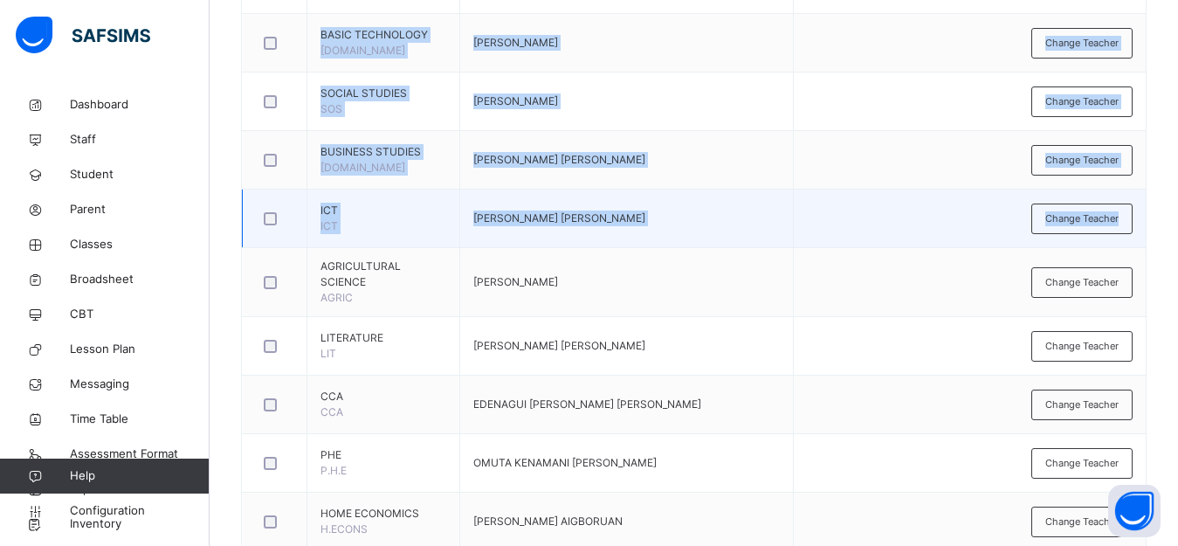
drag, startPoint x: 1162, startPoint y: 258, endPoint x: 1158, endPoint y: 237, distance: 20.4
click at [1158, 237] on div "Back / JS3 APPLE JS3 APPLE JUNIOR SECONDARY 3 First Term [DATE]-[DATE] Class Me…" at bounding box center [694, 198] width 968 height 1544
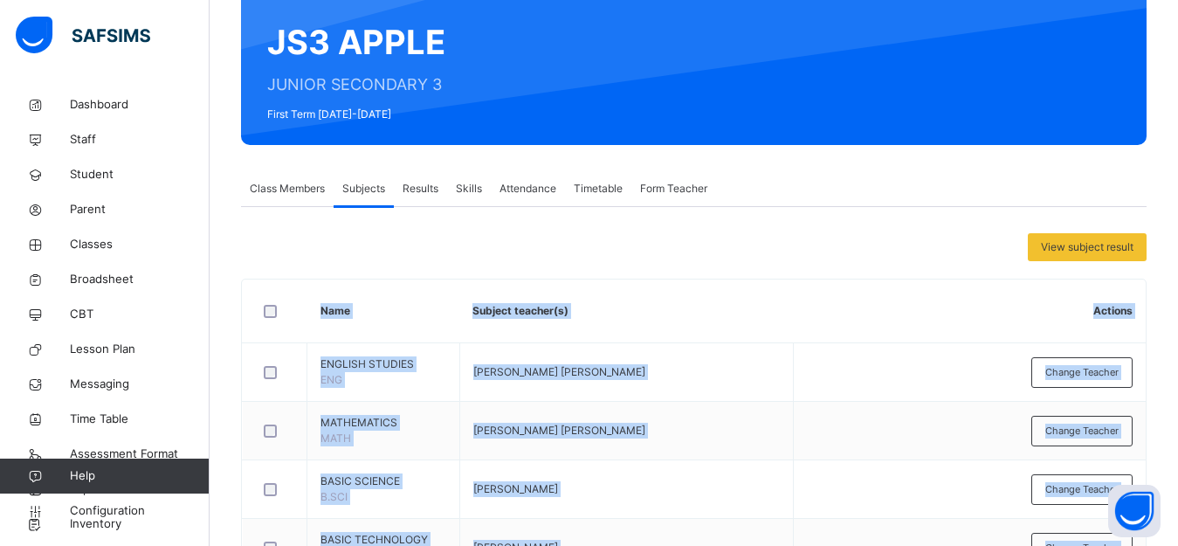
scroll to position [111, 0]
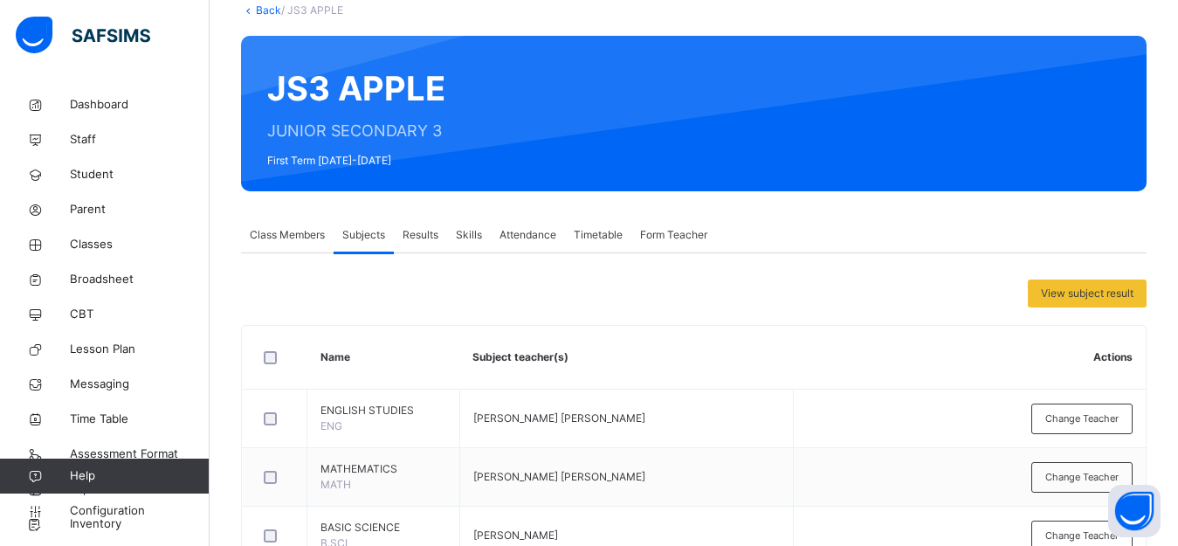
click at [263, 17] on div "Back / JS3 APPLE" at bounding box center [693, 11] width 905 height 16
click at [265, 14] on link "Back" at bounding box center [268, 9] width 25 height 13
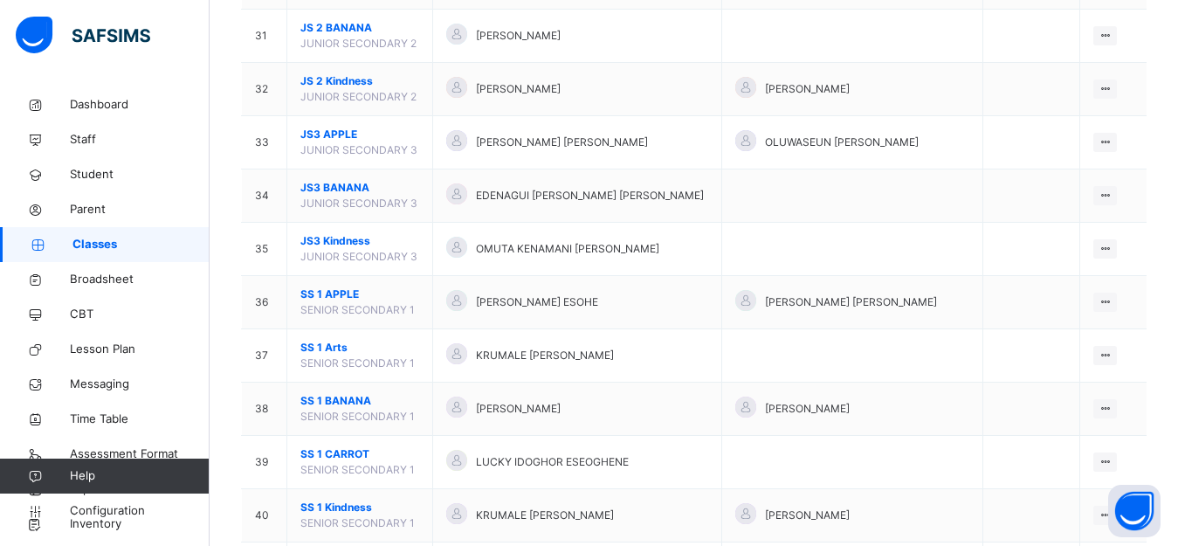
scroll to position [1786, 0]
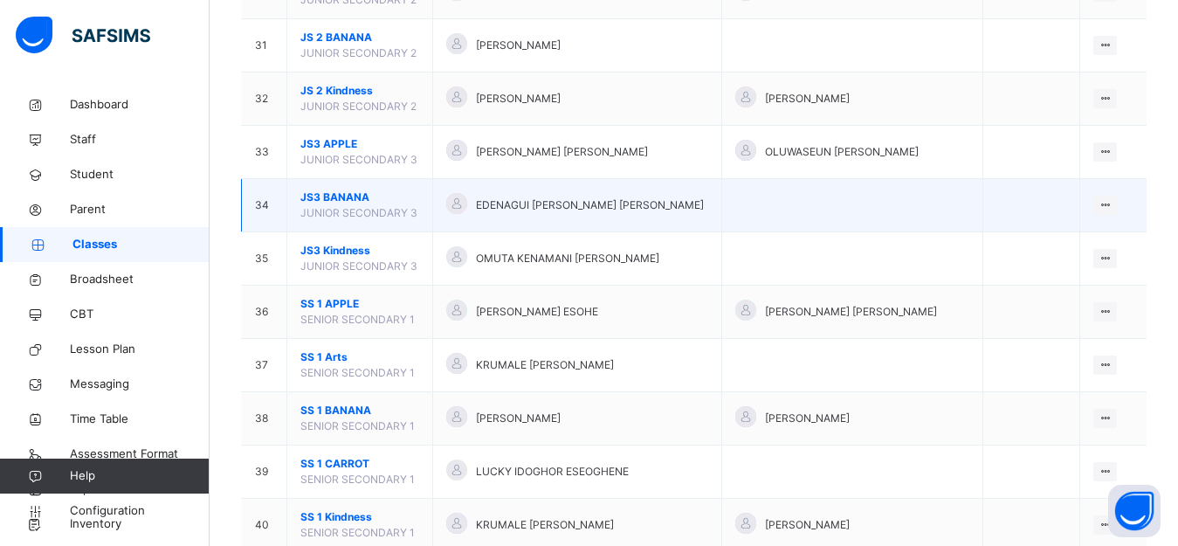
click at [598, 224] on td "EDENAGUI [PERSON_NAME] [PERSON_NAME]" at bounding box center [577, 205] width 289 height 53
click at [1112, 200] on icon at bounding box center [1104, 204] width 15 height 13
click at [1103, 253] on li "View Class" at bounding box center [1046, 239] width 140 height 31
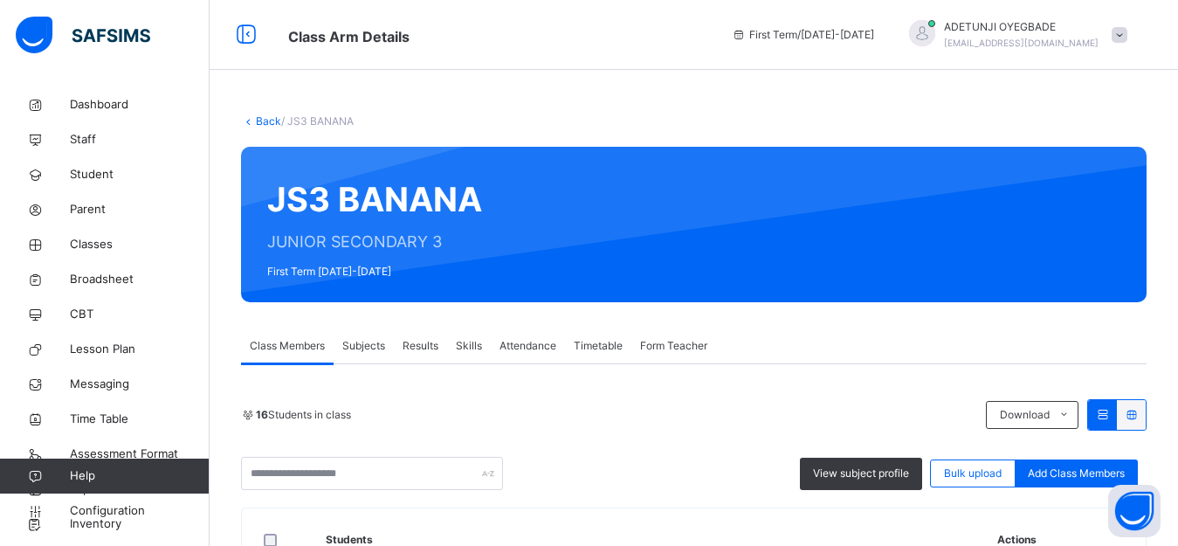
click at [363, 346] on span "Subjects" at bounding box center [363, 346] width 43 height 16
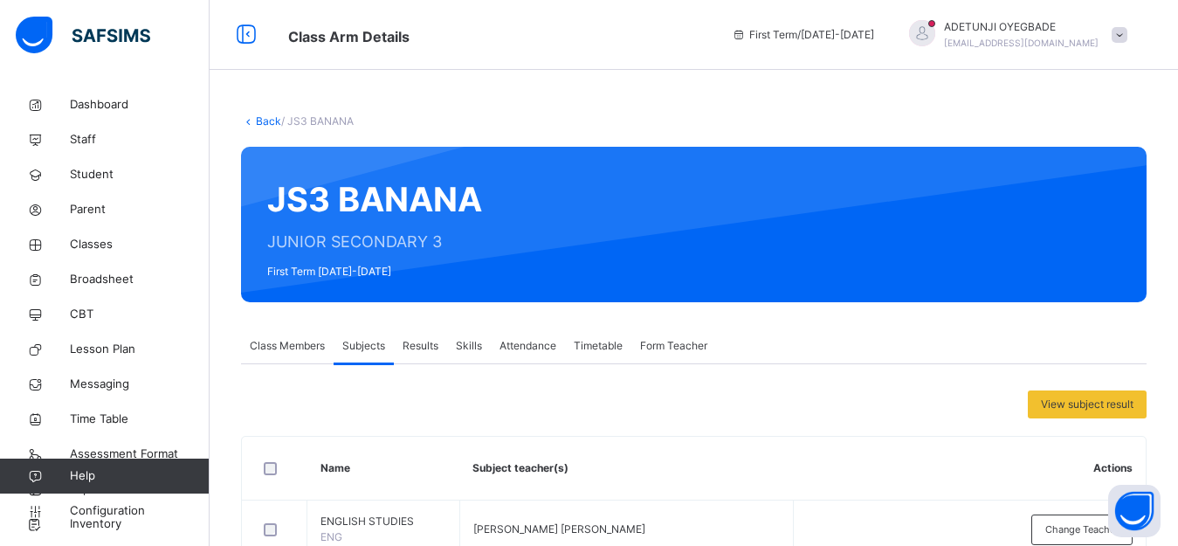
click at [267, 120] on link "Back" at bounding box center [268, 120] width 25 height 13
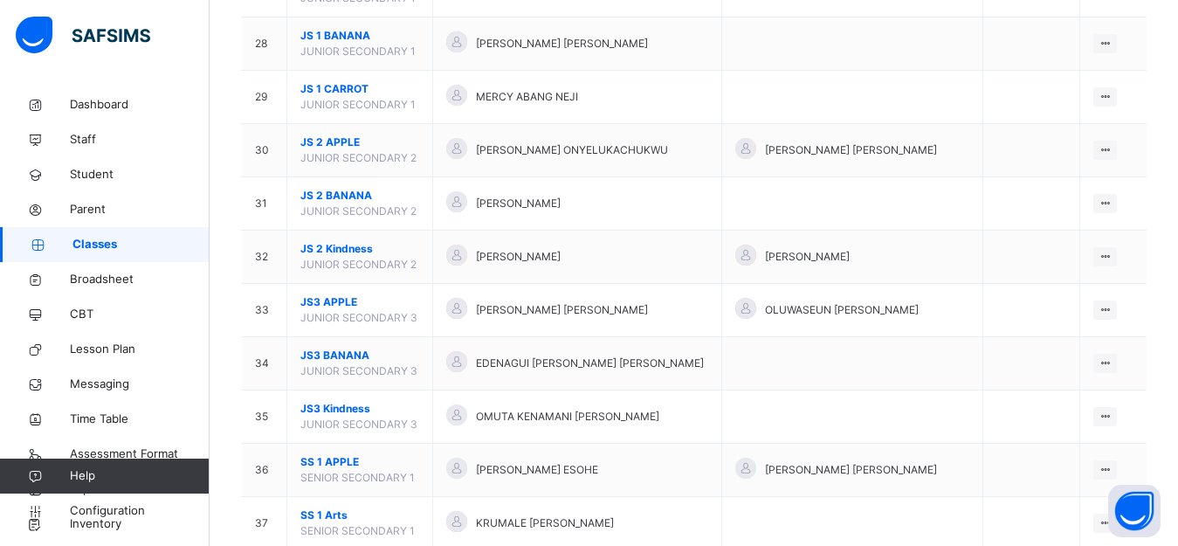
scroll to position [1638, 0]
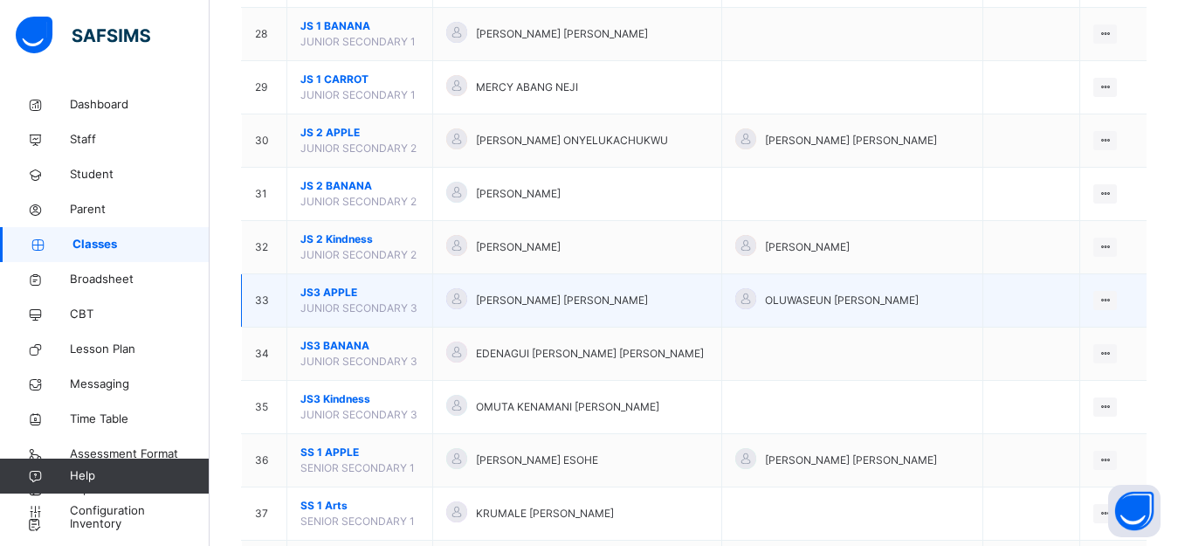
click at [567, 306] on span "[PERSON_NAME] [PERSON_NAME]" at bounding box center [562, 300] width 172 height 16
click at [1112, 298] on icon at bounding box center [1104, 299] width 15 height 13
click at [1115, 344] on li "View Class" at bounding box center [1046, 335] width 140 height 31
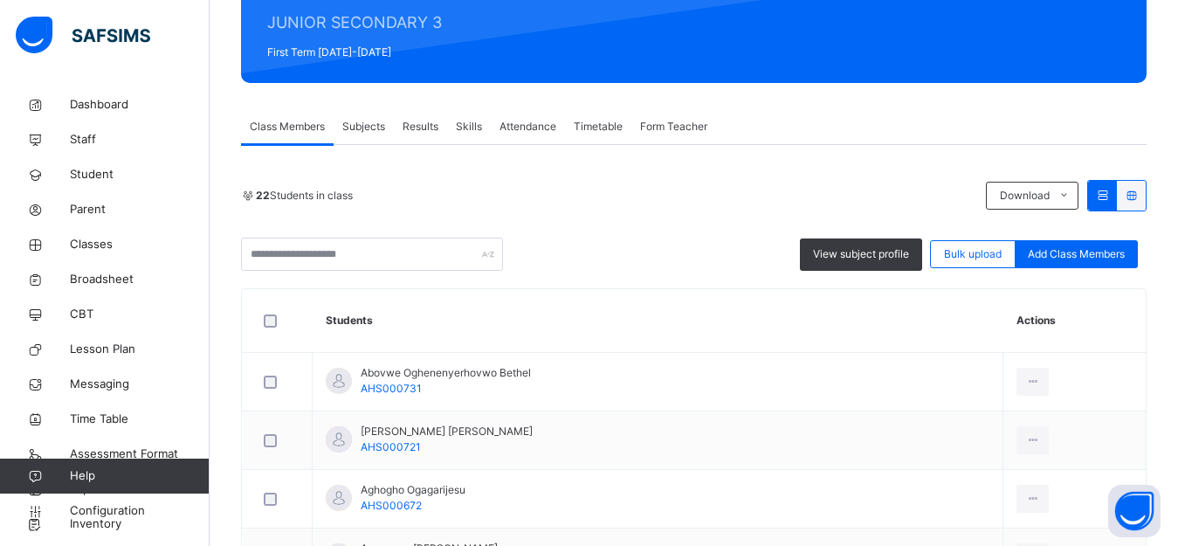
scroll to position [206, 0]
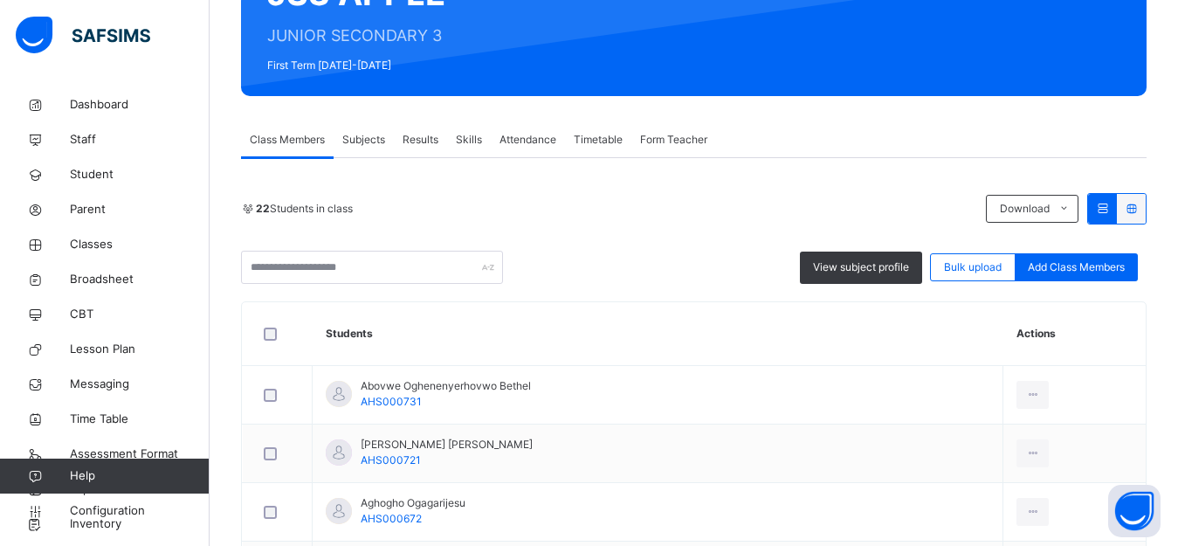
click at [370, 148] on span "Subjects" at bounding box center [363, 140] width 43 height 16
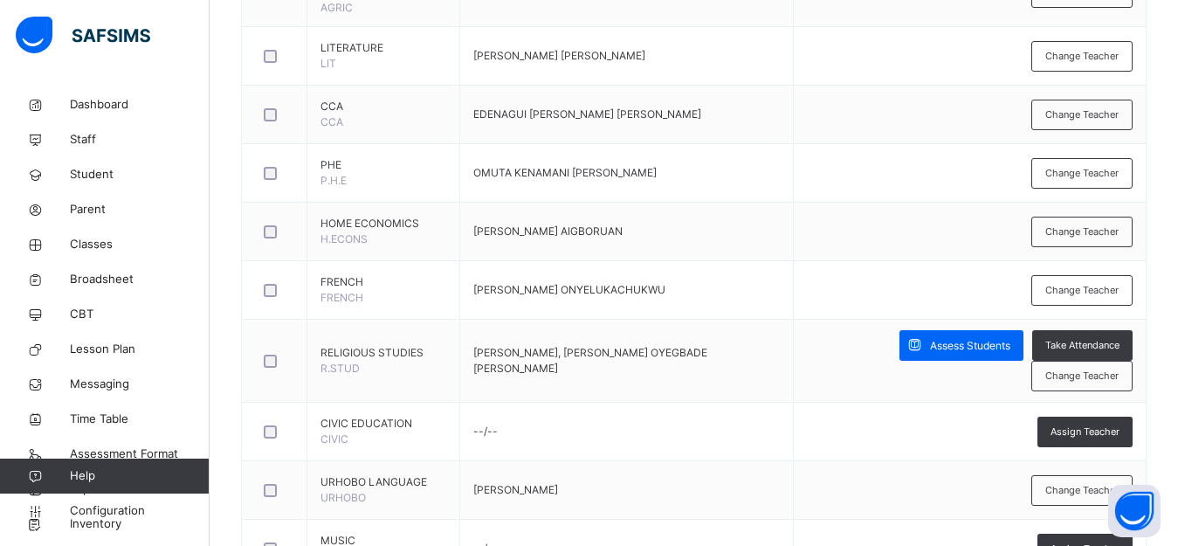
scroll to position [954, 0]
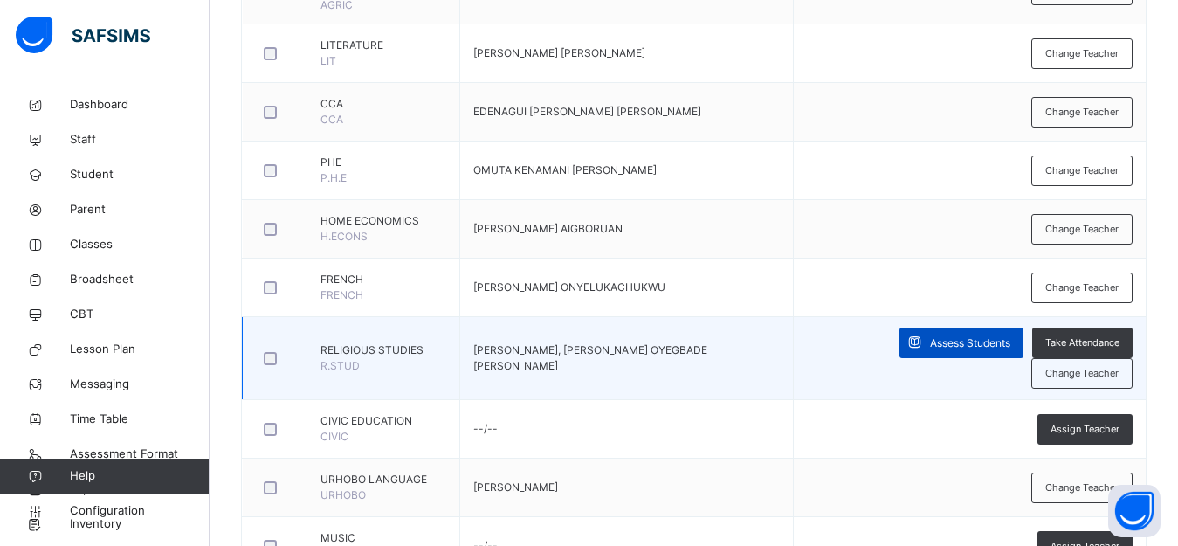
click at [930, 335] on span "Assess Students" at bounding box center [970, 343] width 80 height 16
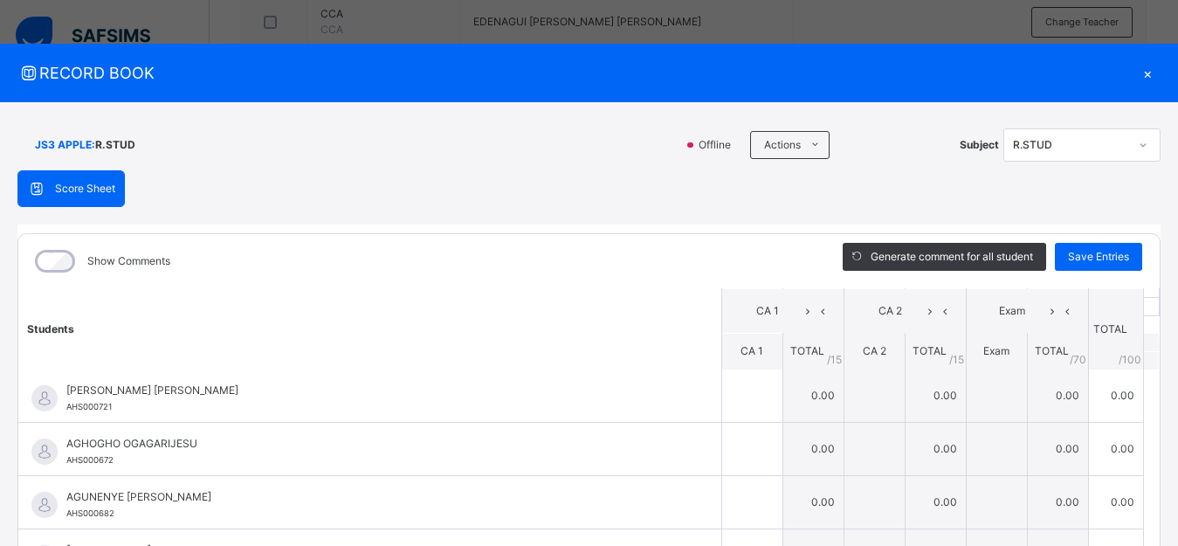
scroll to position [0, 0]
click at [1134, 69] on div "×" at bounding box center [1147, 73] width 26 height 24
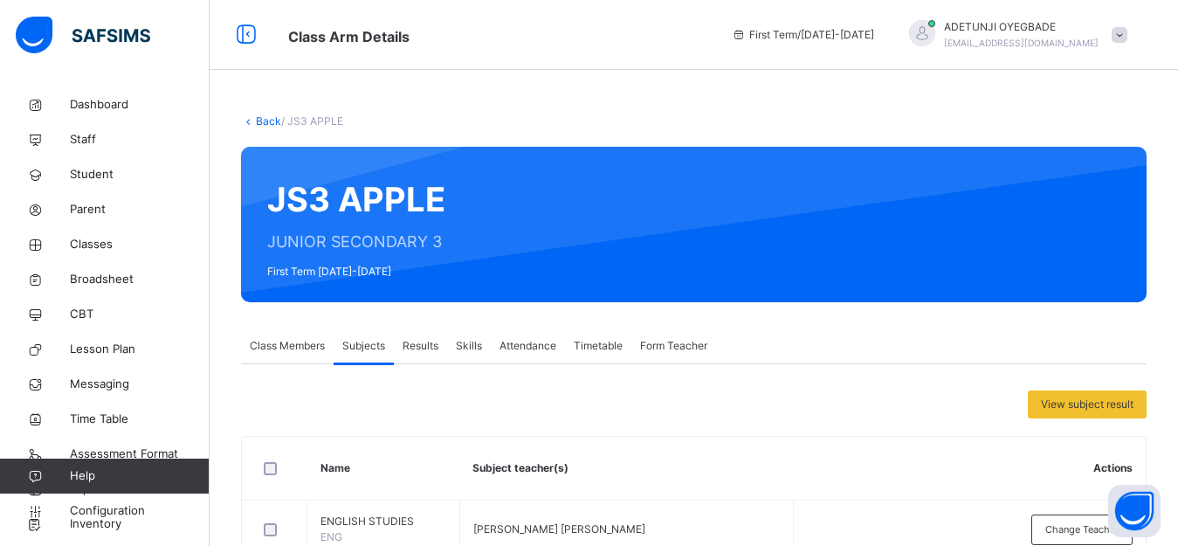
click at [260, 120] on link "Back" at bounding box center [268, 120] width 25 height 13
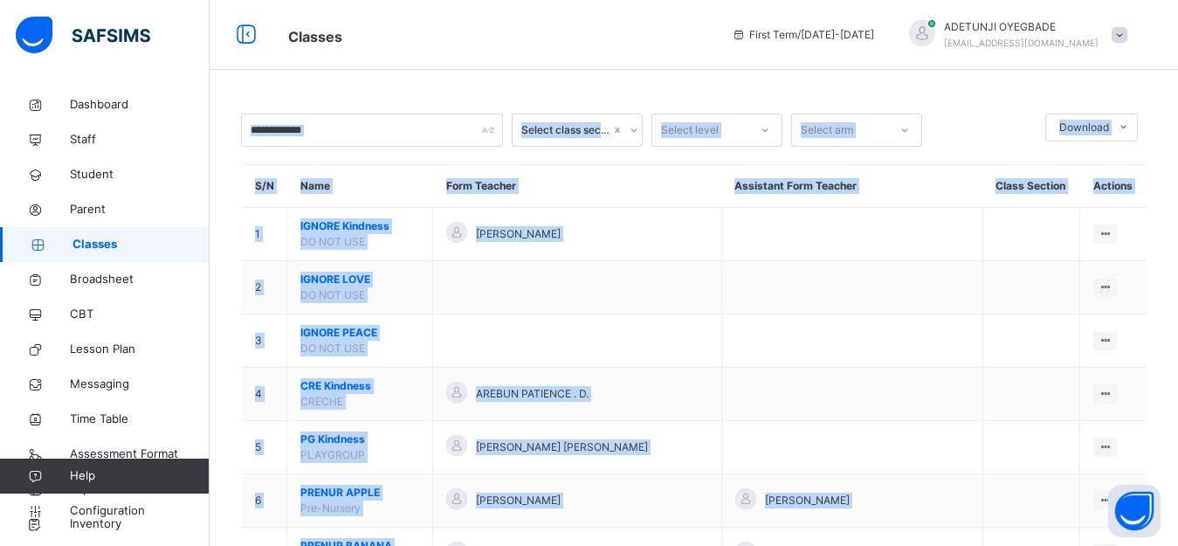
click at [579, 37] on span "Classes" at bounding box center [496, 35] width 417 height 29
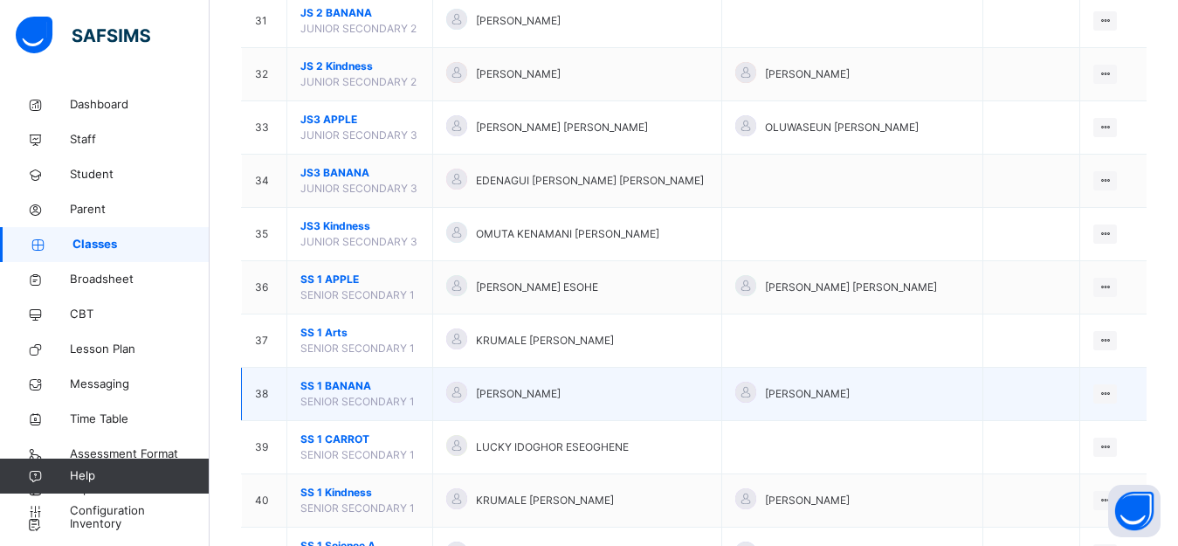
scroll to position [1816, 0]
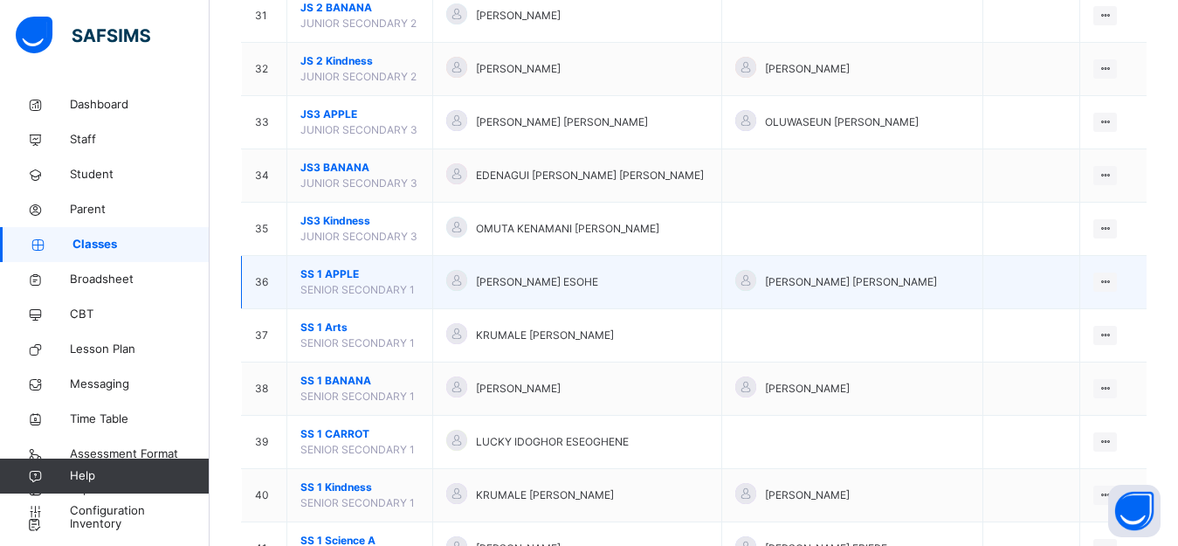
click at [570, 293] on div "[PERSON_NAME] ESOHE" at bounding box center [577, 282] width 262 height 25
click at [1099, 320] on div "View Class" at bounding box center [1059, 316] width 100 height 17
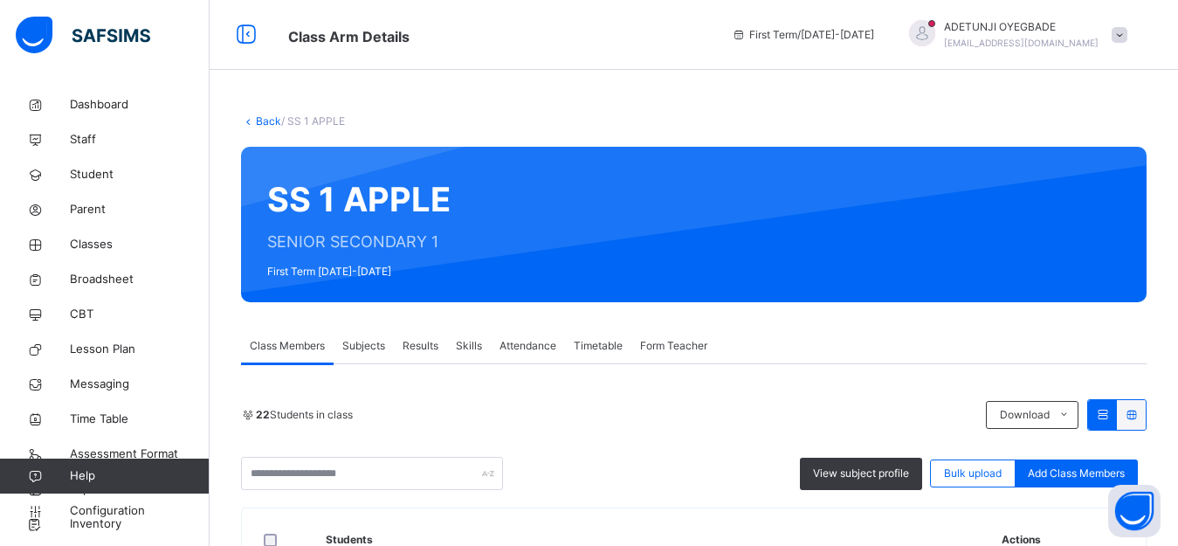
click at [348, 344] on span "Subjects" at bounding box center [363, 346] width 43 height 16
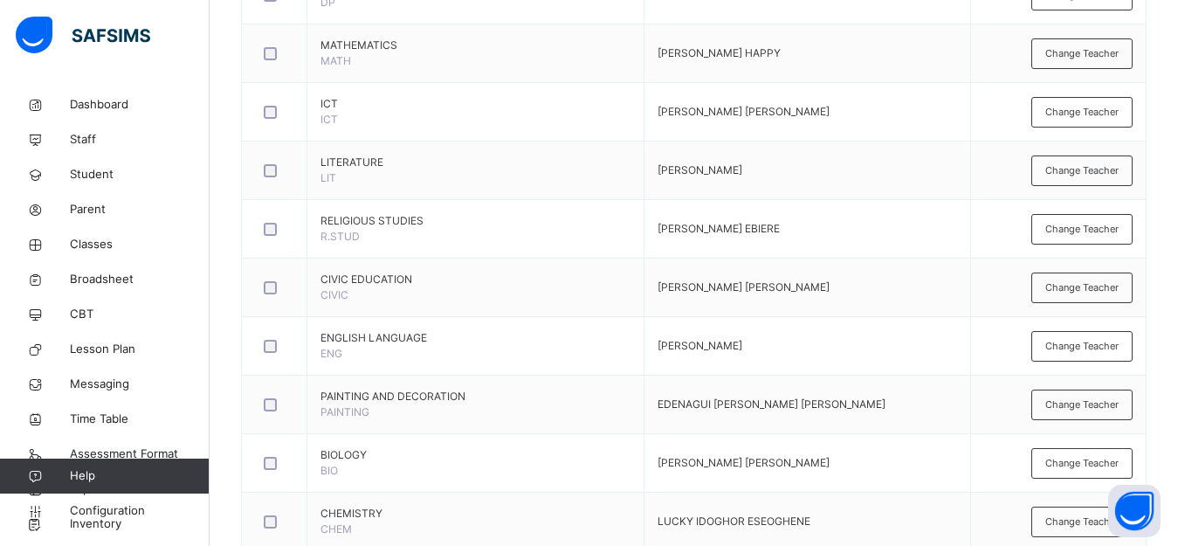
scroll to position [915, 0]
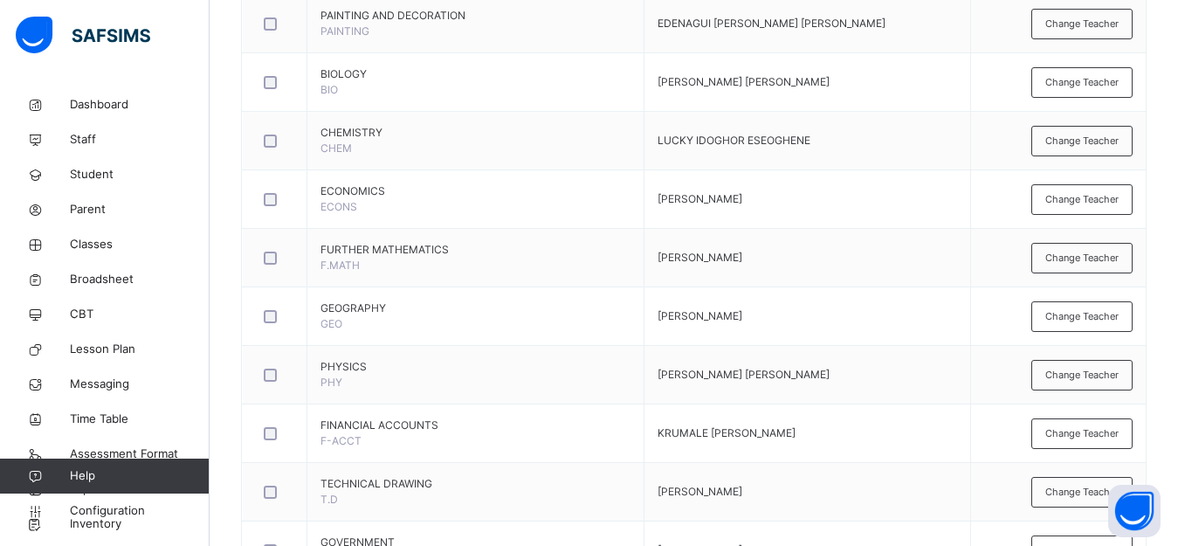
click at [1163, 244] on div "Back / SS 1 APPLE SS 1 APPLE SENIOR SECONDARY 1 First Term [DATE]-[DATE] Class …" at bounding box center [694, 14] width 968 height 1685
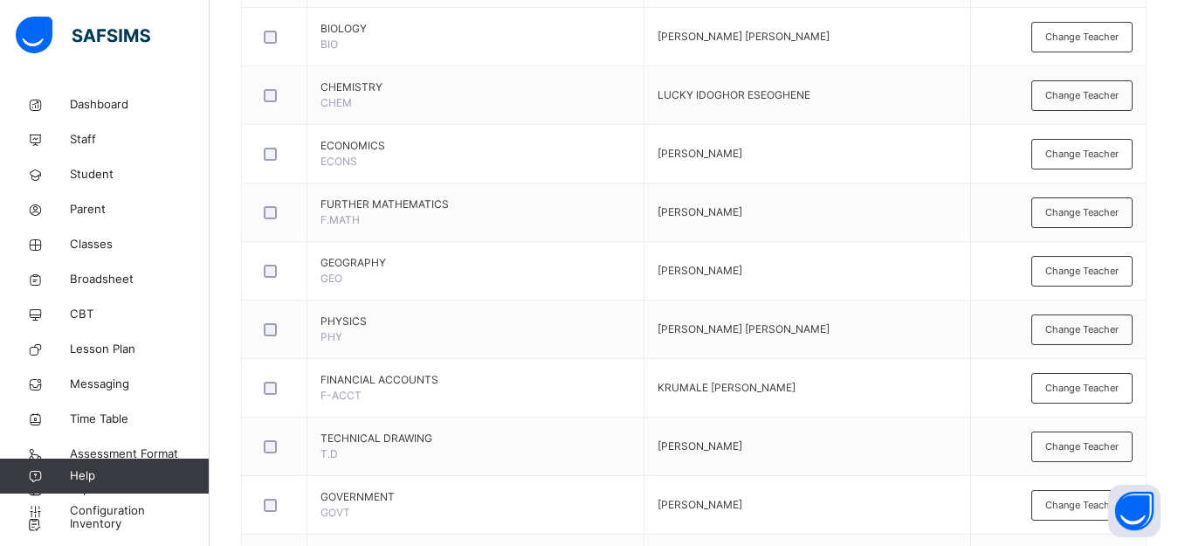
scroll to position [958, 0]
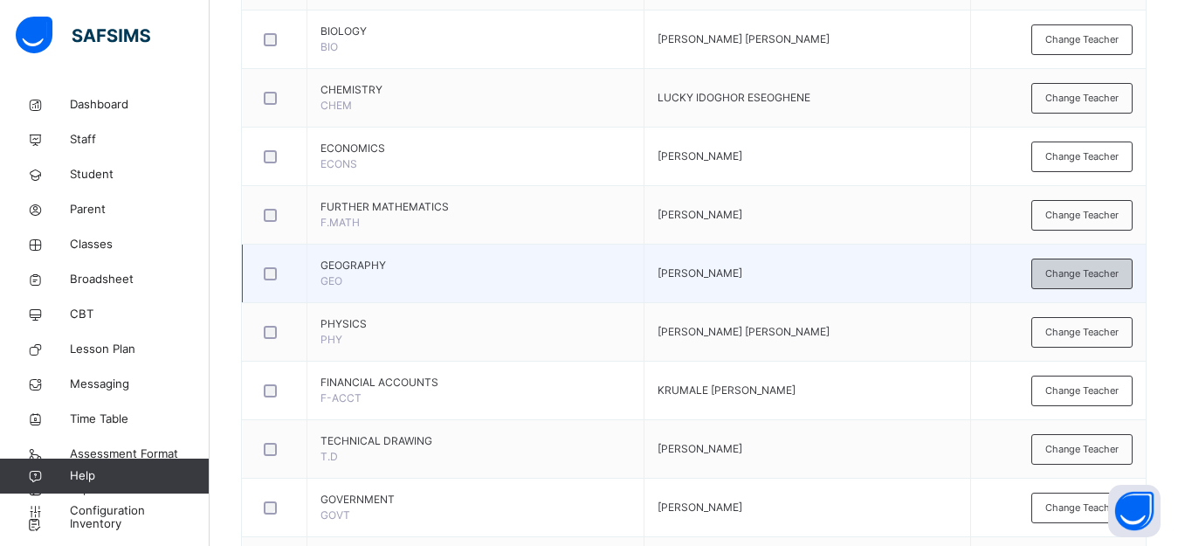
click at [1083, 274] on span "Change Teacher" at bounding box center [1081, 273] width 73 height 15
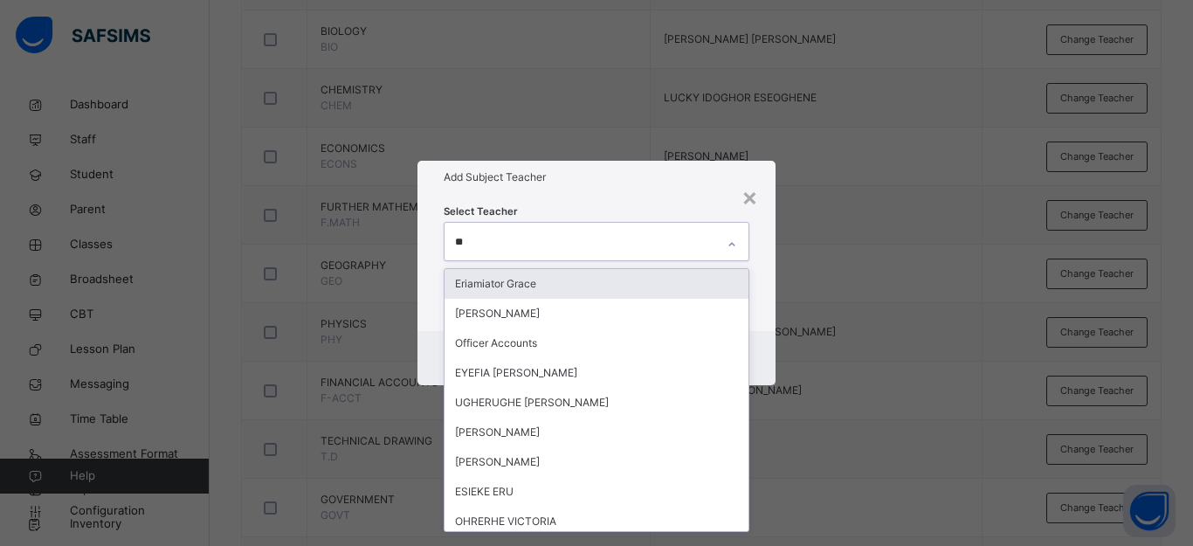
type input "***"
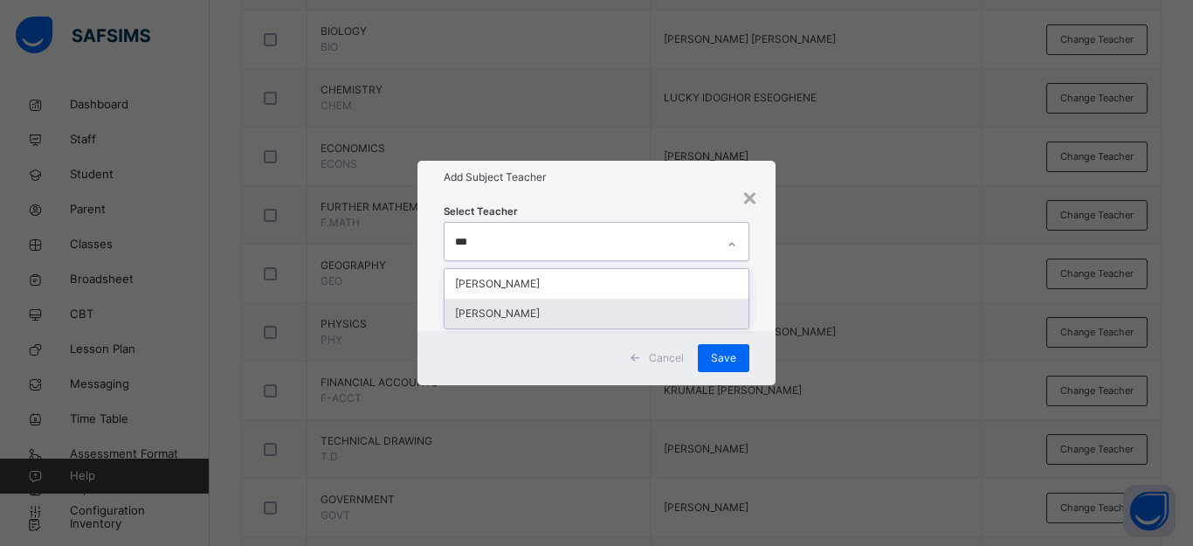
click at [627, 310] on div "[PERSON_NAME]" at bounding box center [596, 314] width 304 height 30
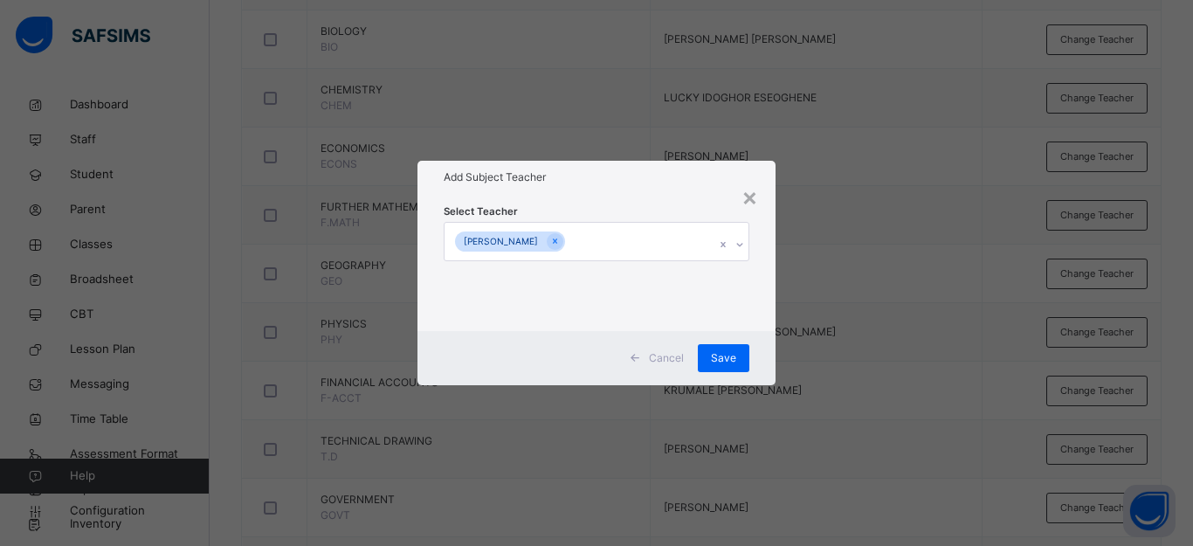
click at [863, 275] on div "× Add Subject Teacher Select Teacher [PERSON_NAME] Save" at bounding box center [596, 273] width 1193 height 546
click at [712, 361] on span "Save" at bounding box center [723, 358] width 25 height 16
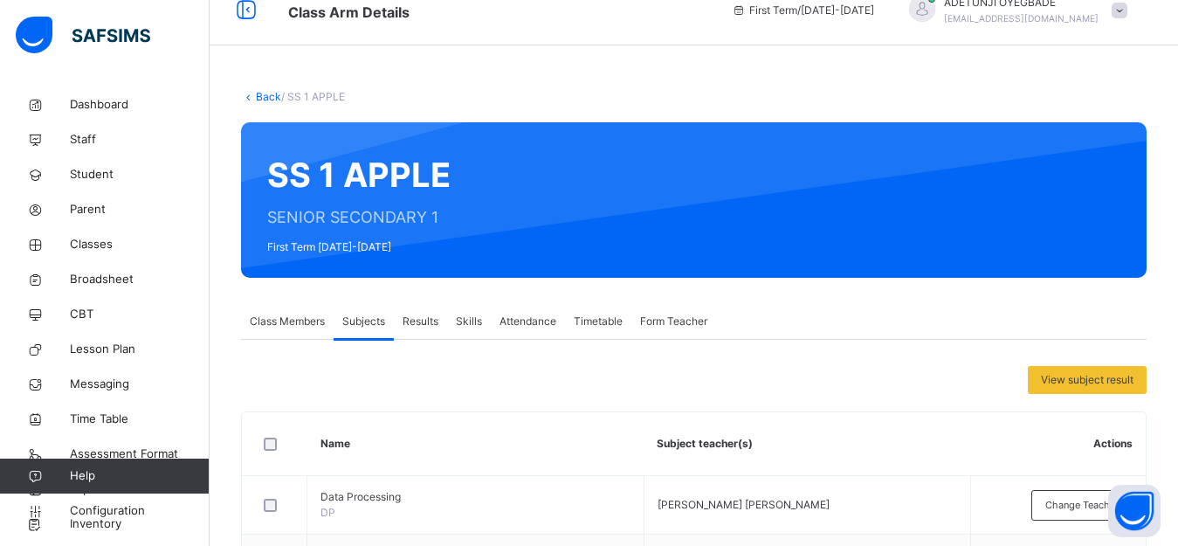
scroll to position [37, 0]
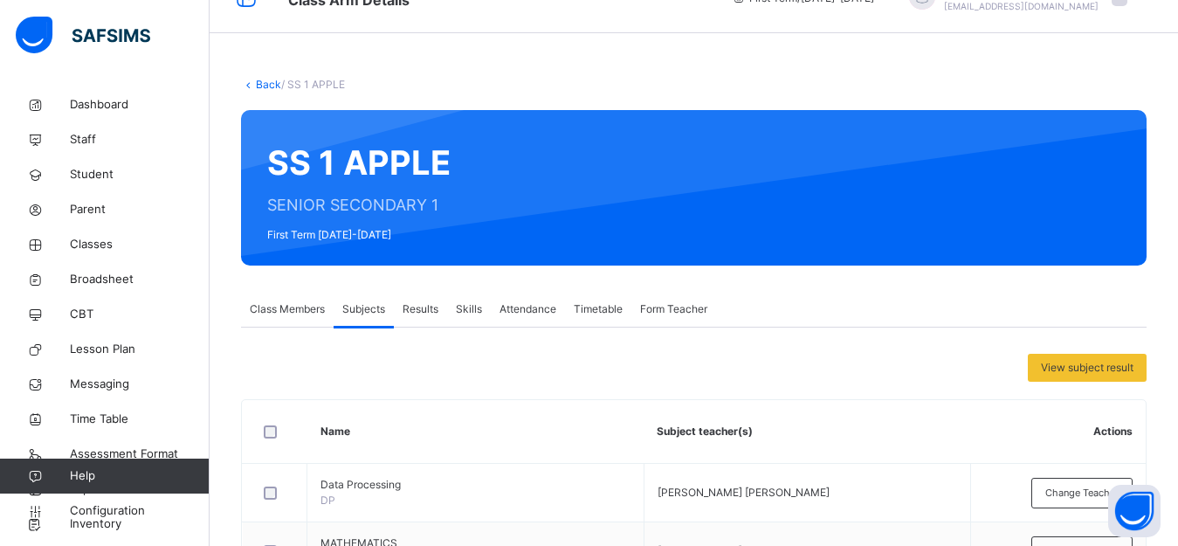
click at [263, 84] on link "Back" at bounding box center [268, 84] width 25 height 13
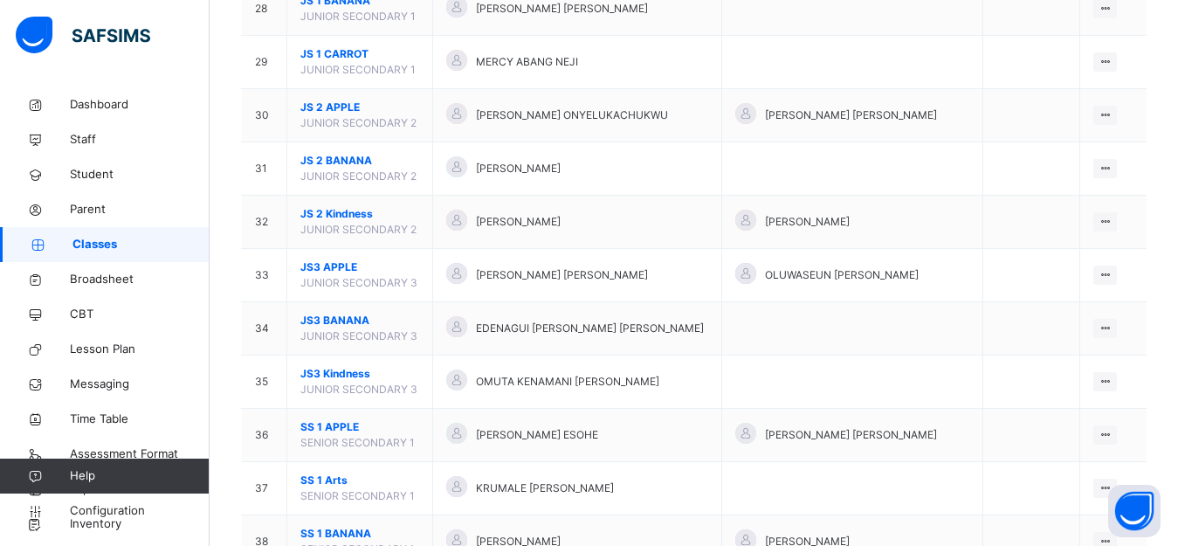
scroll to position [1762, 0]
